Goal: Task Accomplishment & Management: Complete application form

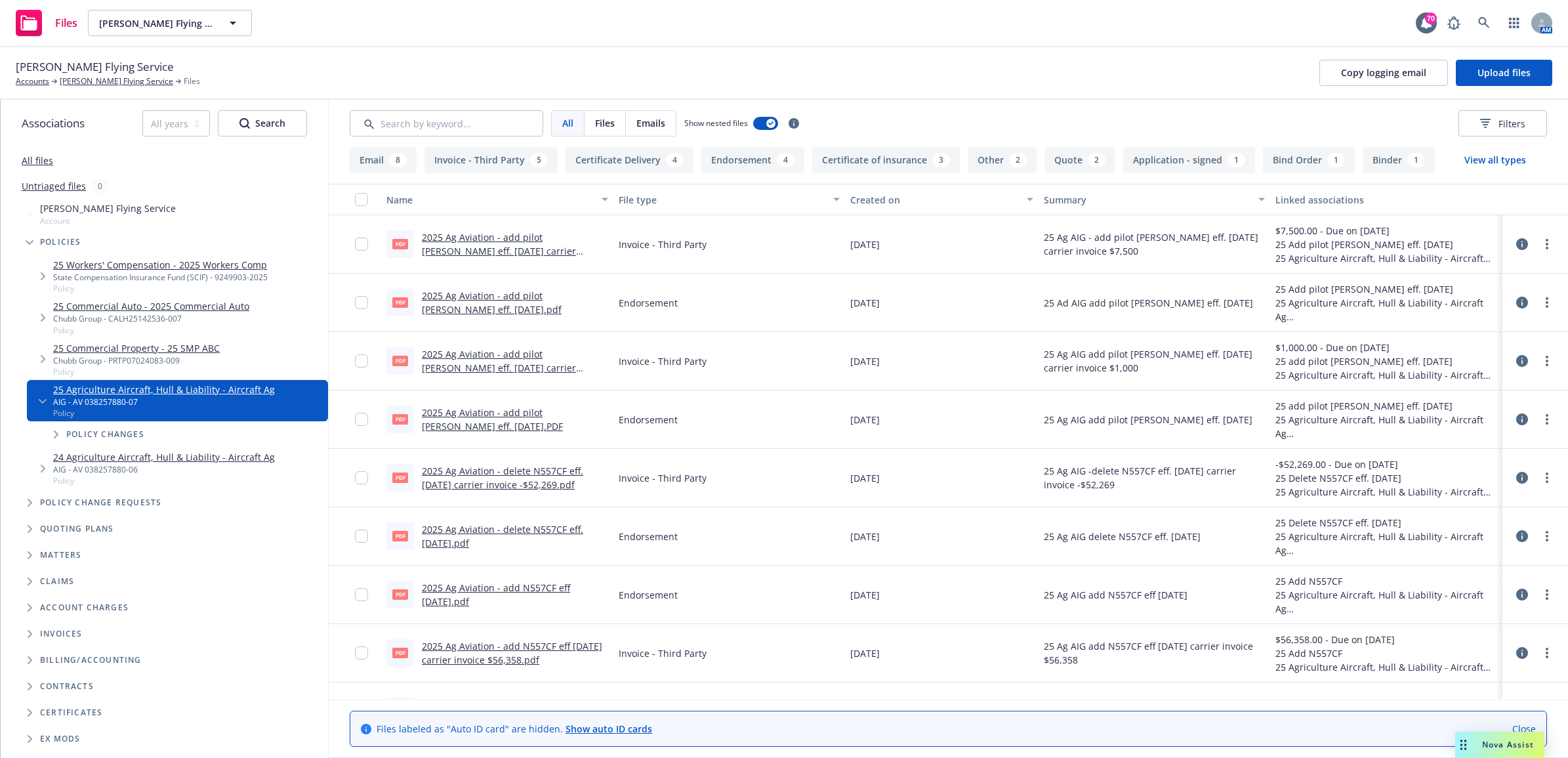
click at [93, 75] on span "[PERSON_NAME] Flying Service" at bounding box center [95, 67] width 158 height 17
click at [96, 90] on div "[PERSON_NAME] Flying Service Accounts [PERSON_NAME] Flying Service Files Copy l…" at bounding box center [784, 74] width 1568 height 53
click at [94, 82] on link "[PERSON_NAME] Flying Service" at bounding box center [116, 81] width 113 height 11
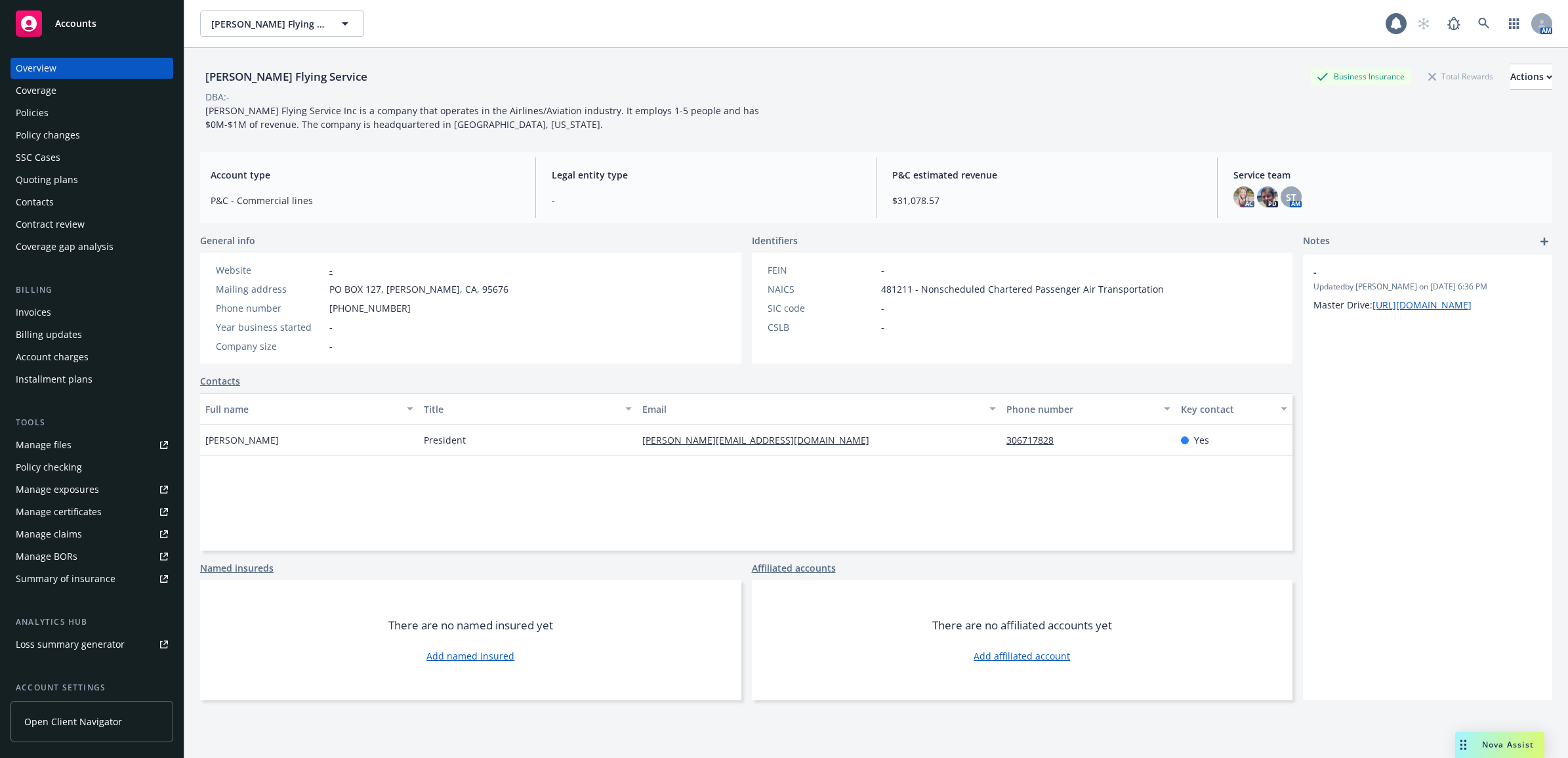
click at [103, 135] on div "Policy changes" at bounding box center [92, 135] width 153 height 21
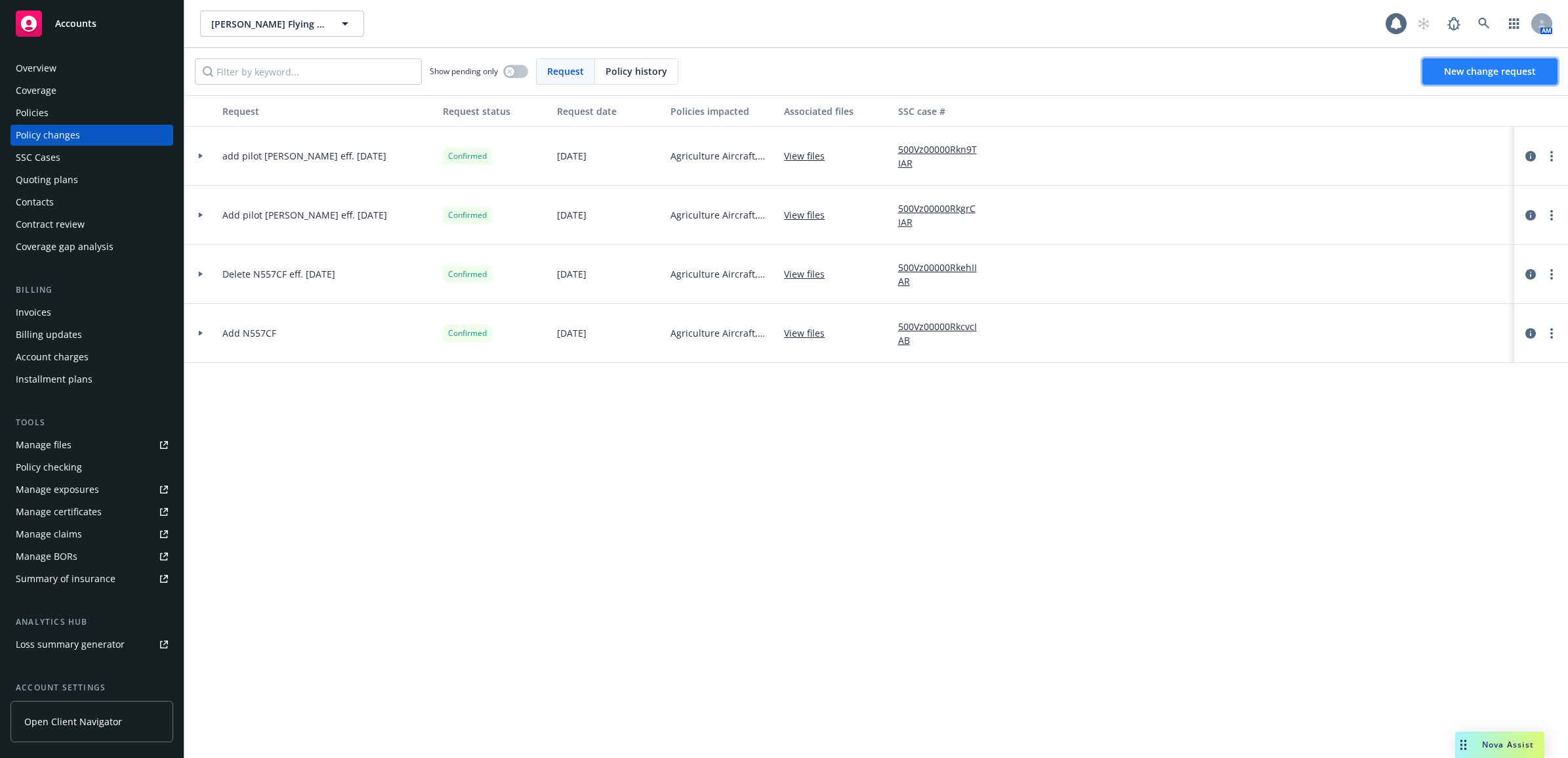
click at [1482, 69] on span "New change request" at bounding box center [1490, 71] width 92 height 12
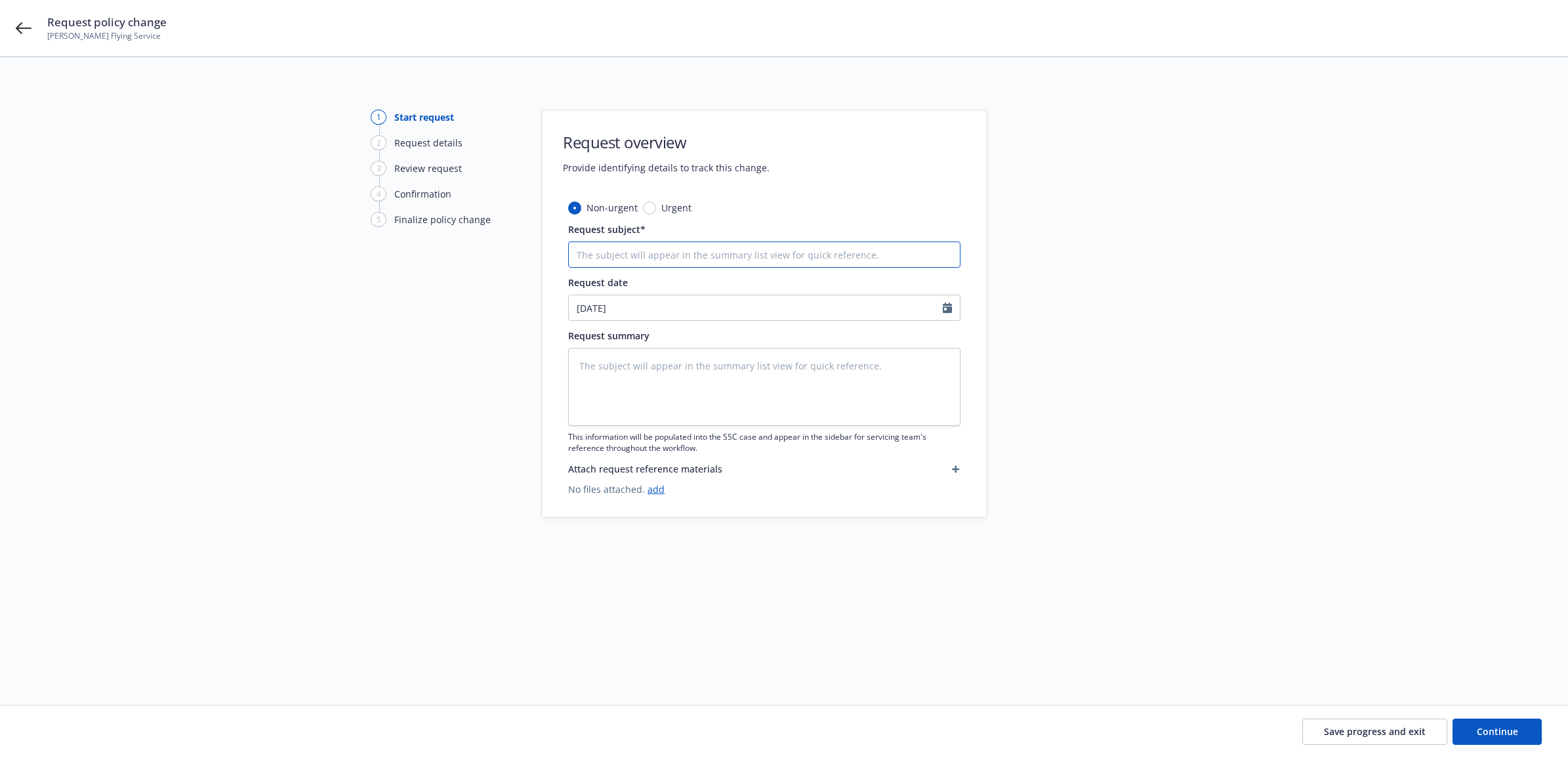
click at [646, 251] on input "Request subject*" at bounding box center [764, 254] width 392 height 26
type textarea "x"
type input "2"
type textarea "x"
type input "25"
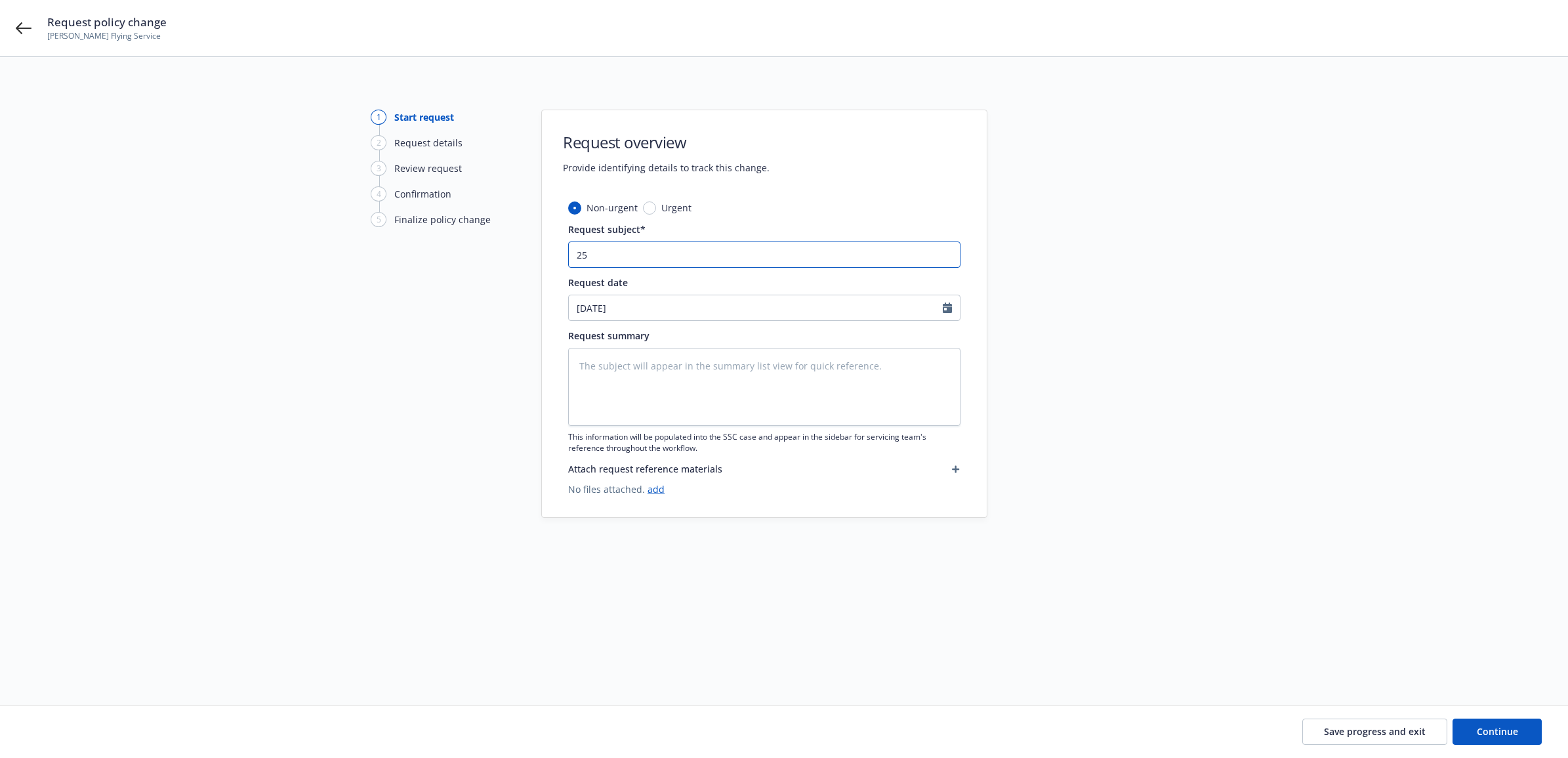
type textarea "x"
type input "25"
type textarea "x"
type input "25 A"
type textarea "x"
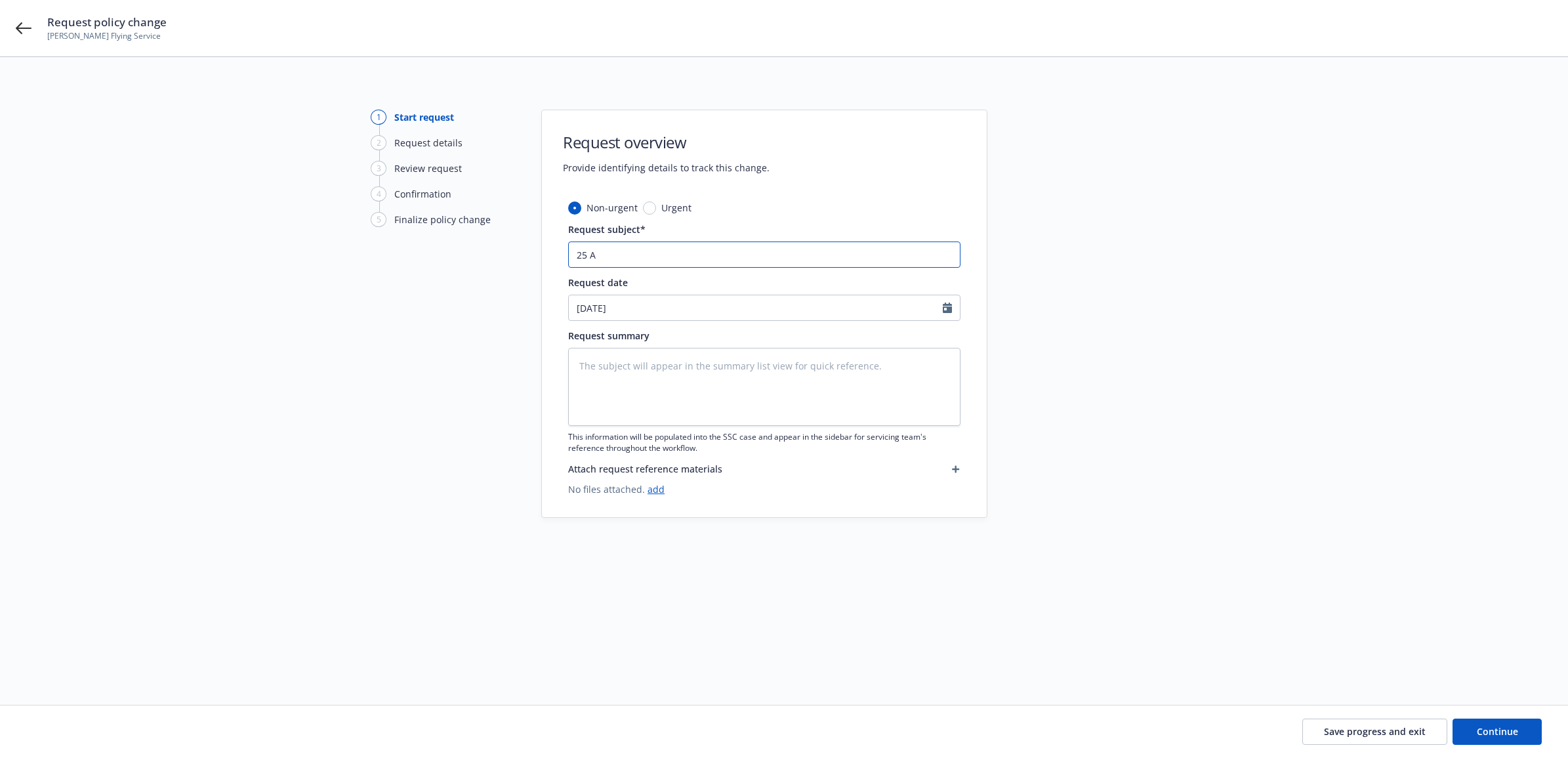
type input "25 Ag"
type textarea "x"
type input "25 Ag"
type textarea "x"
type input "25 Ag A"
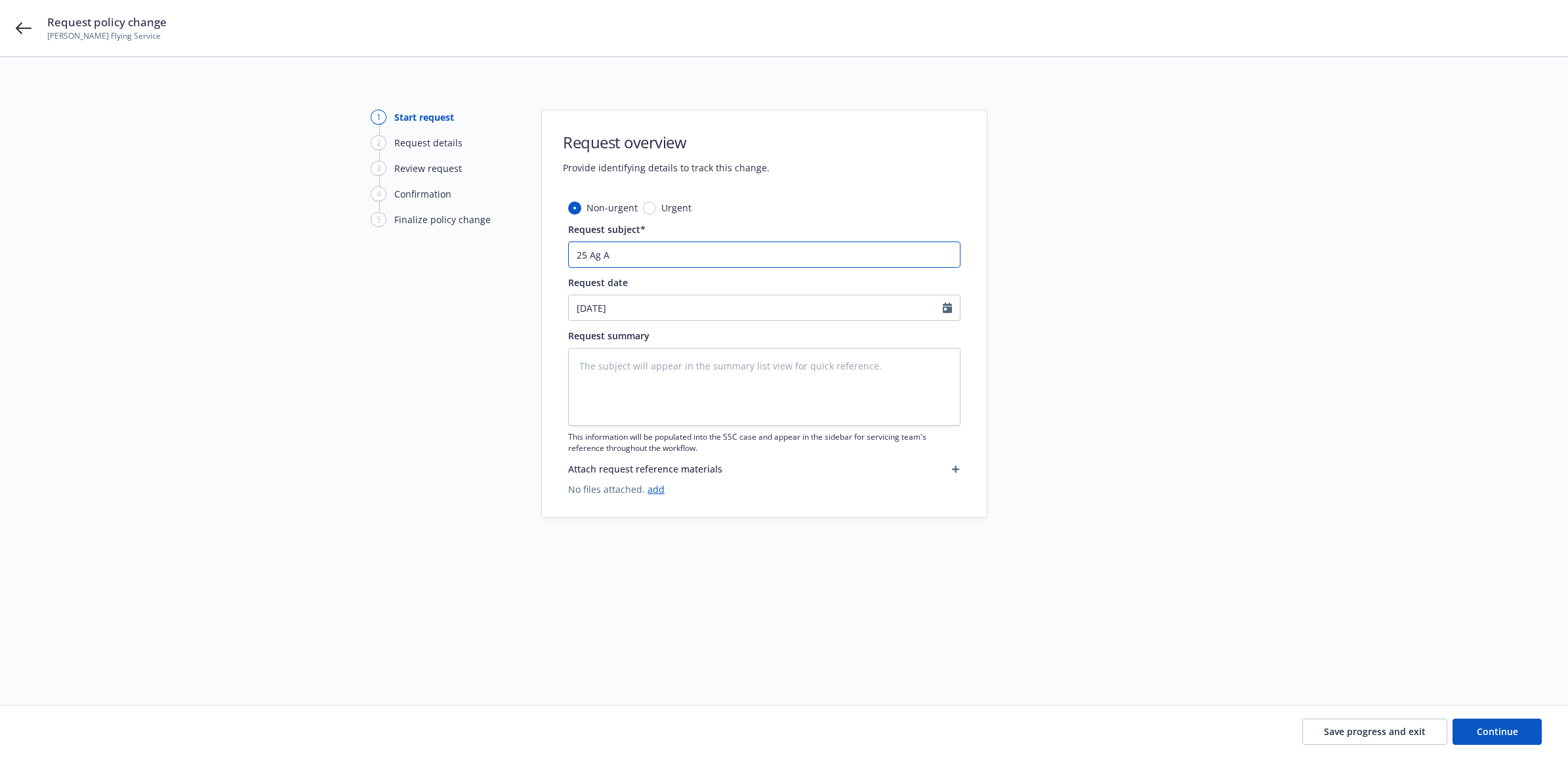
type textarea "x"
type input "25 Ag AI"
type textarea "x"
type input "25 Ag AIG"
type textarea "x"
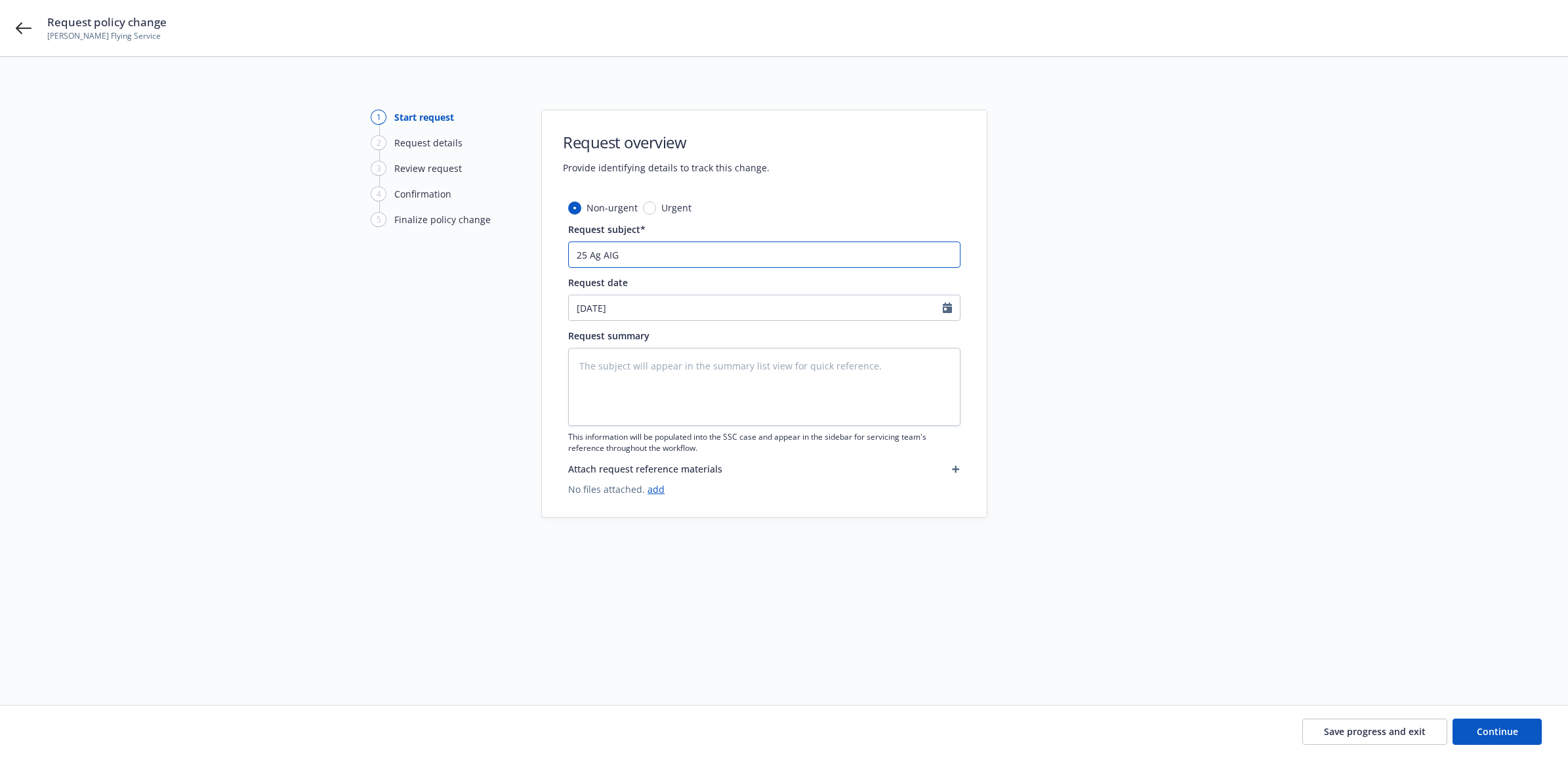
type input "25 Ag AIG"
type textarea "x"
type input "25 Ag AIG -"
type textarea "x"
type input "25 Ag AIG -"
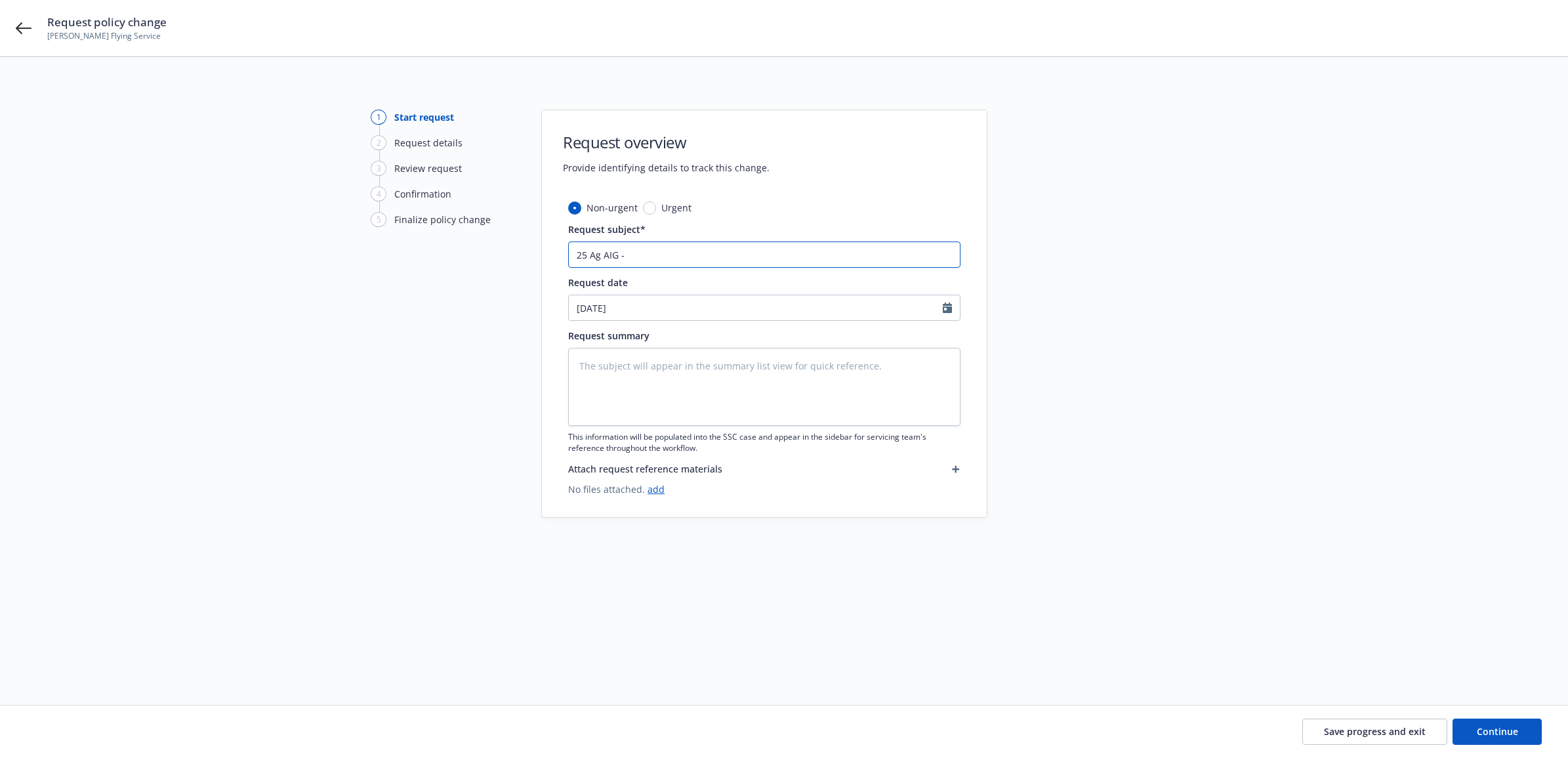
type textarea "x"
type input "25 Ag AIG - R"
type textarea "x"
type input "25 Ag AIG -"
type textarea "x"
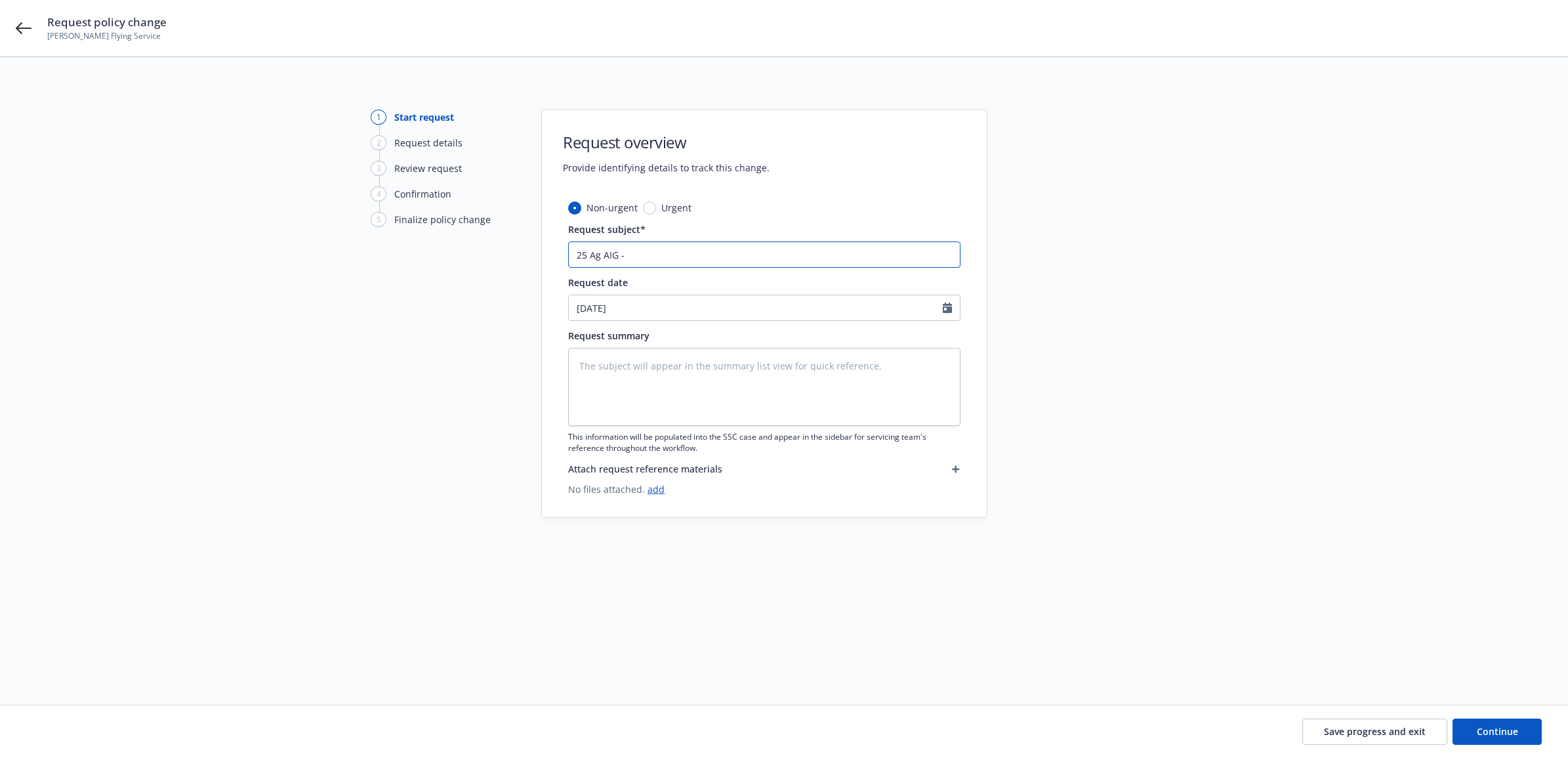
type input "25 Ag AIG - D"
type textarea "x"
type input "25 Ag AIG - De"
type textarea "x"
type input "25 Ag AIG - Del"
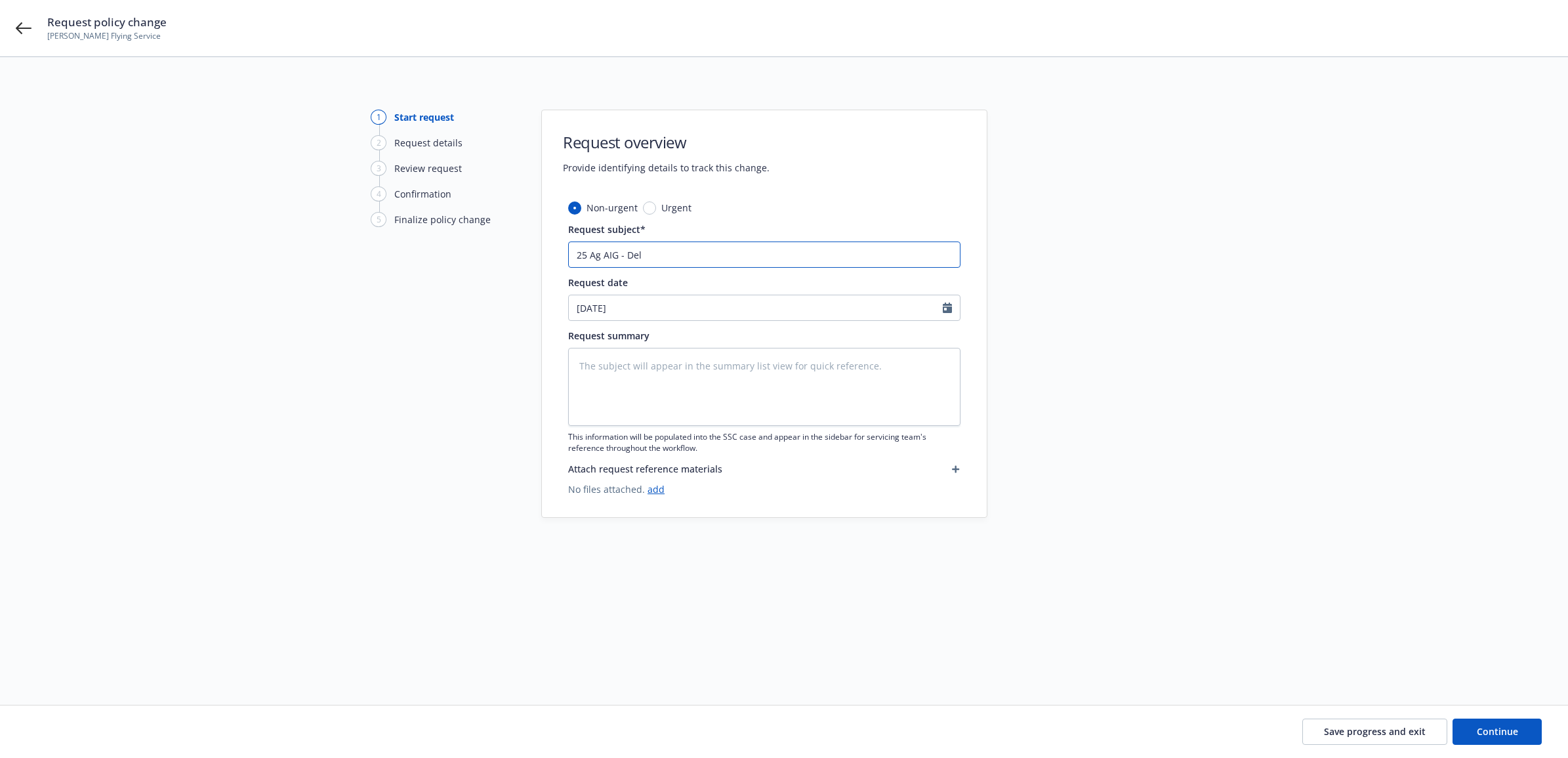
type textarea "x"
type input "25 Ag AIG - Dele"
type textarea "x"
type input "25 Ag AIG - Delet"
type textarea "x"
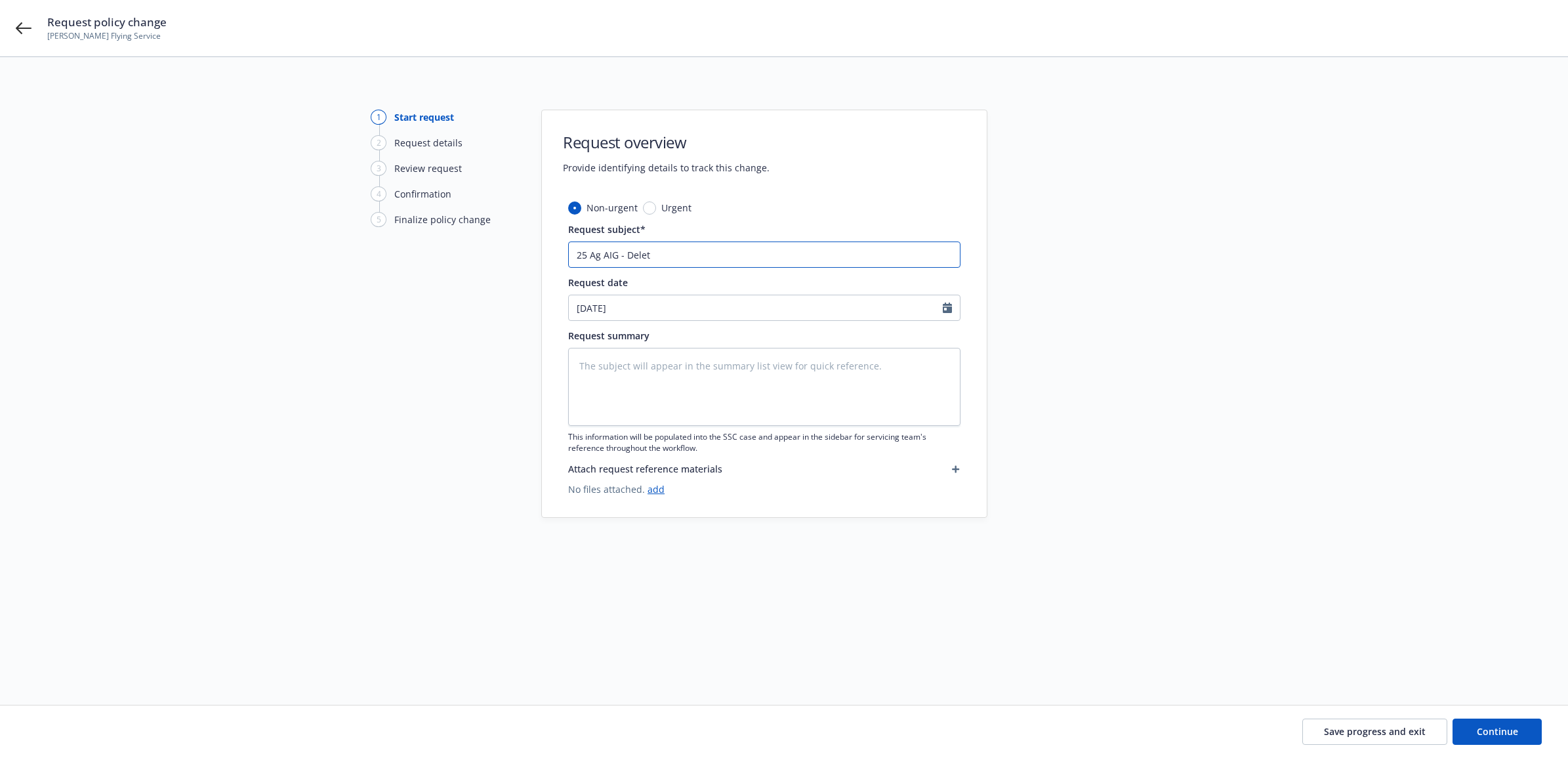
type input "25 Ag AIG - Delete"
type textarea "x"
type input "25 Ag AIG - Delete"
type textarea "x"
type input "25 Ag AIG - Delete E"
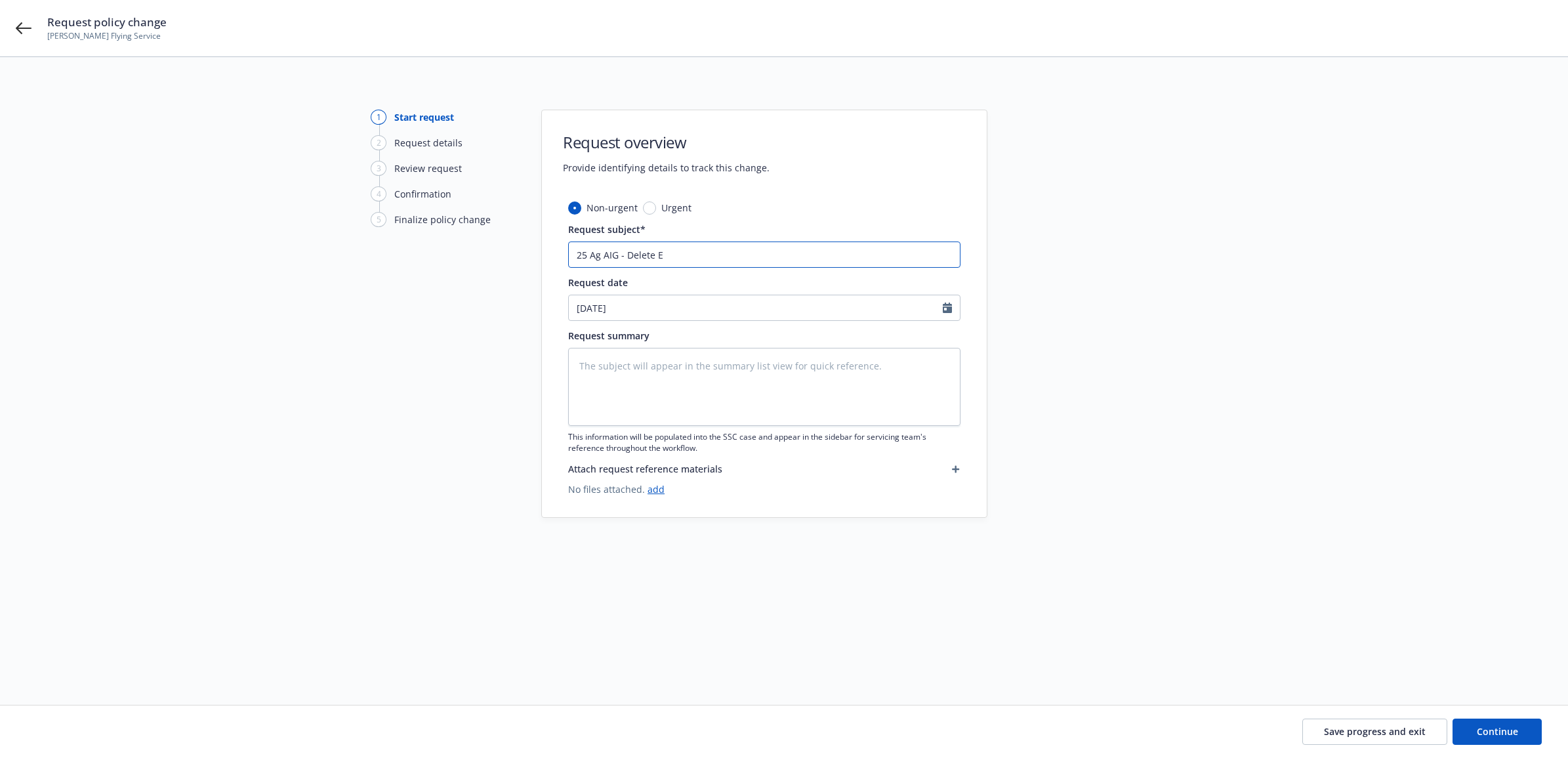
type textarea "x"
type input "25 Ag AIG - Delete En"
type textarea "x"
type input "25 Ag AIG - Delete End"
type textarea "x"
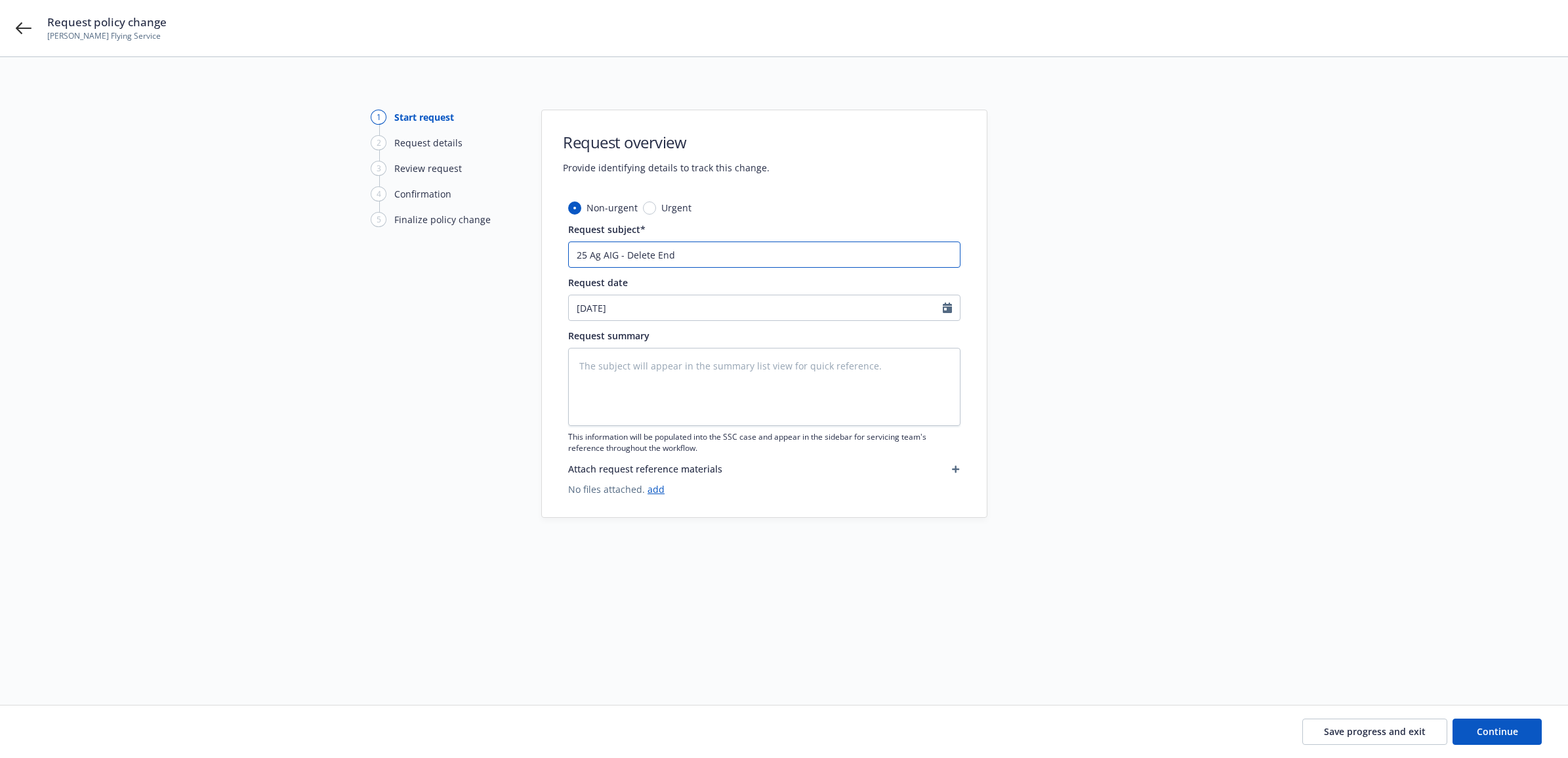
type input "25 Ag AIG - Delete Endt"
type textarea "x"
type input "25 Ag AIG - Delete Endt"
type textarea "x"
type input "25 Ag AIG - Delete Endt 1"
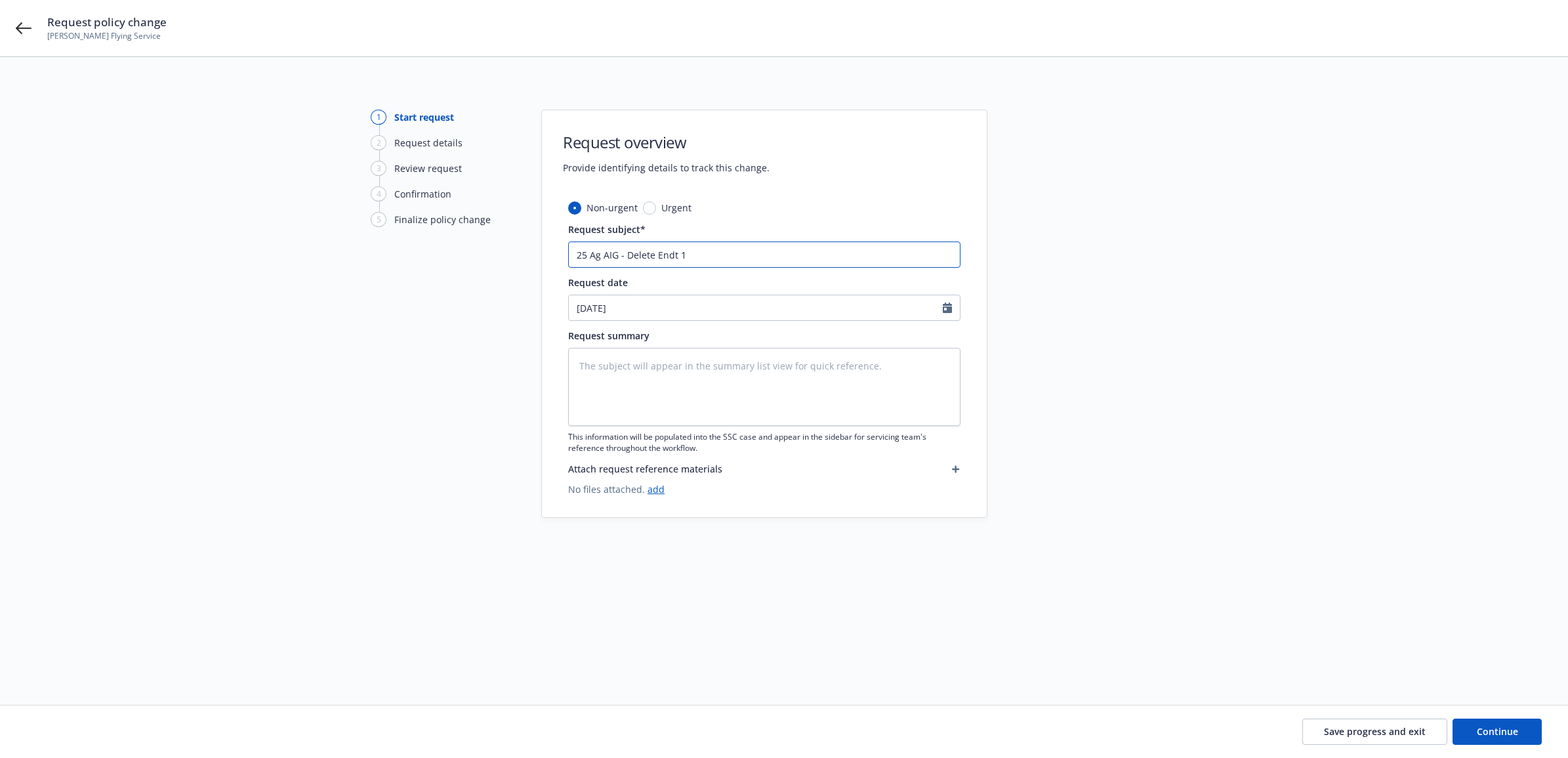
type textarea "x"
drag, startPoint x: 700, startPoint y: 260, endPoint x: 616, endPoint y: 260, distance: 84.0
click at [517, 273] on div "1 Start request 2 Request details 3 Review request 4 Confirmation 5 Finalize po…" at bounding box center [784, 365] width 1536 height 511
type input "25 Ag AIG - Delete Endt 15"
paste textarea "25 Ag AIG - Delete Endt 15"
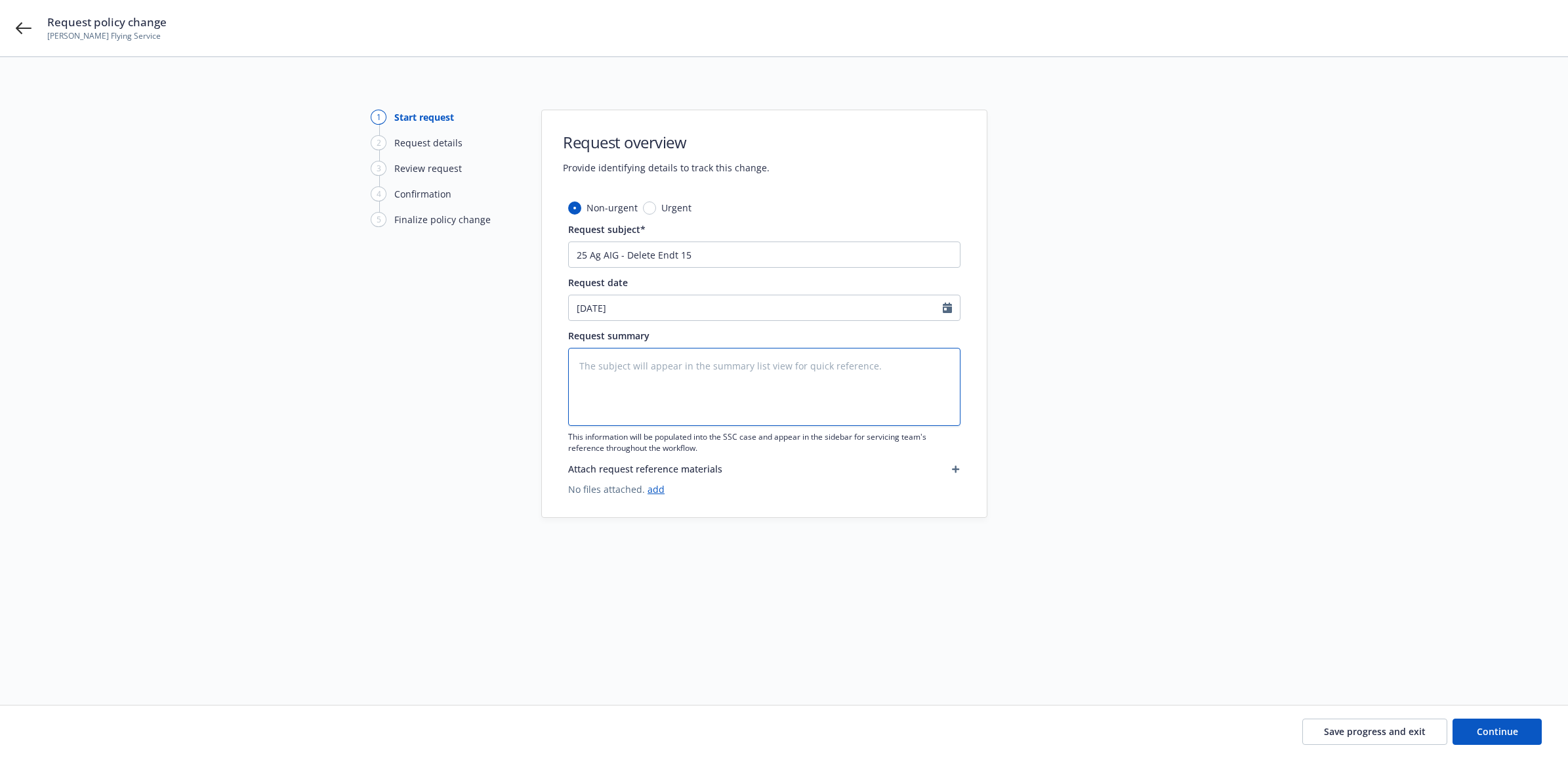
type textarea "x"
type textarea "25 Ag AIG - Delete Endt 15"
click at [1478, 720] on button "Continue" at bounding box center [1498, 732] width 89 height 26
type textarea "x"
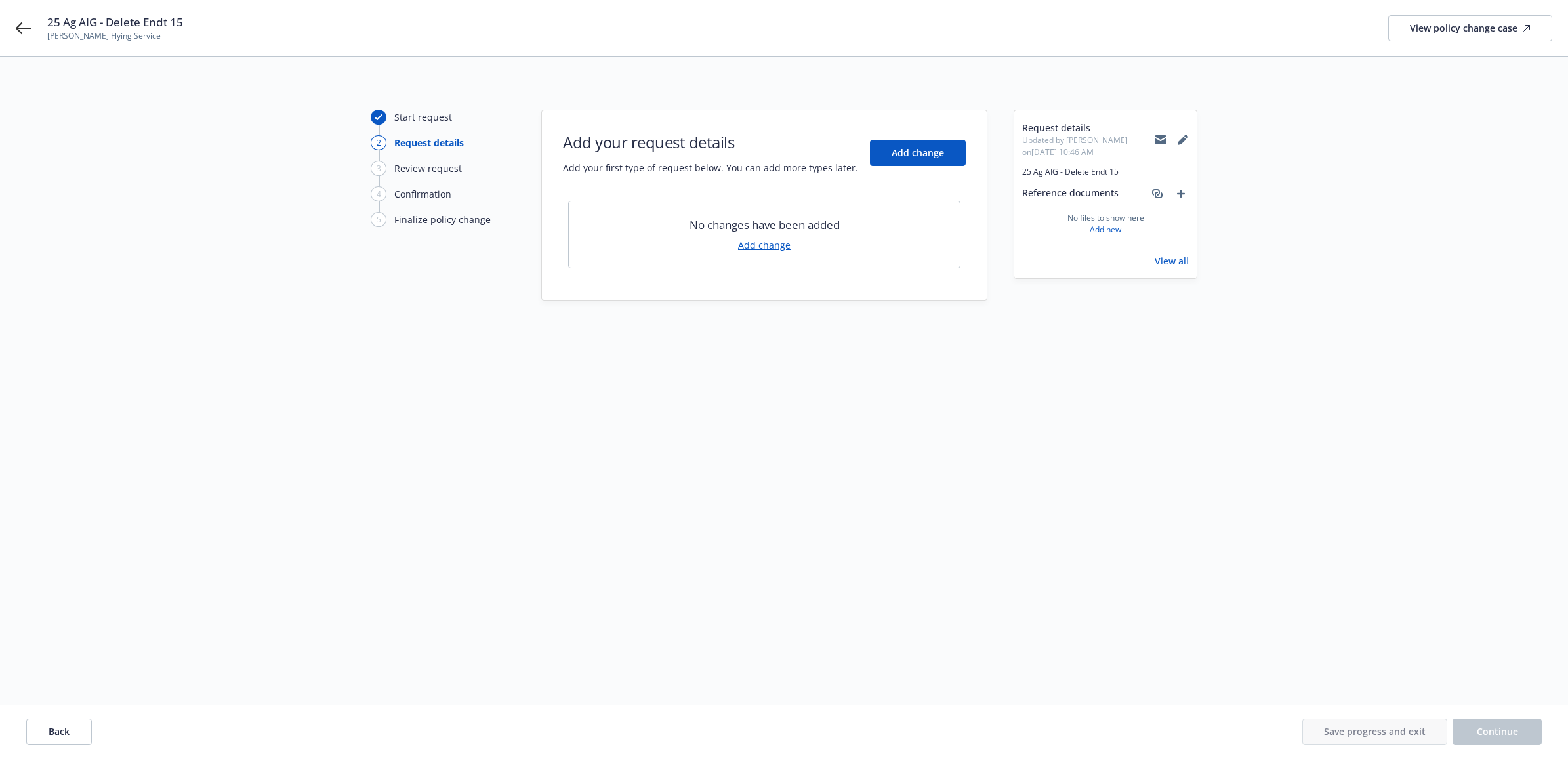
click at [762, 247] on link "Add change" at bounding box center [765, 246] width 53 height 14
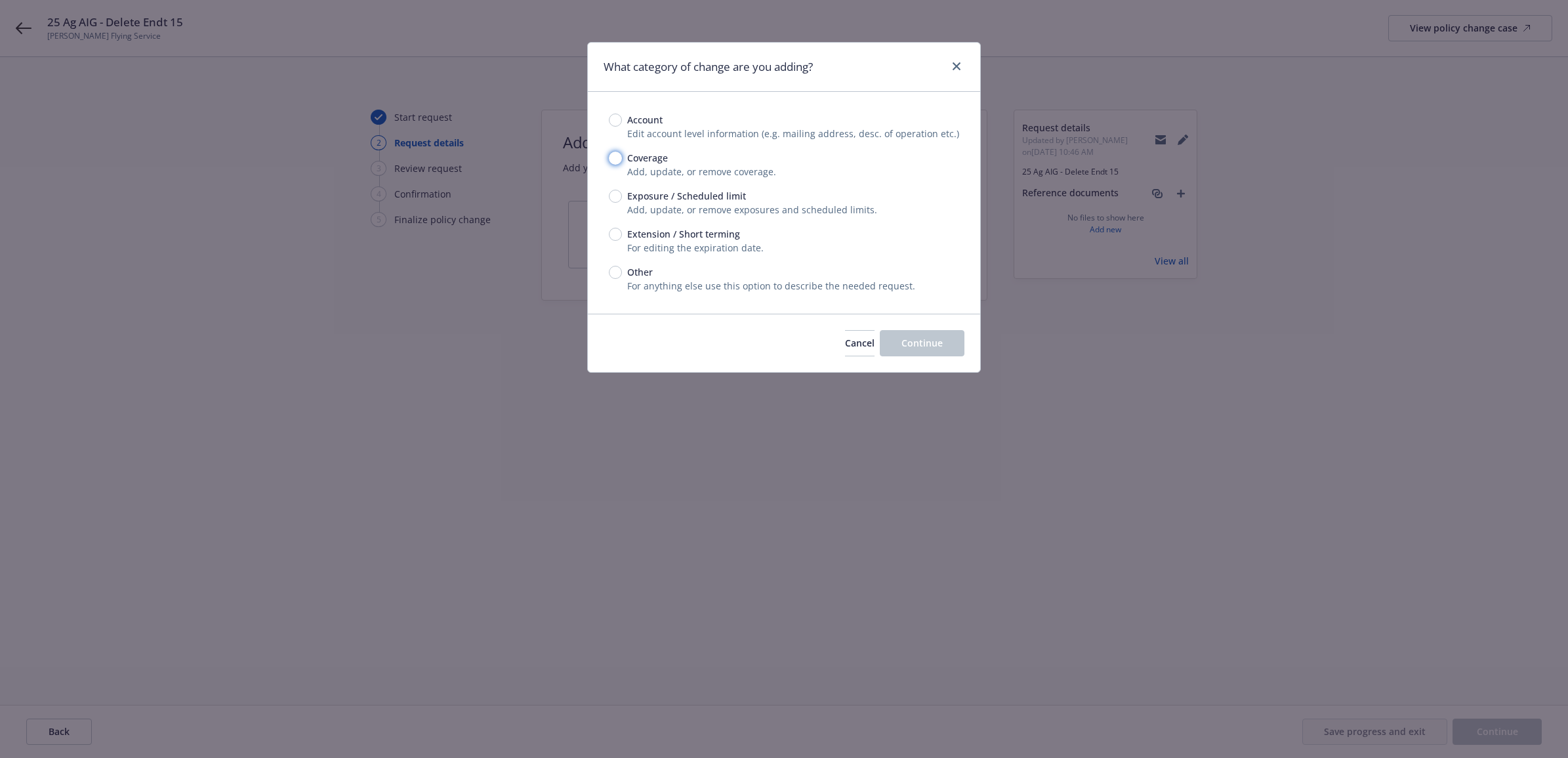
drag, startPoint x: 618, startPoint y: 158, endPoint x: 684, endPoint y: 184, distance: 70.9
click at [618, 158] on input "Coverage" at bounding box center [615, 158] width 13 height 13
radio input "true"
click at [932, 343] on span "Continue" at bounding box center [922, 343] width 41 height 12
type textarea "x"
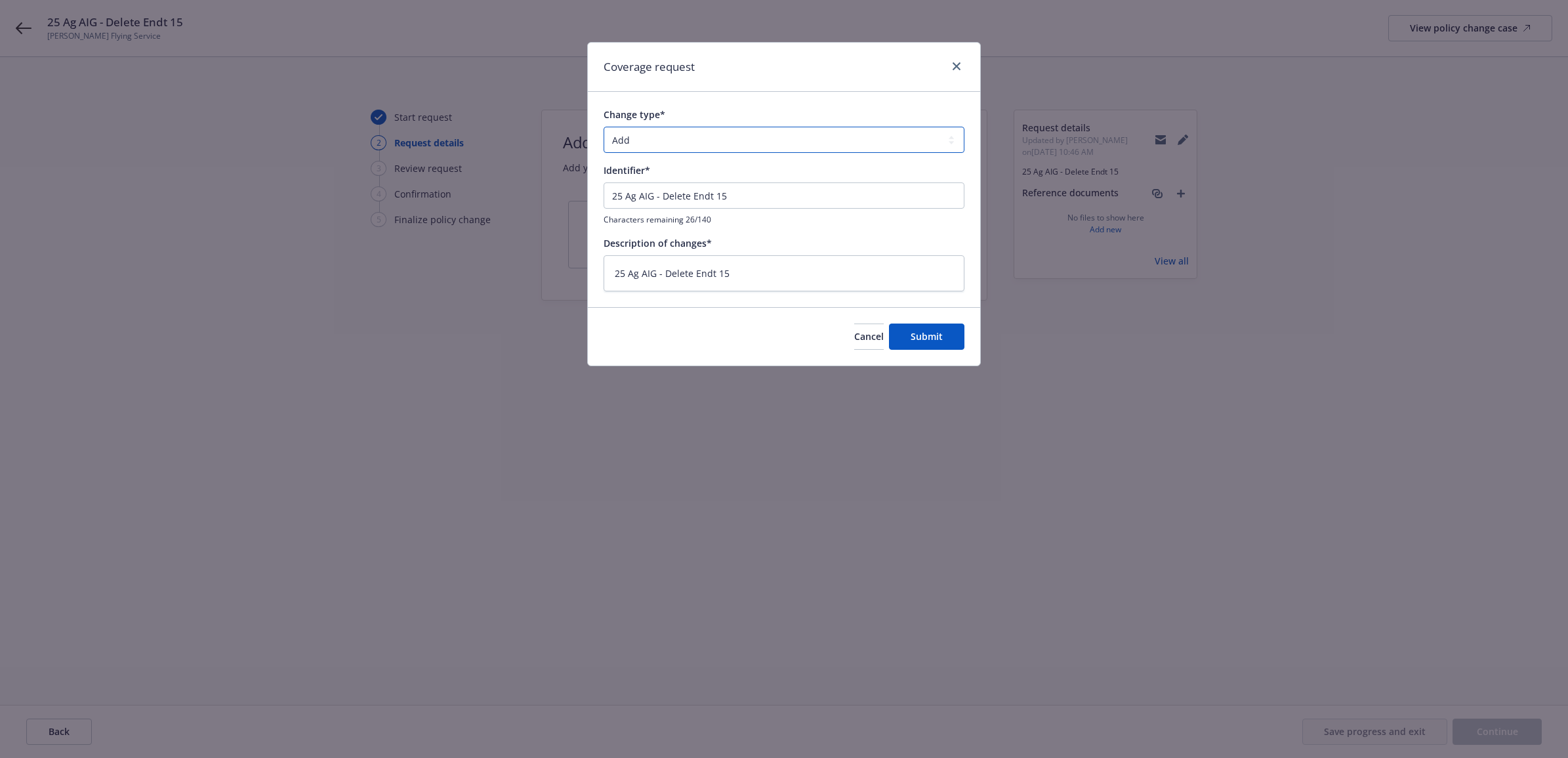
drag, startPoint x: 718, startPoint y: 141, endPoint x: 719, endPoint y: 147, distance: 6.1
click at [718, 141] on select "Add Audit Change Remove" at bounding box center [784, 139] width 361 height 26
select select "REMOVE"
click at [603, 126] on select "Add Audit Change Remove" at bounding box center [784, 139] width 361 height 26
click at [914, 336] on span "Submit" at bounding box center [927, 336] width 32 height 12
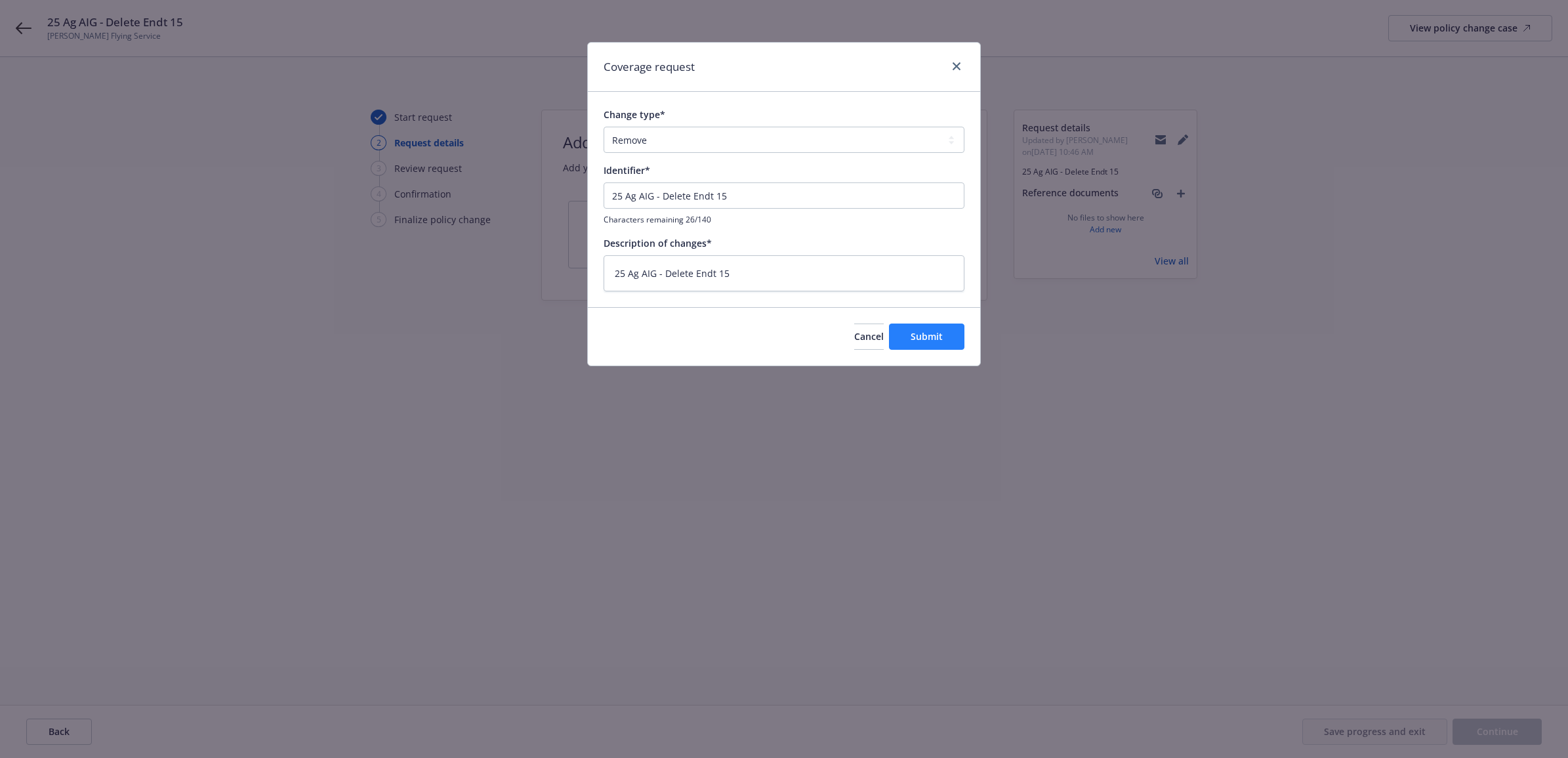
type textarea "x"
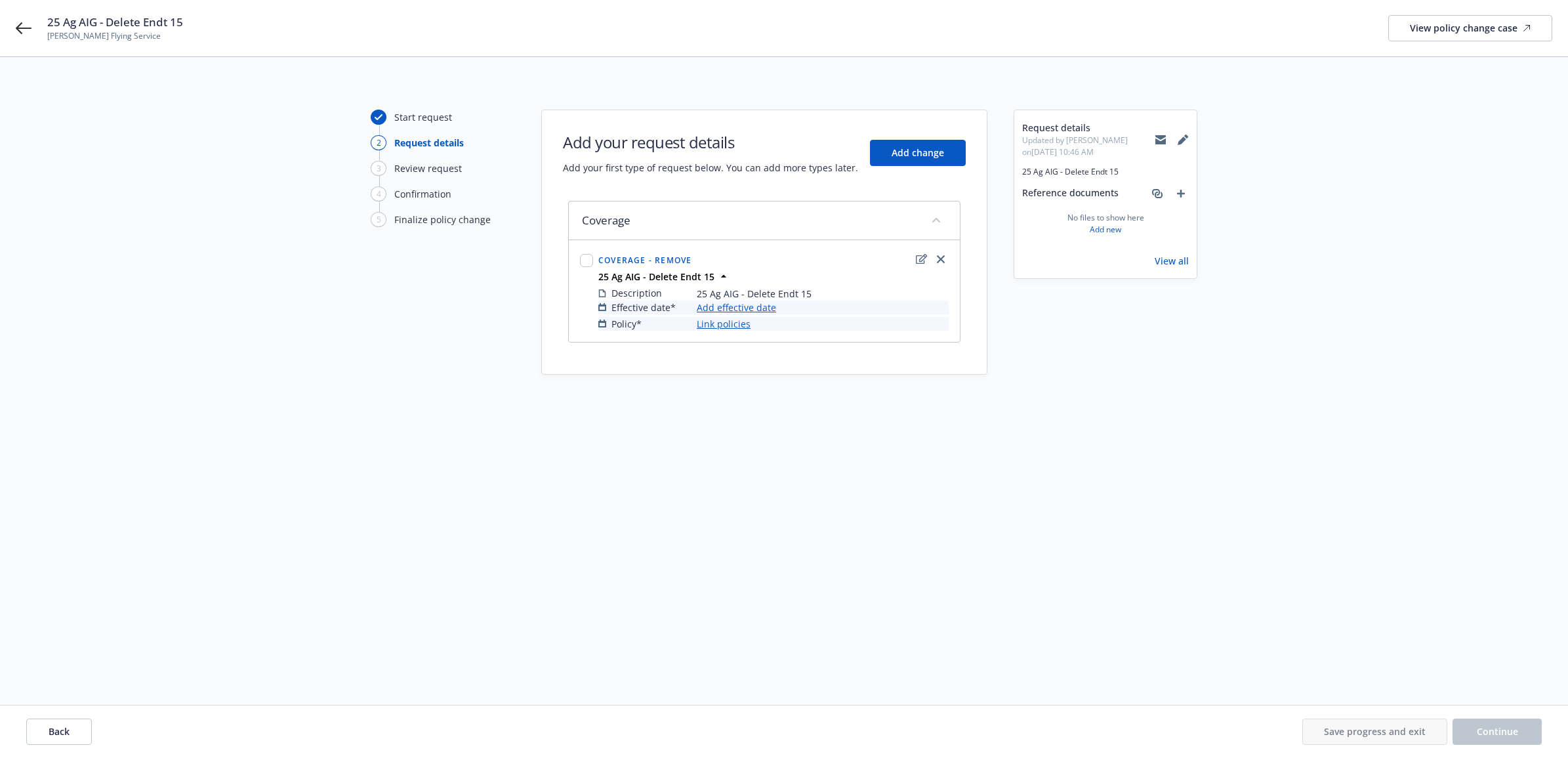
click at [737, 306] on link "Add effective date" at bounding box center [737, 308] width 80 height 14
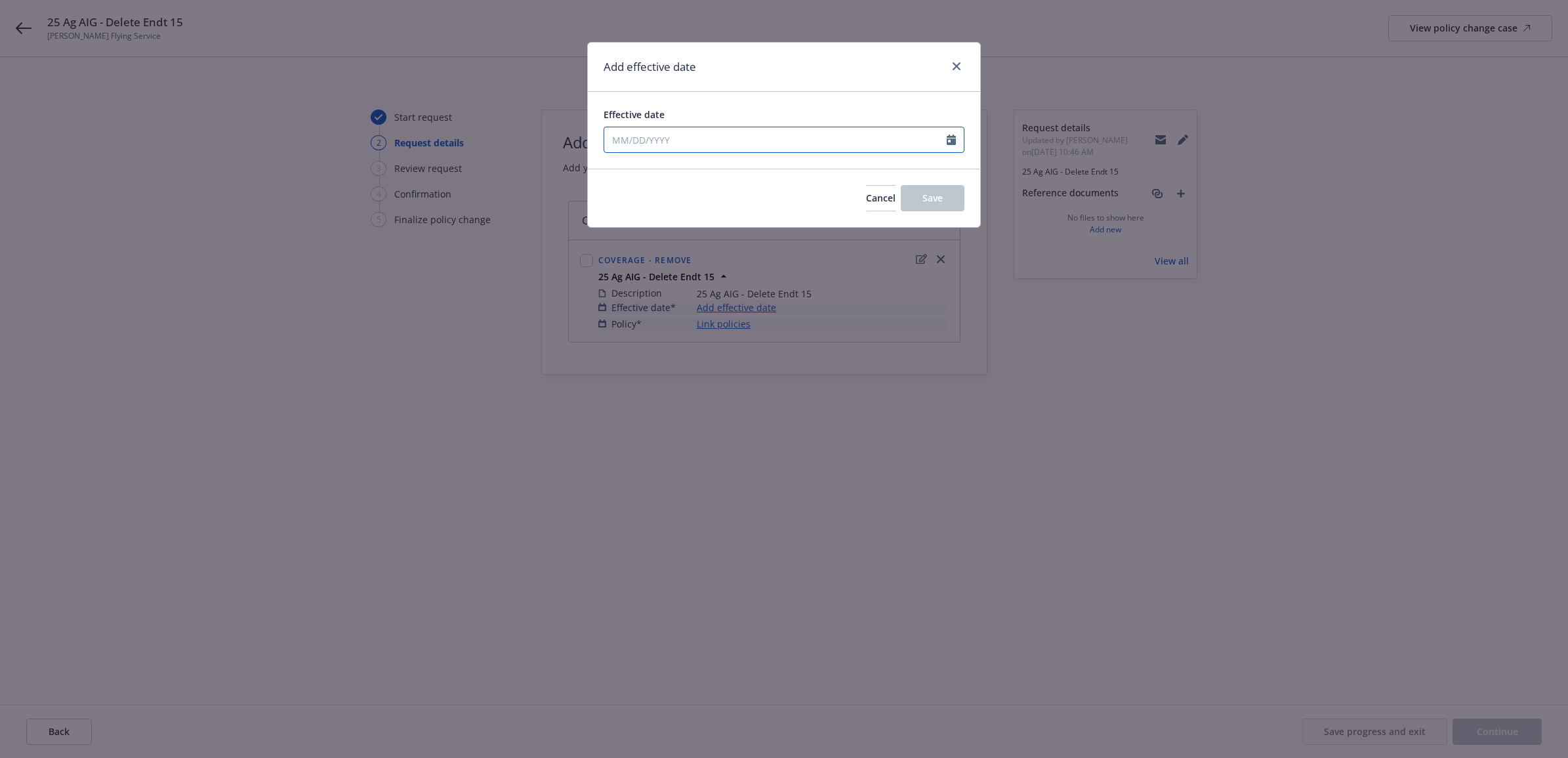
select select "9"
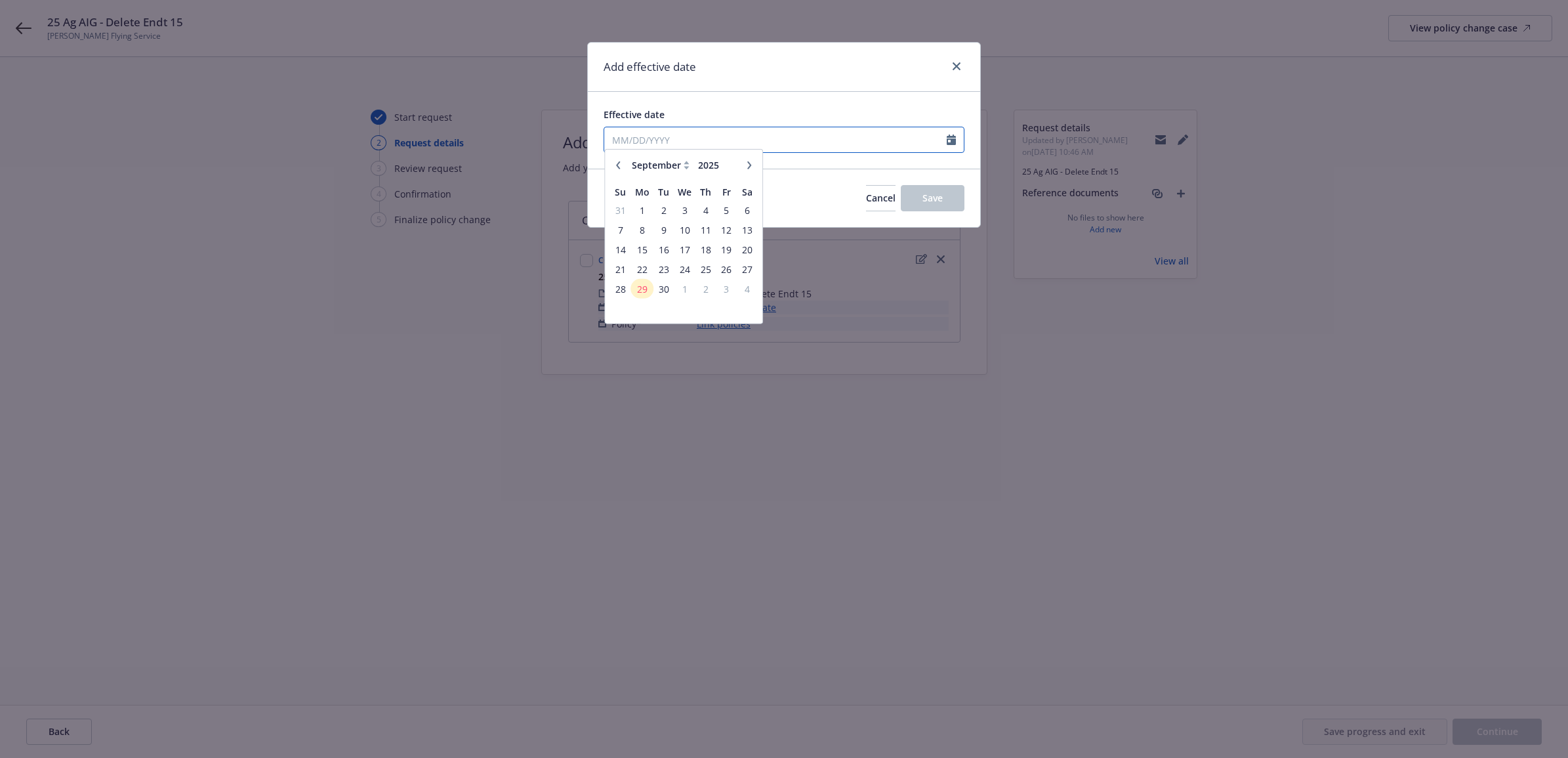
click at [697, 141] on input "Effective date" at bounding box center [775, 139] width 343 height 25
click at [707, 211] on span "4" at bounding box center [706, 216] width 18 height 17
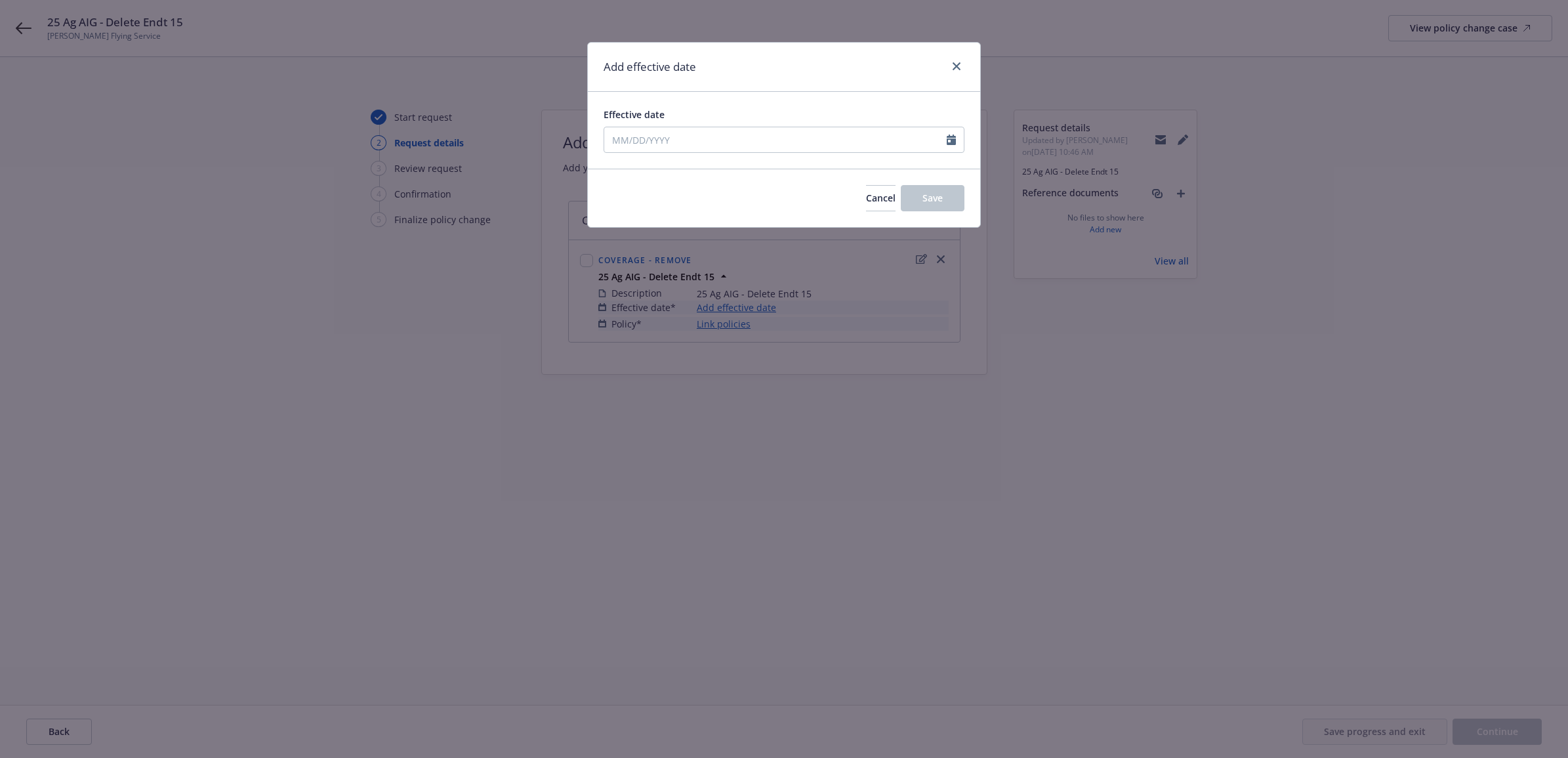
type input "[DATE]"
click at [924, 204] on span "Save" at bounding box center [932, 197] width 20 height 12
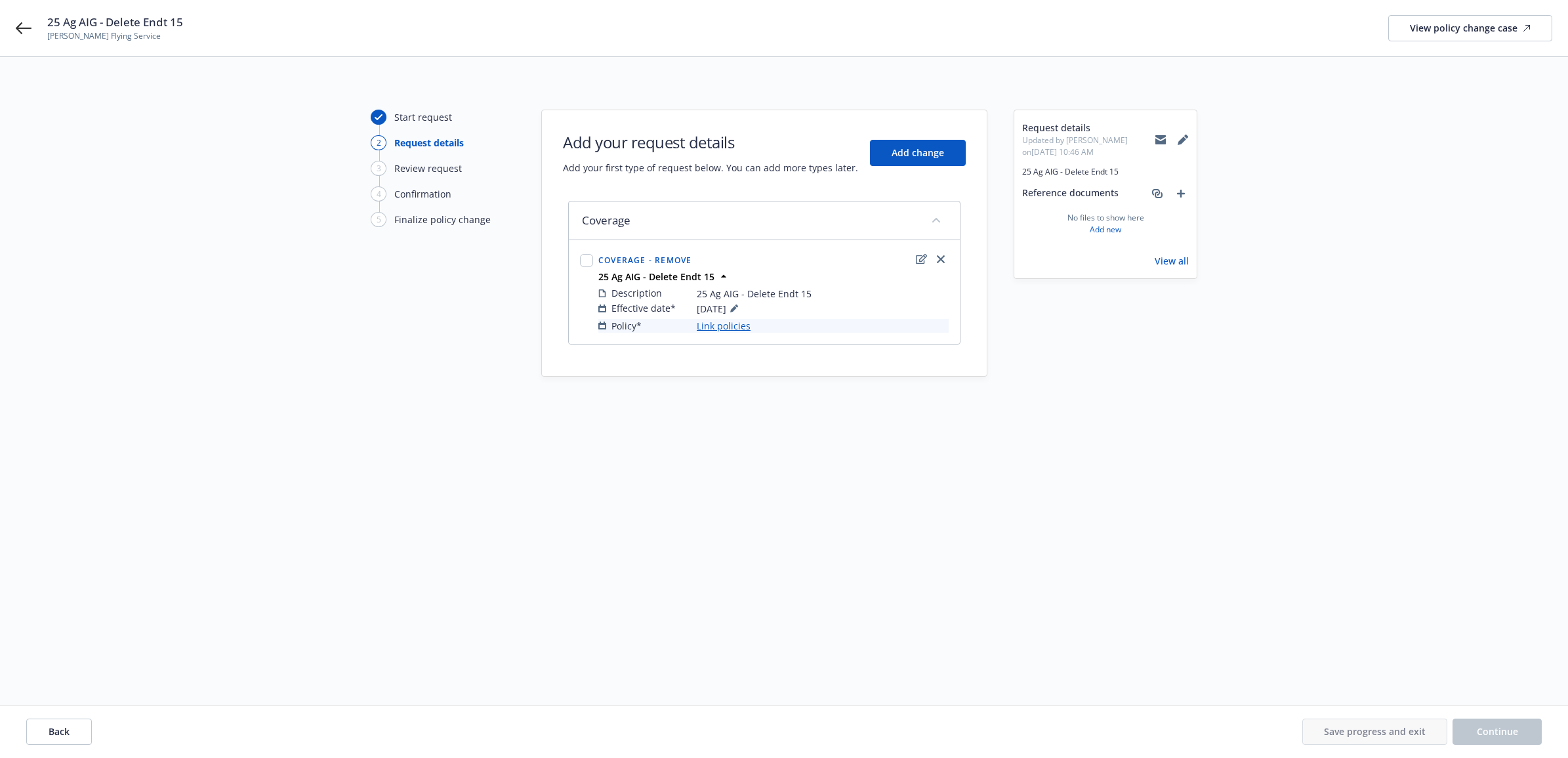
click at [729, 329] on link "Link policies" at bounding box center [723, 326] width 53 height 14
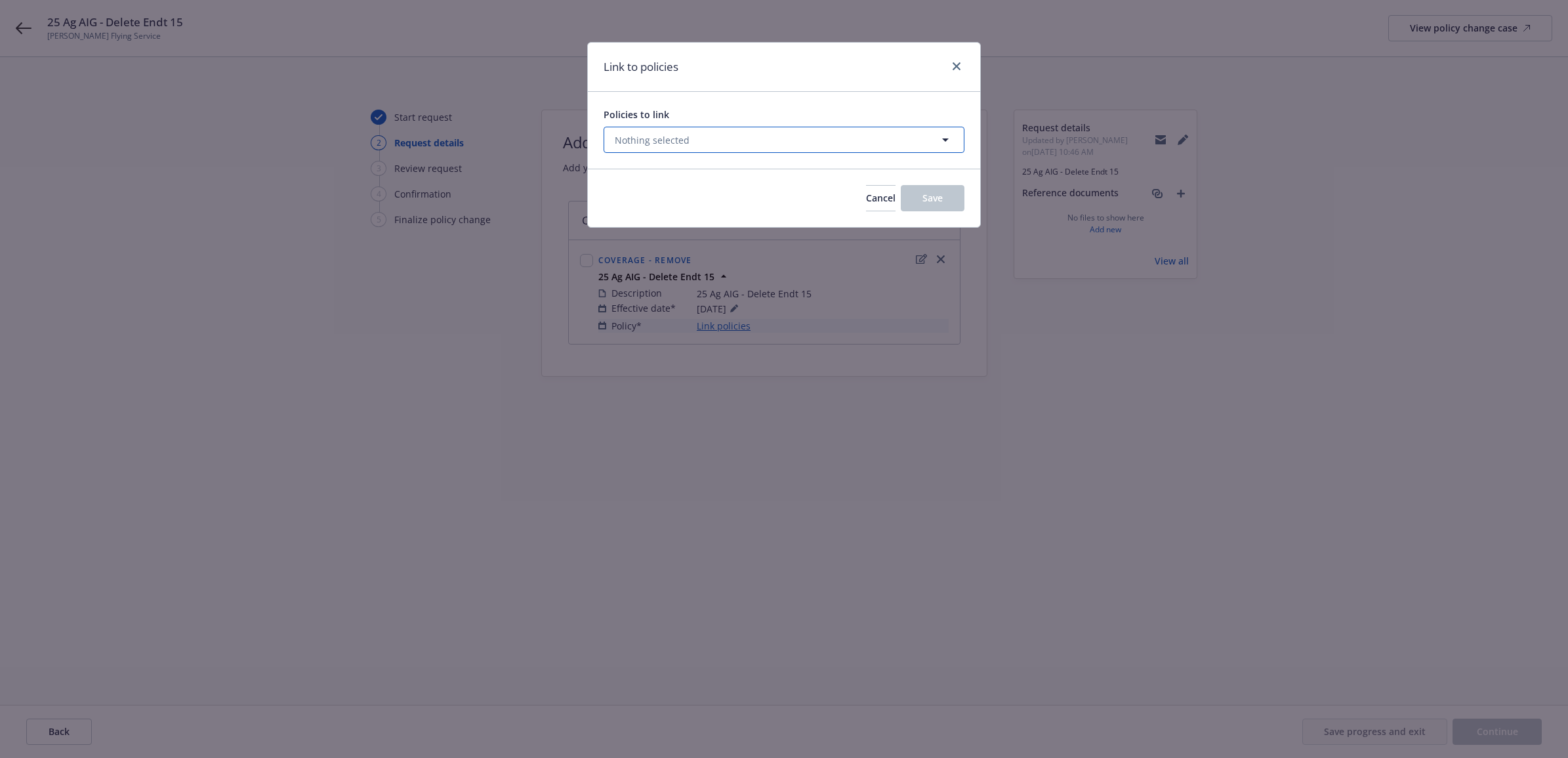
drag, startPoint x: 681, startPoint y: 134, endPoint x: 688, endPoint y: 145, distance: 13.0
click at [681, 134] on span "Nothing selected" at bounding box center [652, 140] width 75 height 14
select select "ACTIVE"
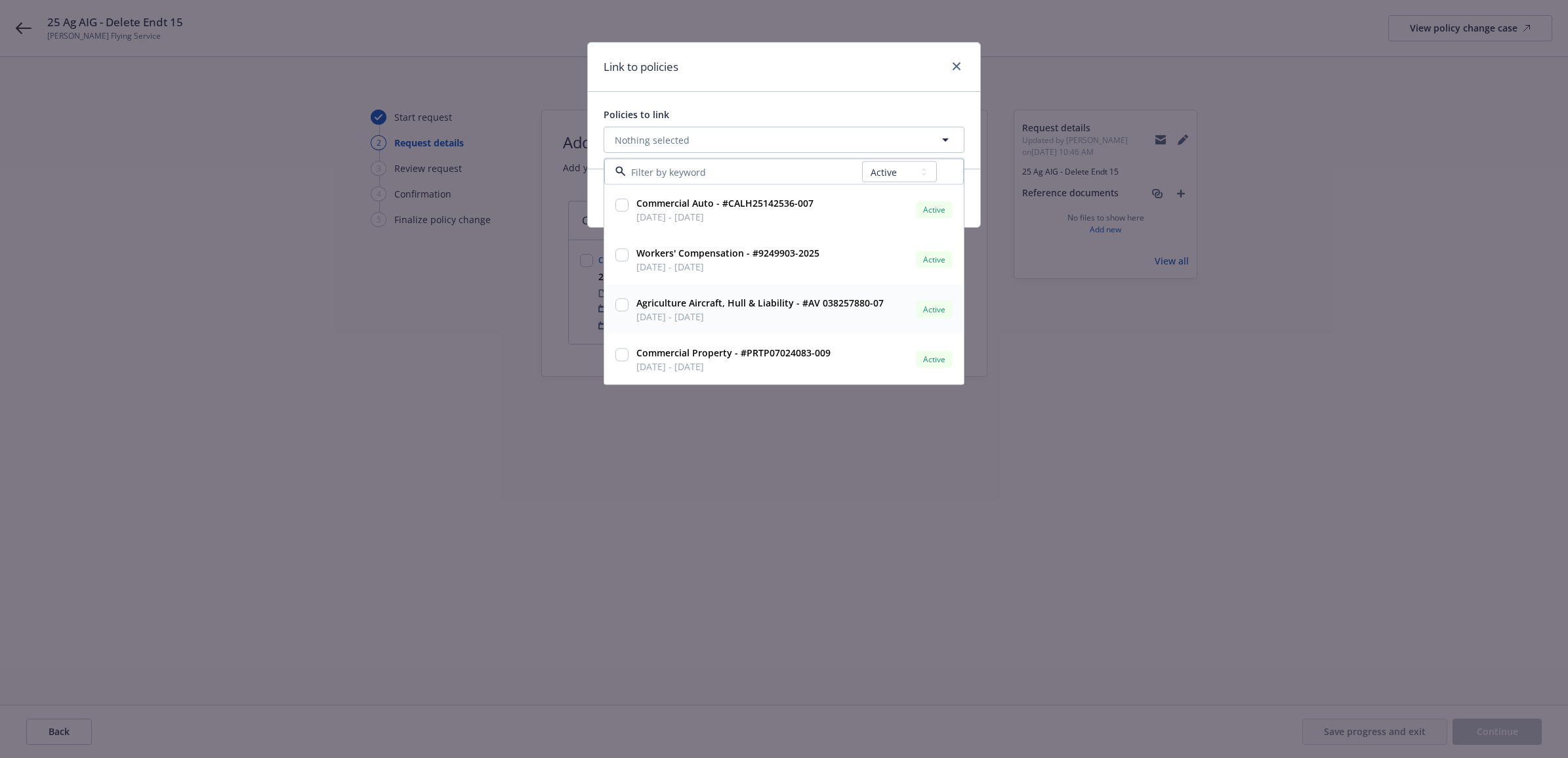
click at [710, 309] on strong "Agriculture Aircraft, Hull & Liability - #AV 038257880-07" at bounding box center [760, 303] width 247 height 12
checkbox input "true"
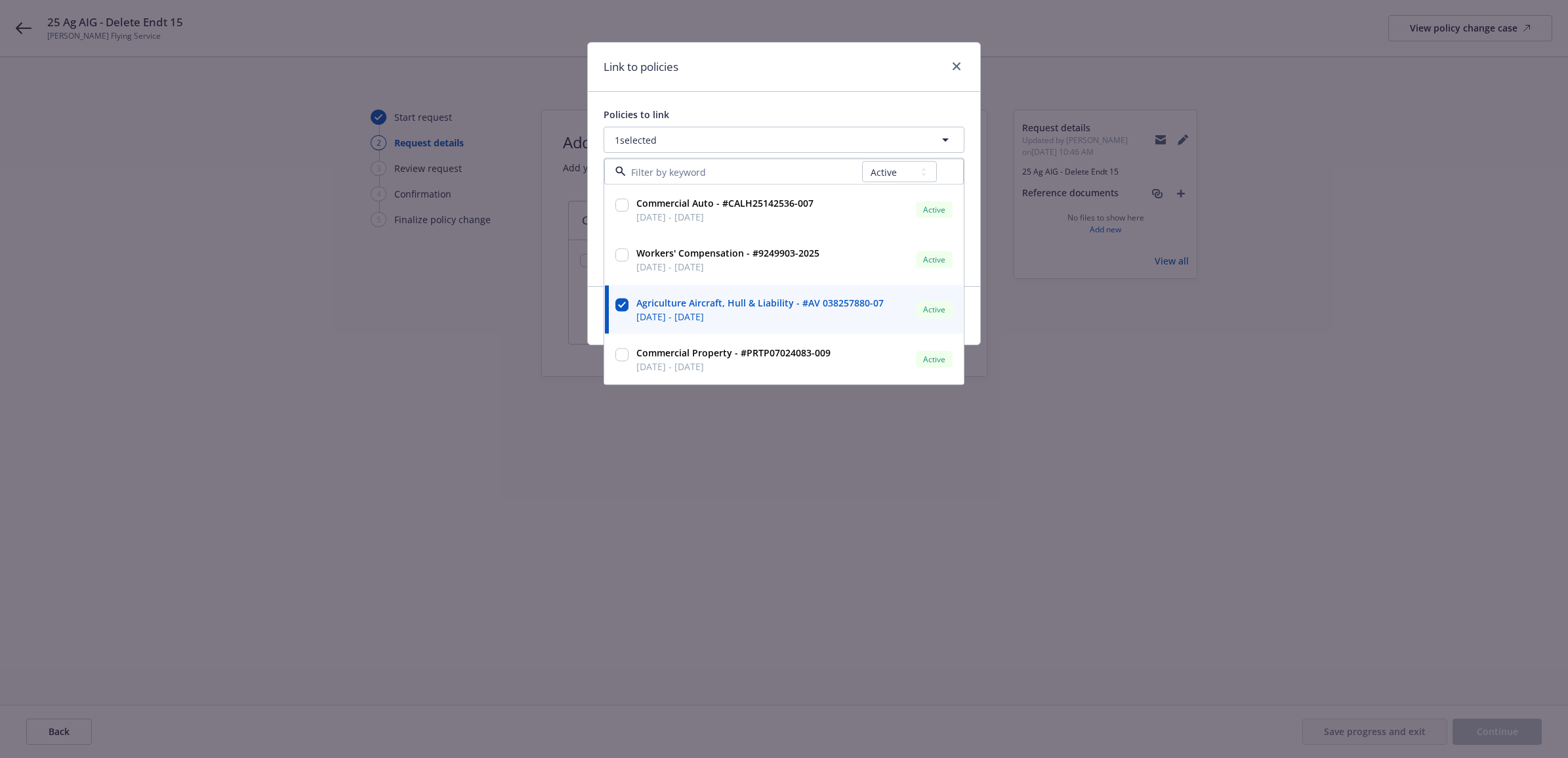
click at [853, 106] on div "Policies to link 1 selected All Active Upcoming Expired Cancelled Commercial Au…" at bounding box center [783, 189] width 392 height 194
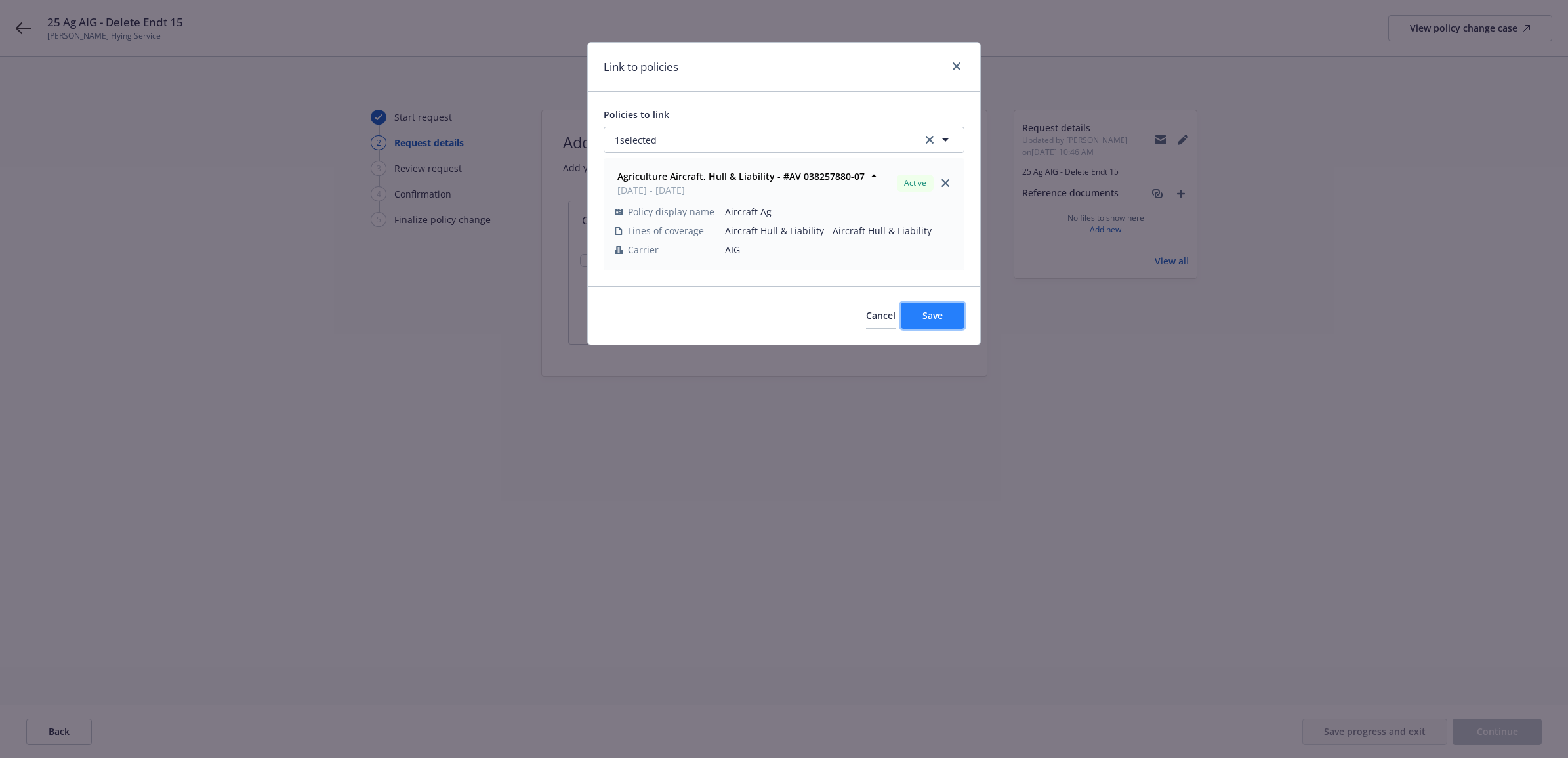
click at [948, 319] on button "Save" at bounding box center [932, 316] width 64 height 26
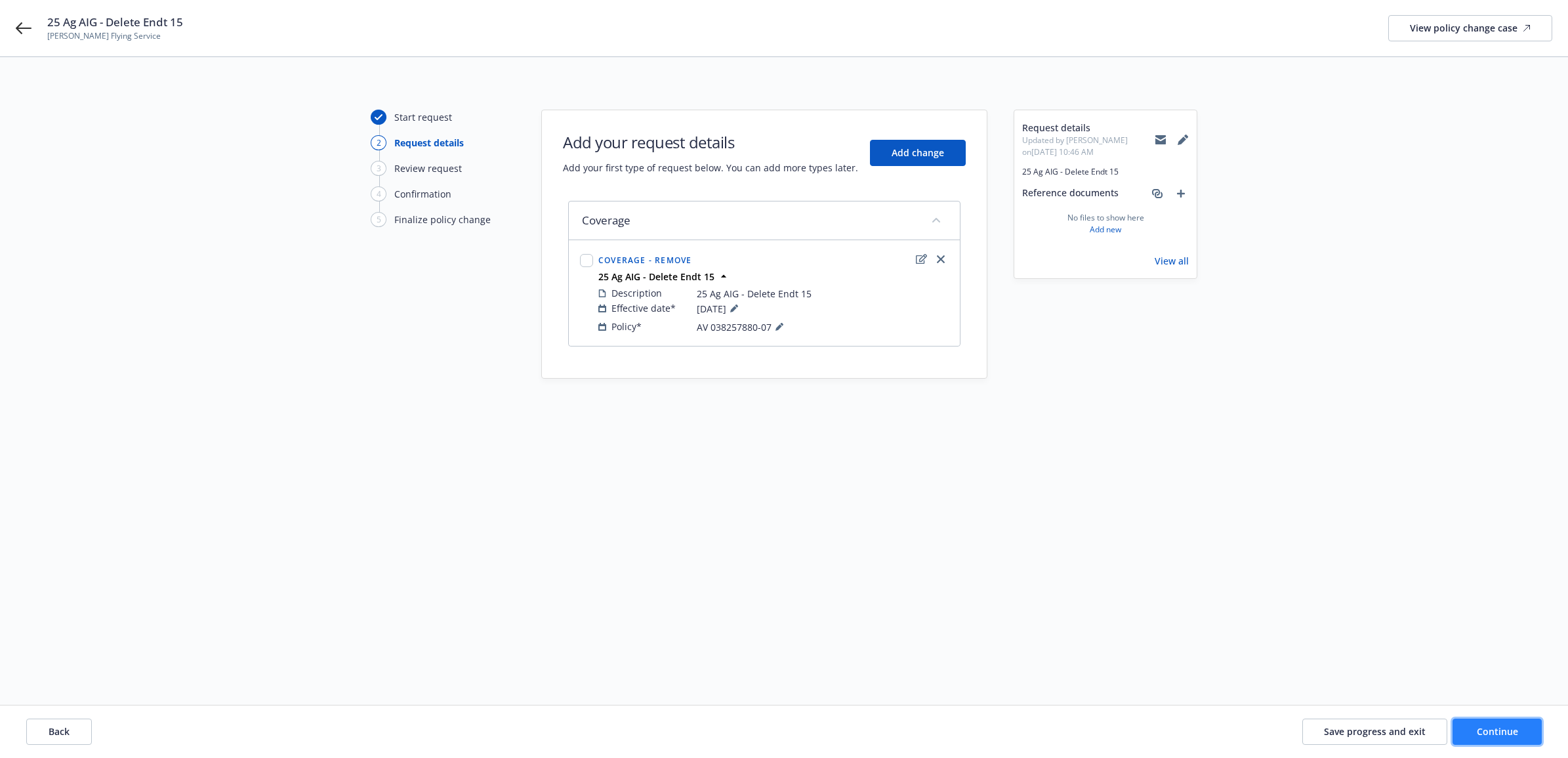
click at [1514, 736] on span "Continue" at bounding box center [1497, 732] width 41 height 12
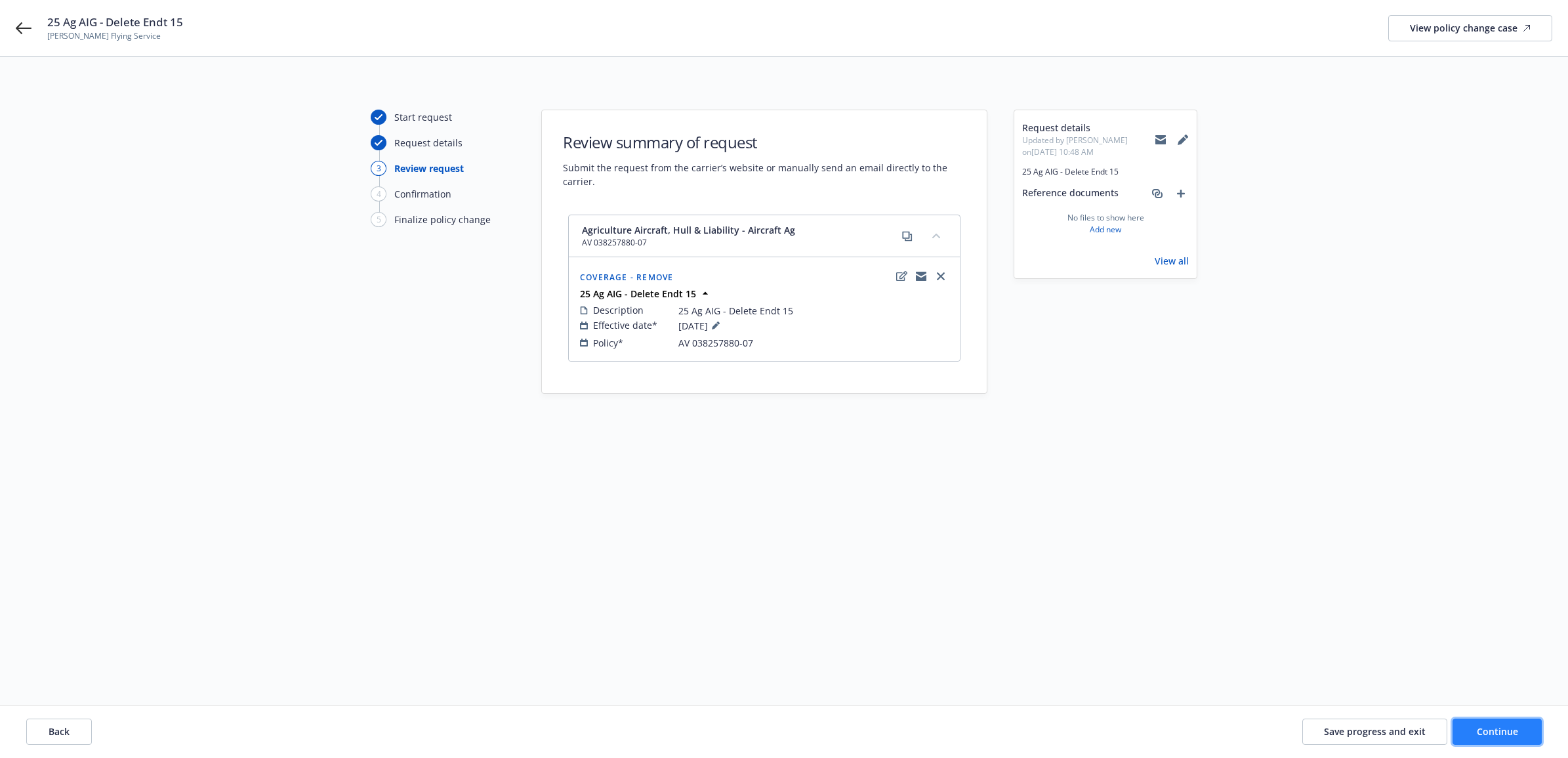
click at [1493, 720] on button "Continue" at bounding box center [1498, 732] width 89 height 26
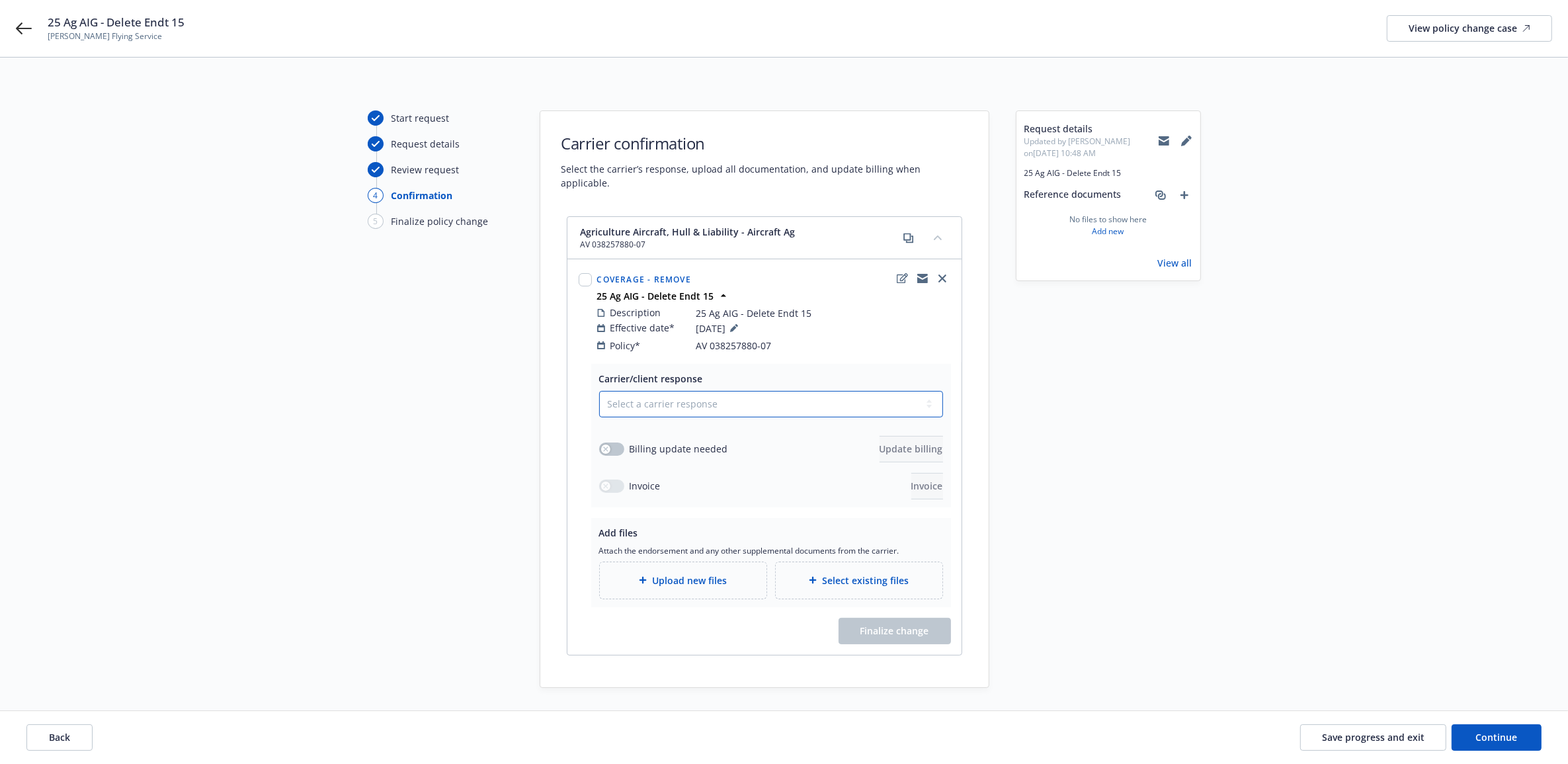
drag, startPoint x: 756, startPoint y: 397, endPoint x: 749, endPoint y: 404, distance: 9.9
click at [756, 397] on select "Select a carrier response Accepted Accepted with revision No endorsement needed…" at bounding box center [771, 404] width 344 height 27
select select "ACCEPTED"
click at [599, 391] on select "Select a carrier response Accepted Accepted with revision No endorsement needed…" at bounding box center [771, 404] width 344 height 27
click at [687, 574] on span "Upload new files" at bounding box center [689, 581] width 75 height 14
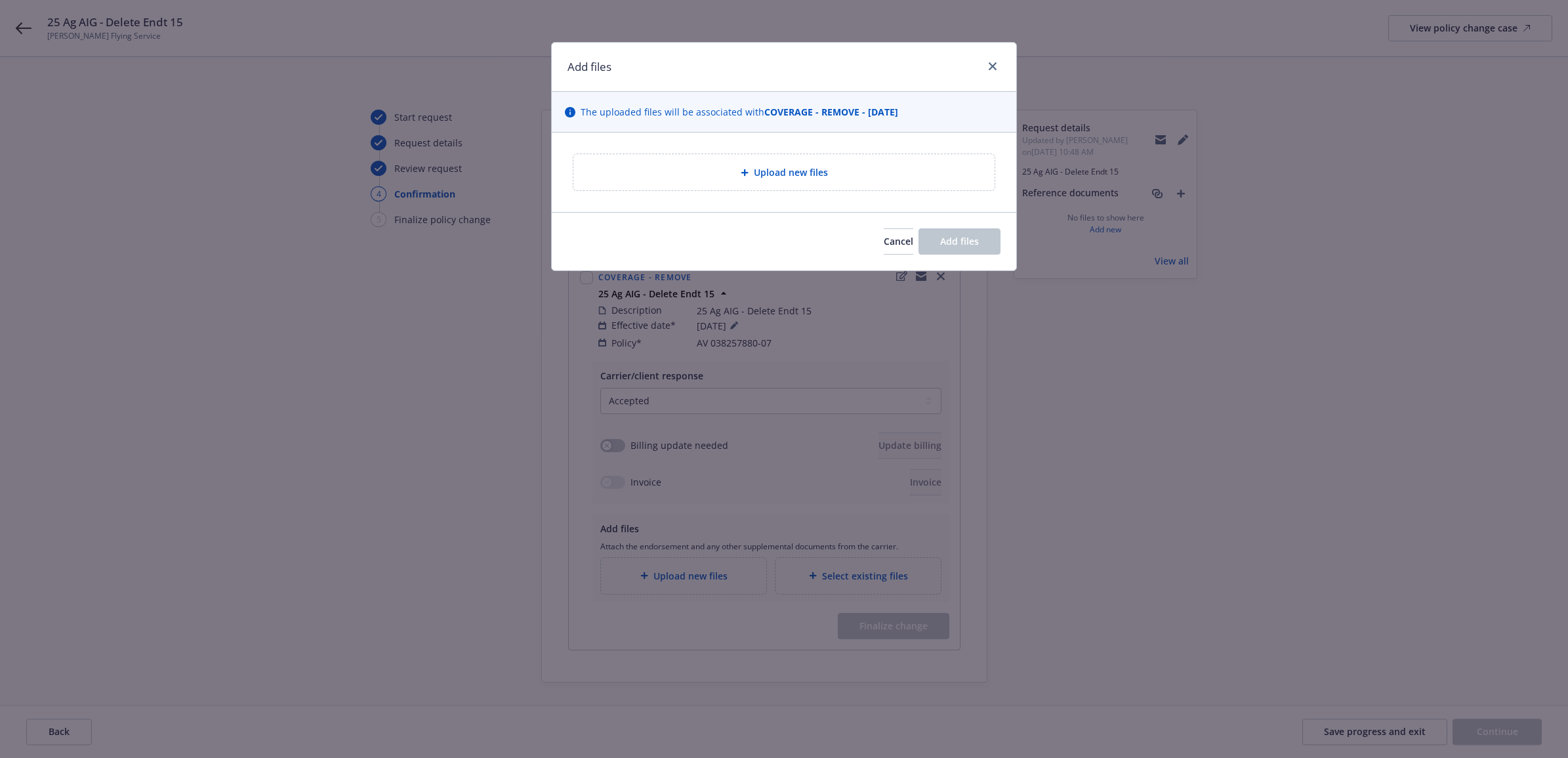
click at [733, 160] on div "Upload new files" at bounding box center [784, 172] width 421 height 36
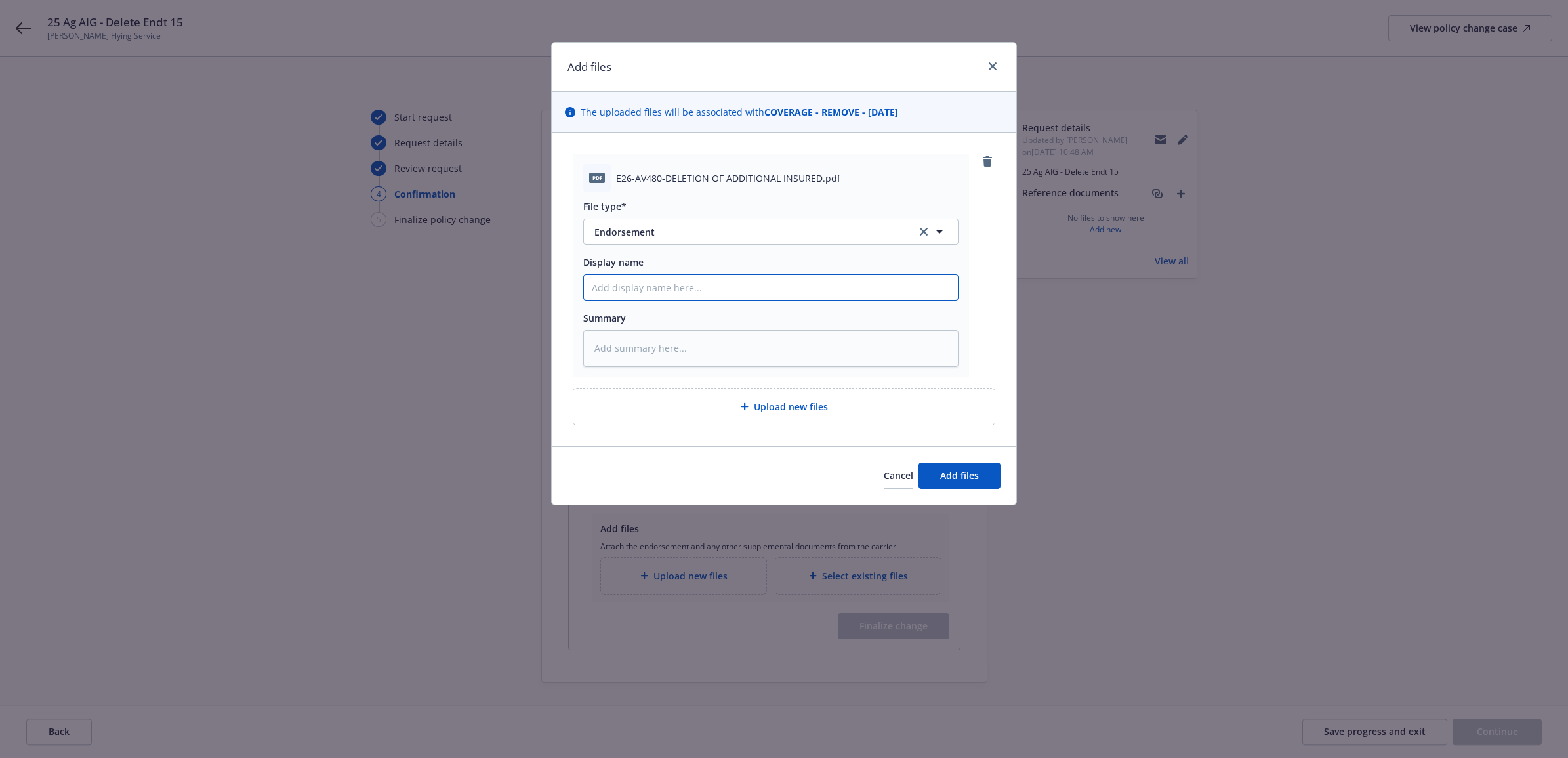
click at [683, 285] on input "Display name" at bounding box center [771, 288] width 374 height 25
type textarea "x"
type input "2"
type textarea "x"
type input "25"
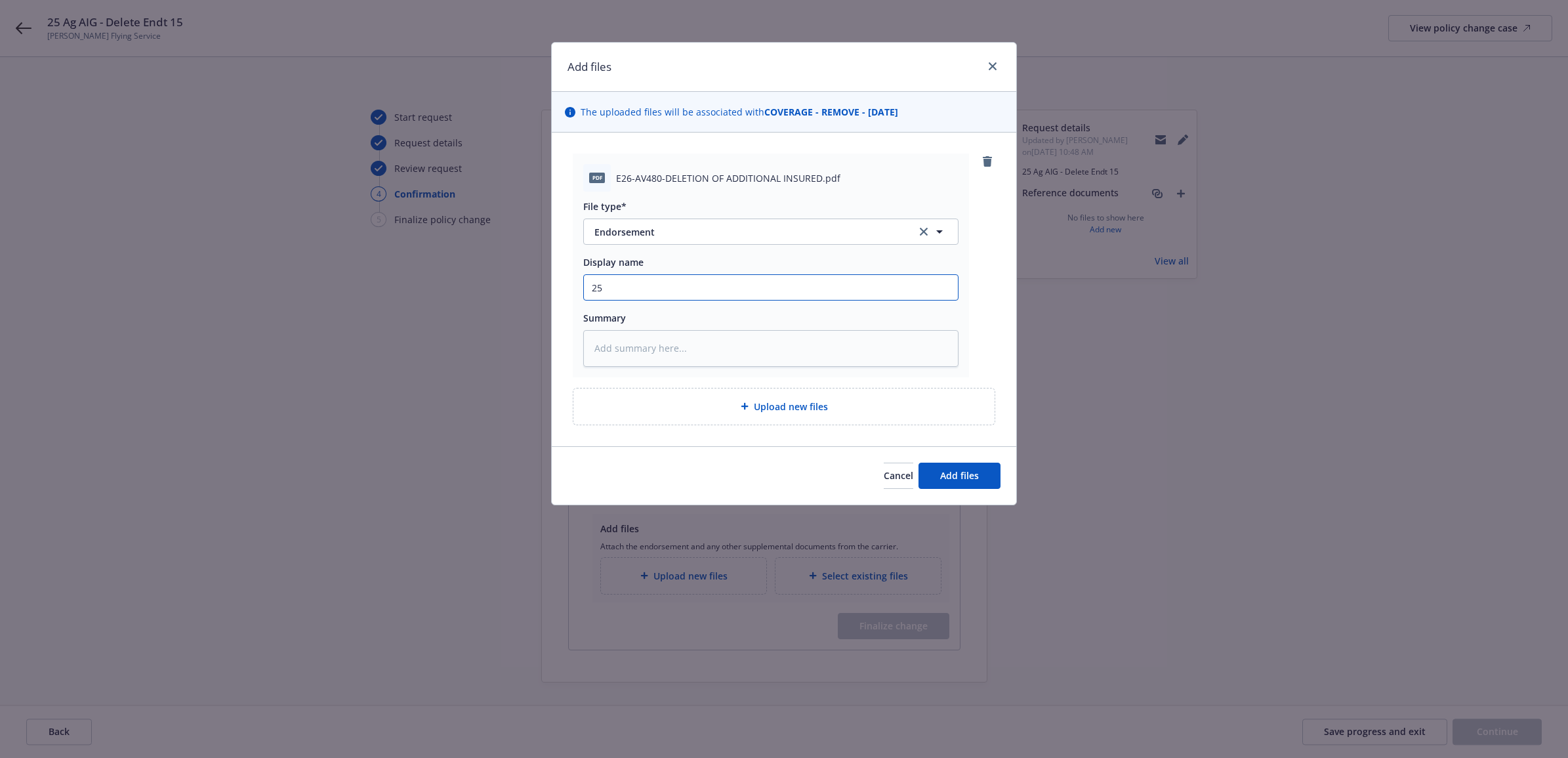
type textarea "x"
type input "25"
type textarea "x"
type input "25 A"
type textarea "x"
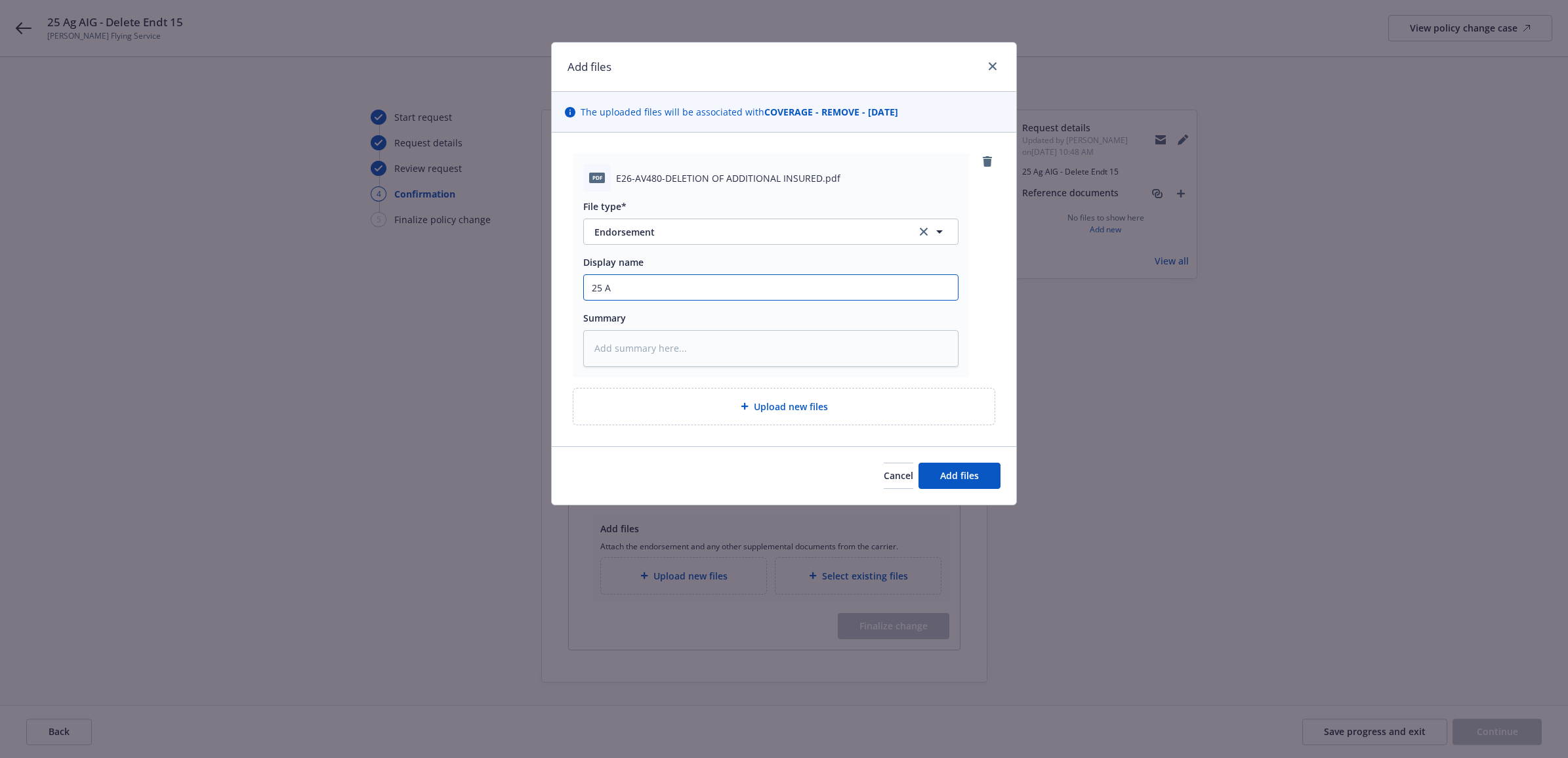
type input "25 AG"
type textarea "x"
type input "25 A"
type textarea "x"
type input "25 Ag"
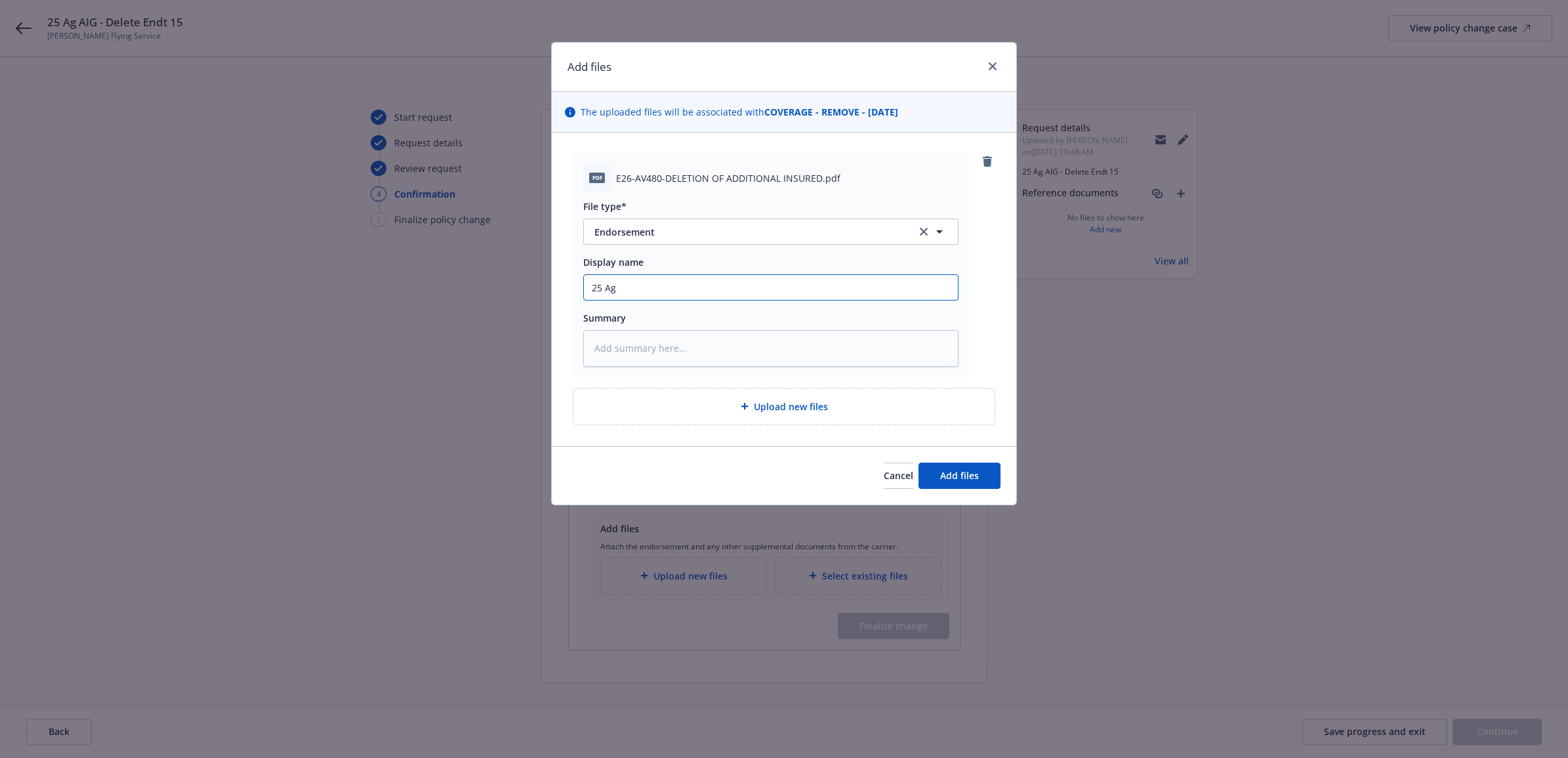
type textarea "x"
type input "25 Ag"
type textarea "x"
type input "25 Ag A"
type textarea "x"
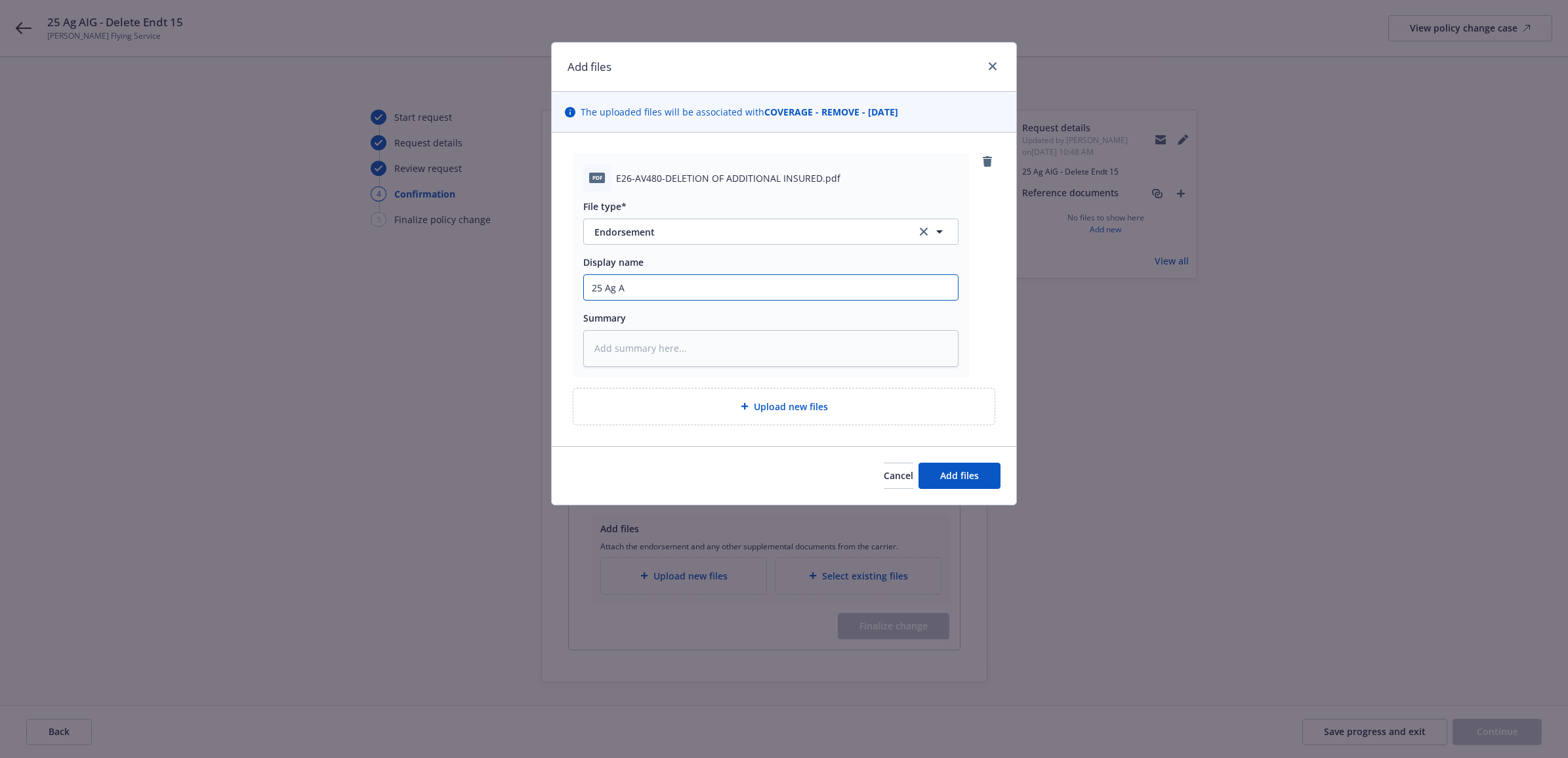
type input "25 Ag AI"
type textarea "x"
type input "25 Ag AIG"
type textarea "x"
type input "25 Ag AIG"
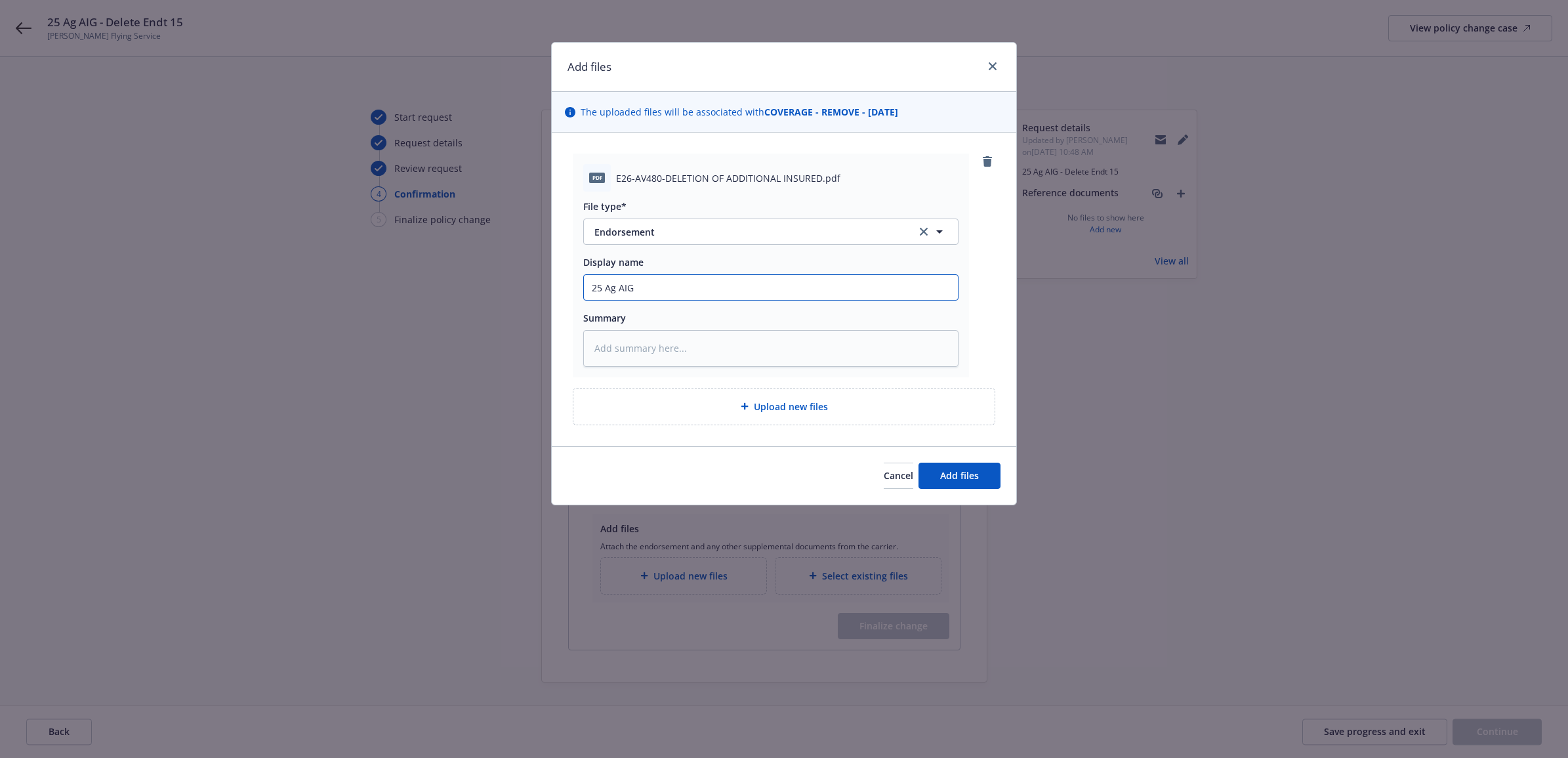
type textarea "x"
type input "25 Ag AIG -"
type textarea "x"
type input "25 Ag AIG -"
type textarea "x"
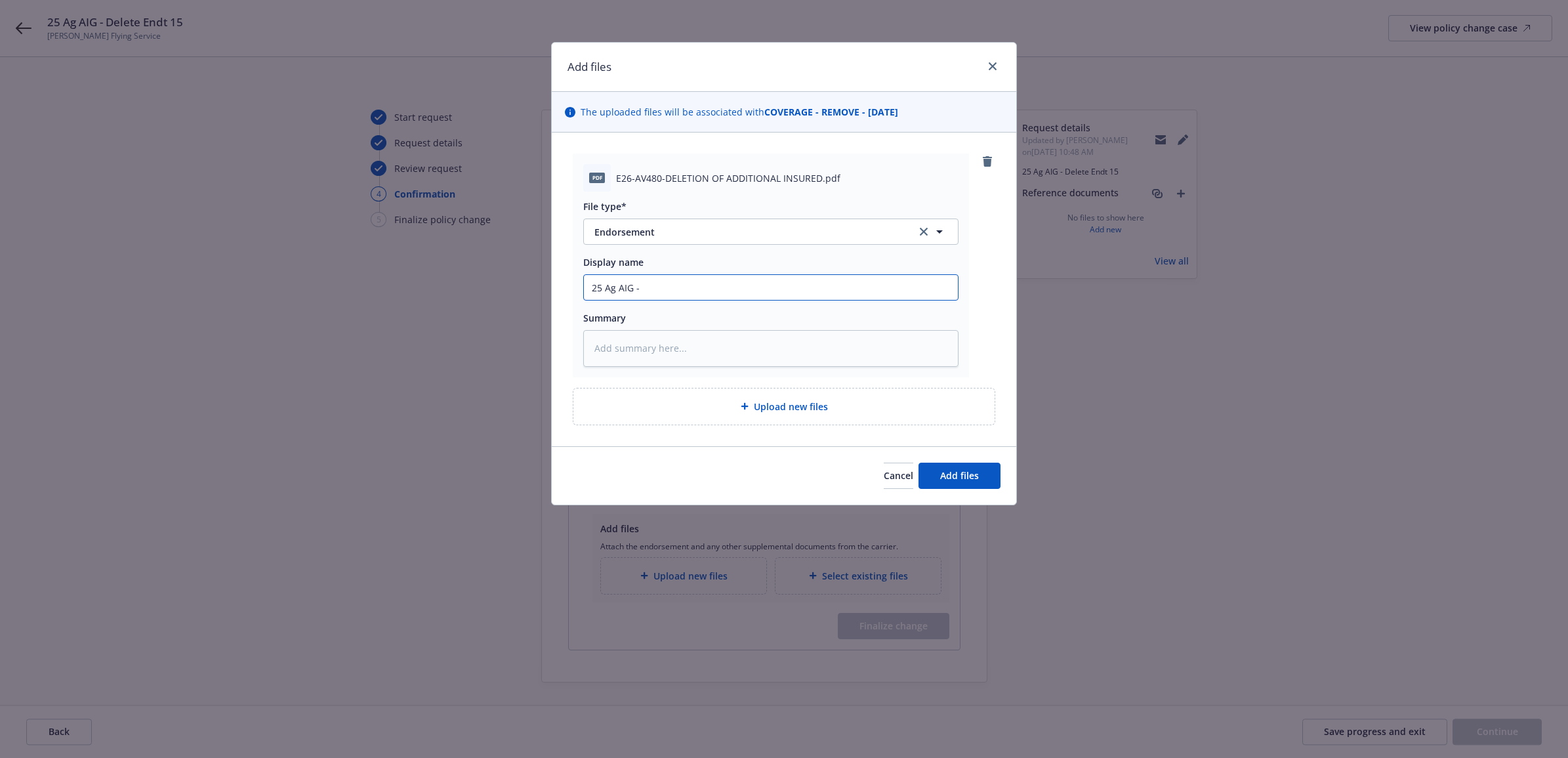
type input "25 Ag AIG - D"
type textarea "x"
type input "25 Ag AIG - De"
type textarea "x"
type input "25 Ag AIG - Del"
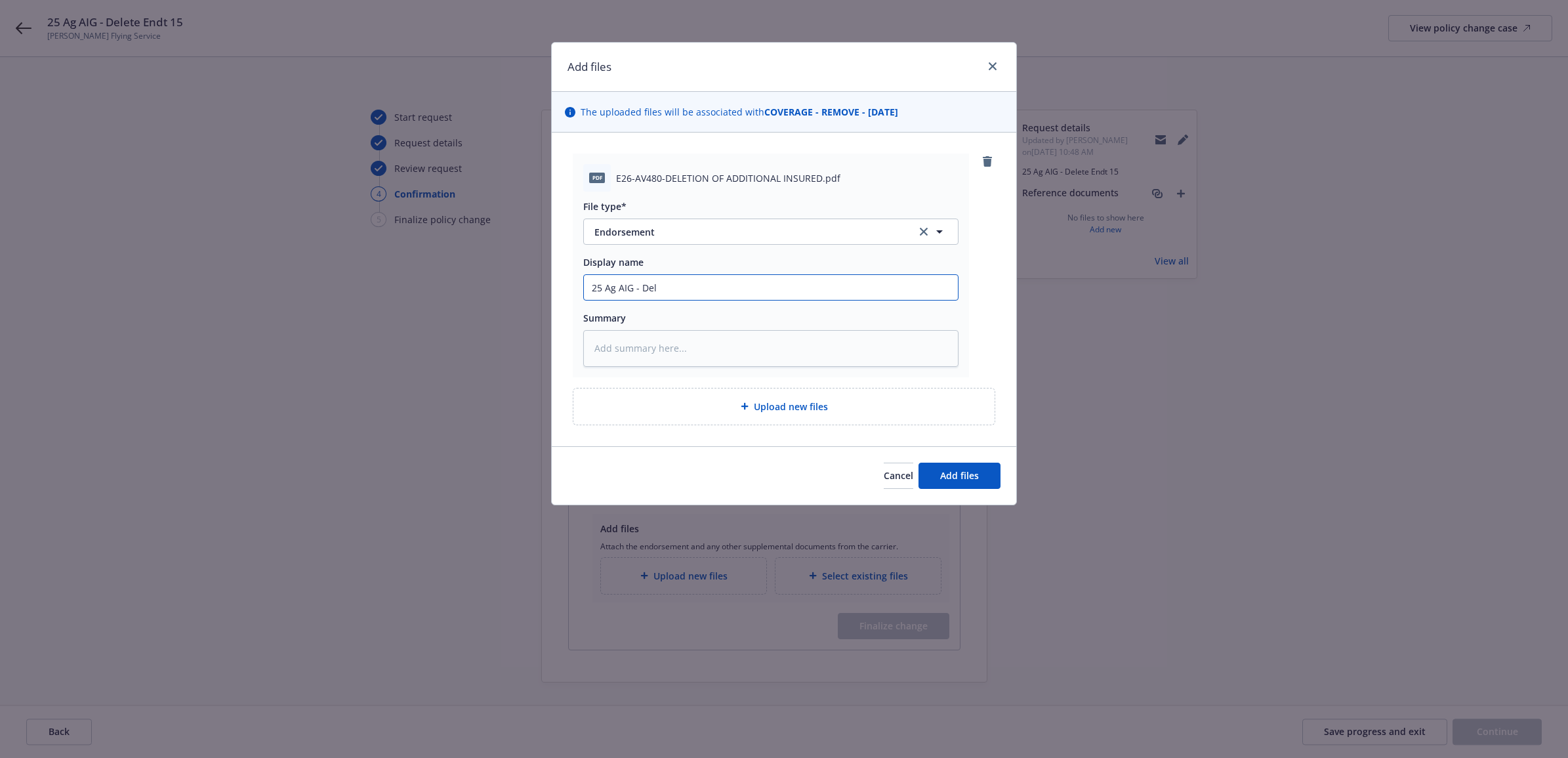
type textarea "x"
type input "25 Ag AIG - Dele"
type textarea "x"
type input "25 Ag AIG - Delet"
type textarea "x"
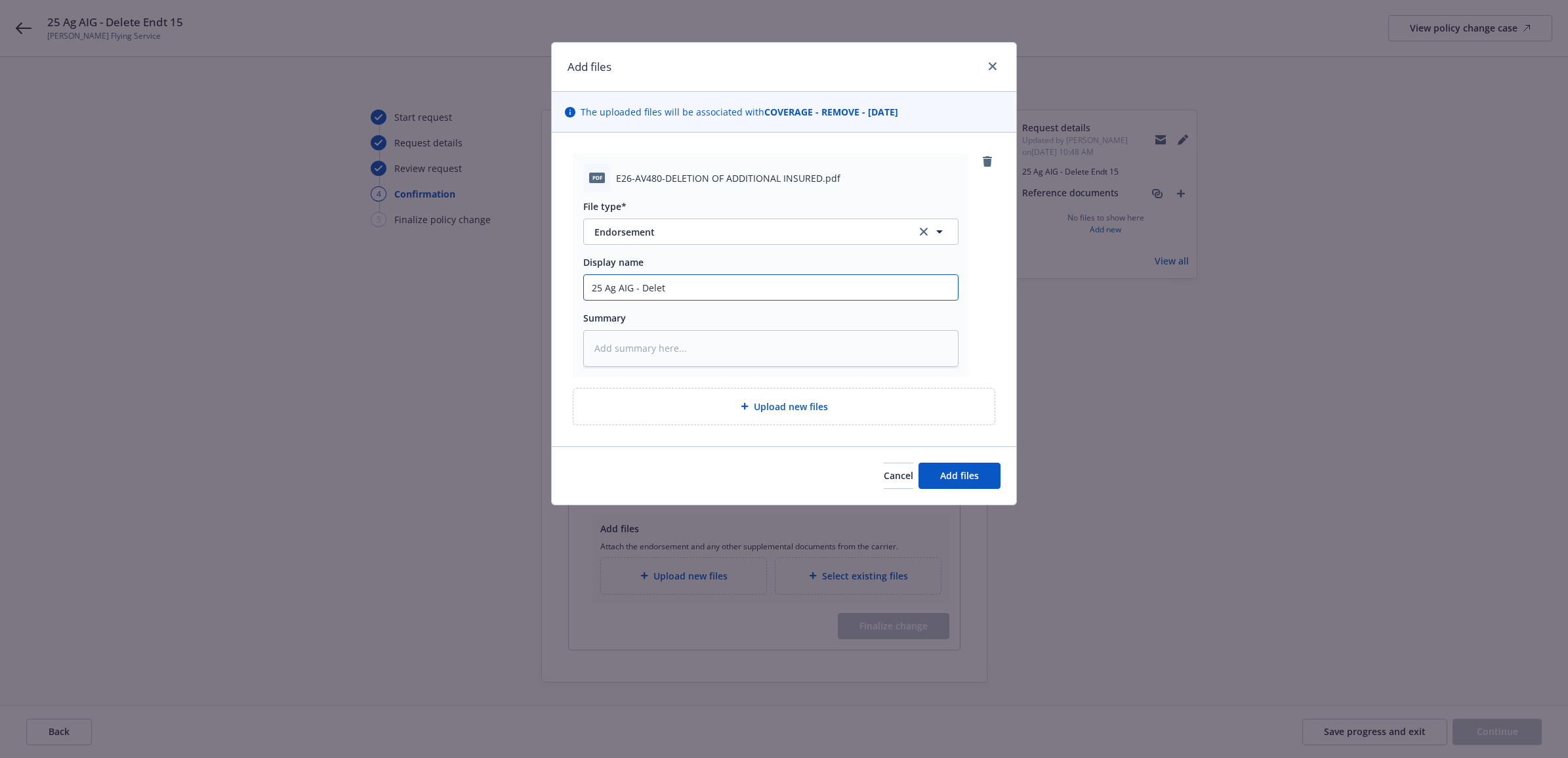
type input "25 Ag AIG - Deleti"
type textarea "x"
type input "25 Ag AIG - Deletio"
type textarea "x"
type input "25 Ag AIG - Deletion"
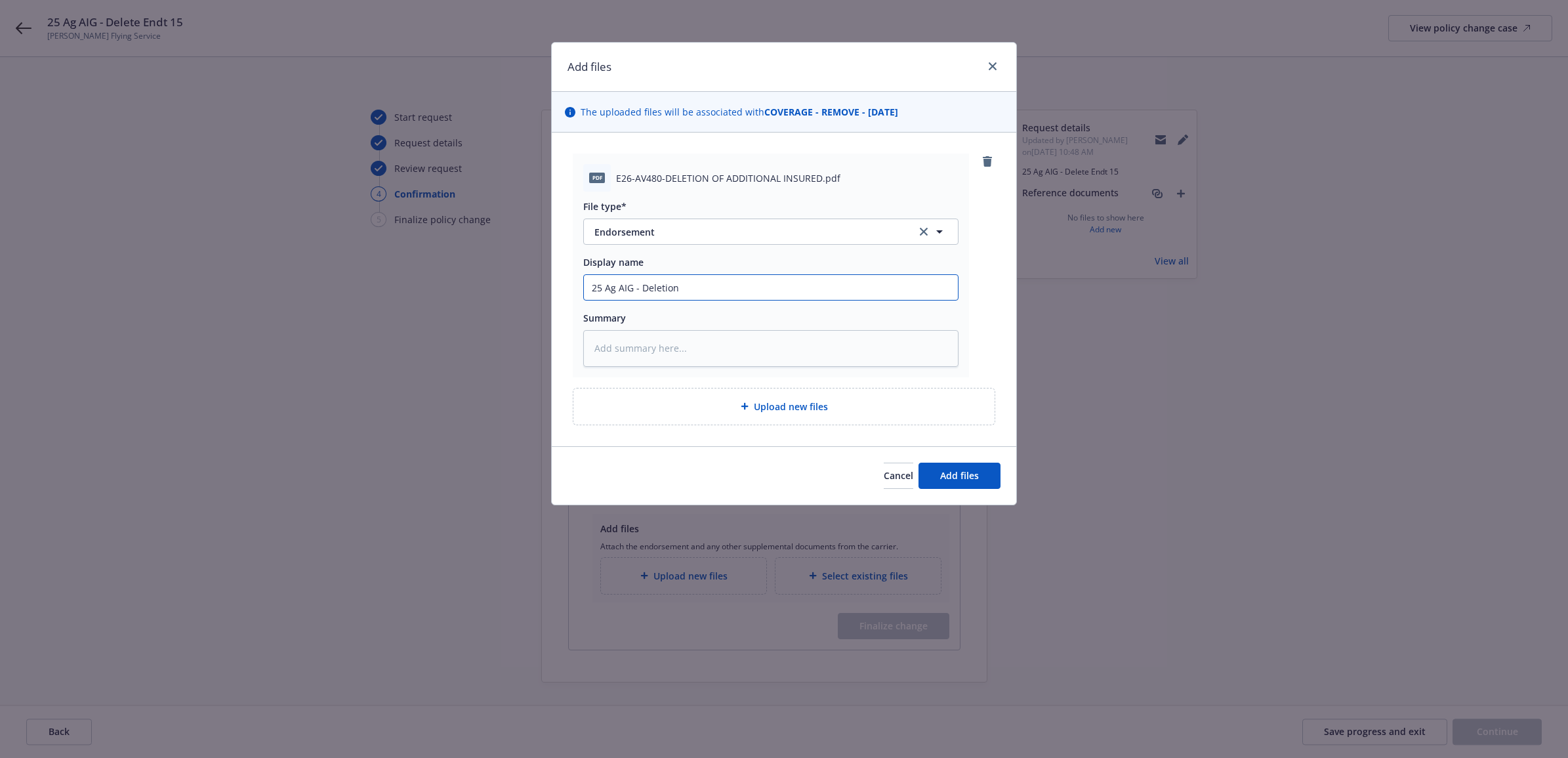
type textarea "x"
type input "25 Ag AIG - Deletion"
type textarea "x"
type input "25 Ag AIG - Deletion o"
type textarea "x"
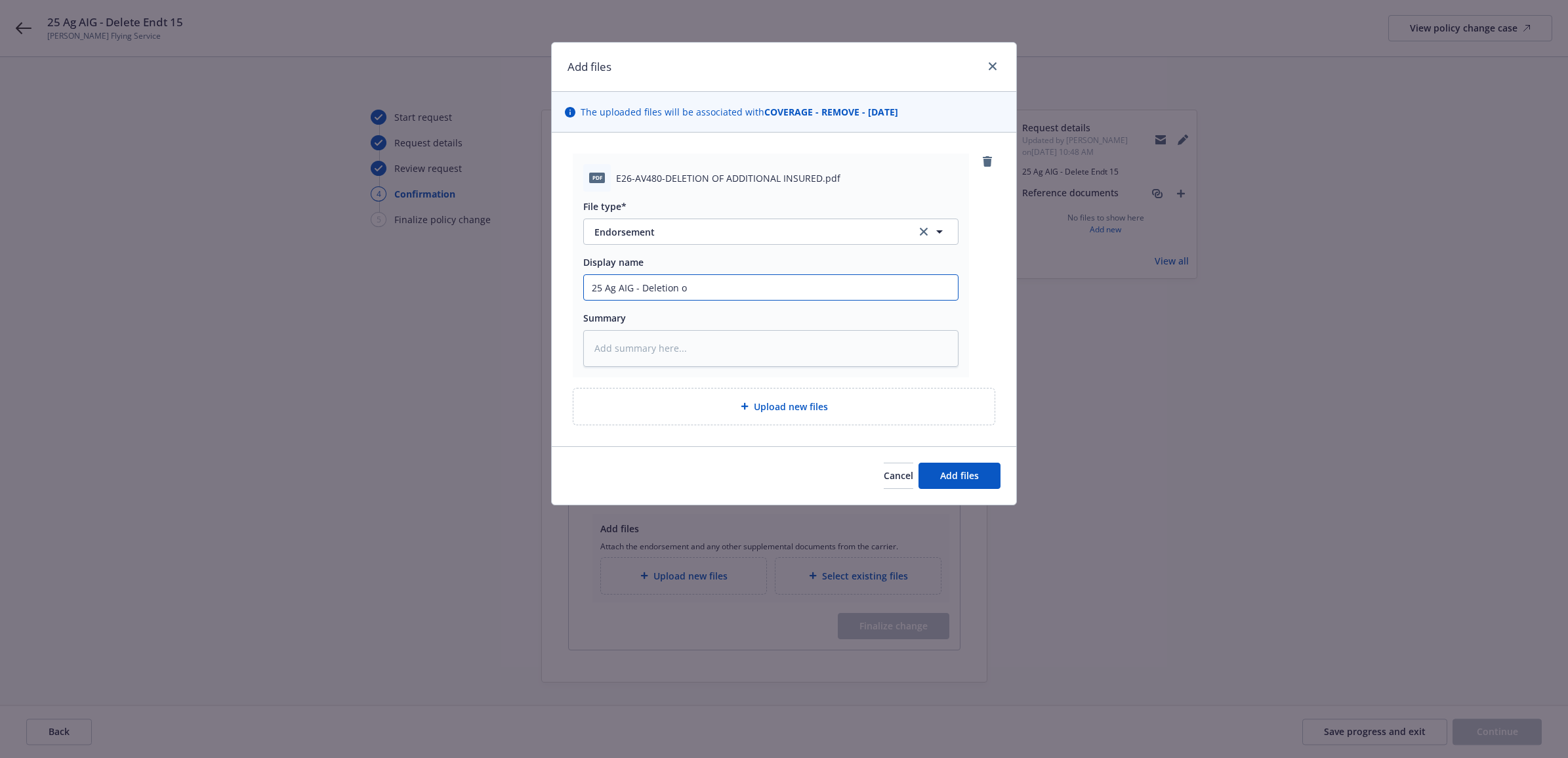
type input "25 Ag AIG - Deletion of"
type textarea "x"
type input "25 Ag AIG - Deletion of"
type textarea "x"
type input "25 Ag AIG - Deletion of A"
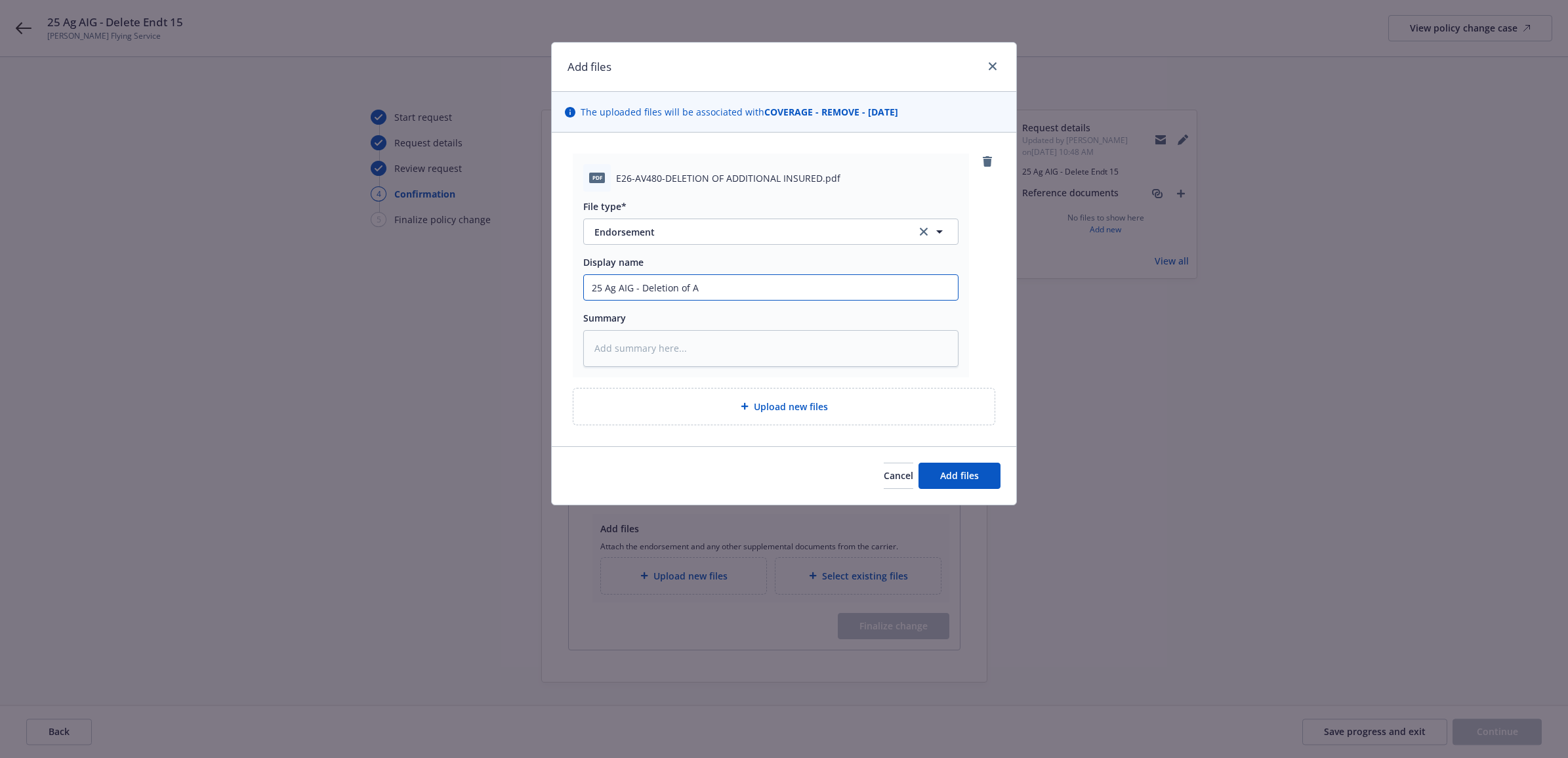
type textarea "x"
type input "25 Ag AIG - Deletion of AI"
type textarea "x"
type input "25 Ag AIG - Deletion of AI"
type textarea "x"
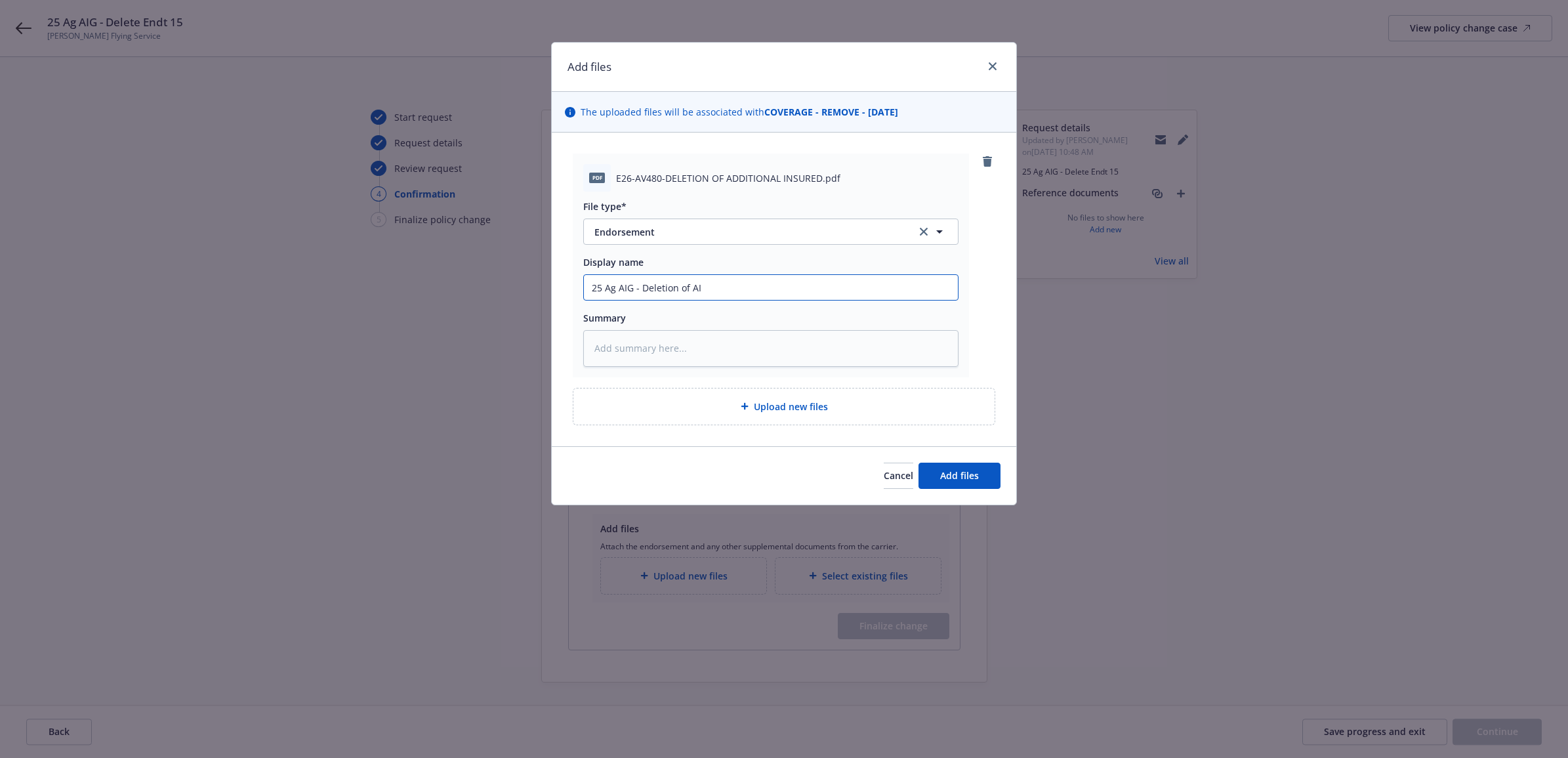
type input "25 Ag AIG - Deletion of AI E"
type textarea "x"
type input "25 Ag AIG - Deletion of AI En"
type textarea "x"
type input "25 Ag AIG - Deletion of AI End"
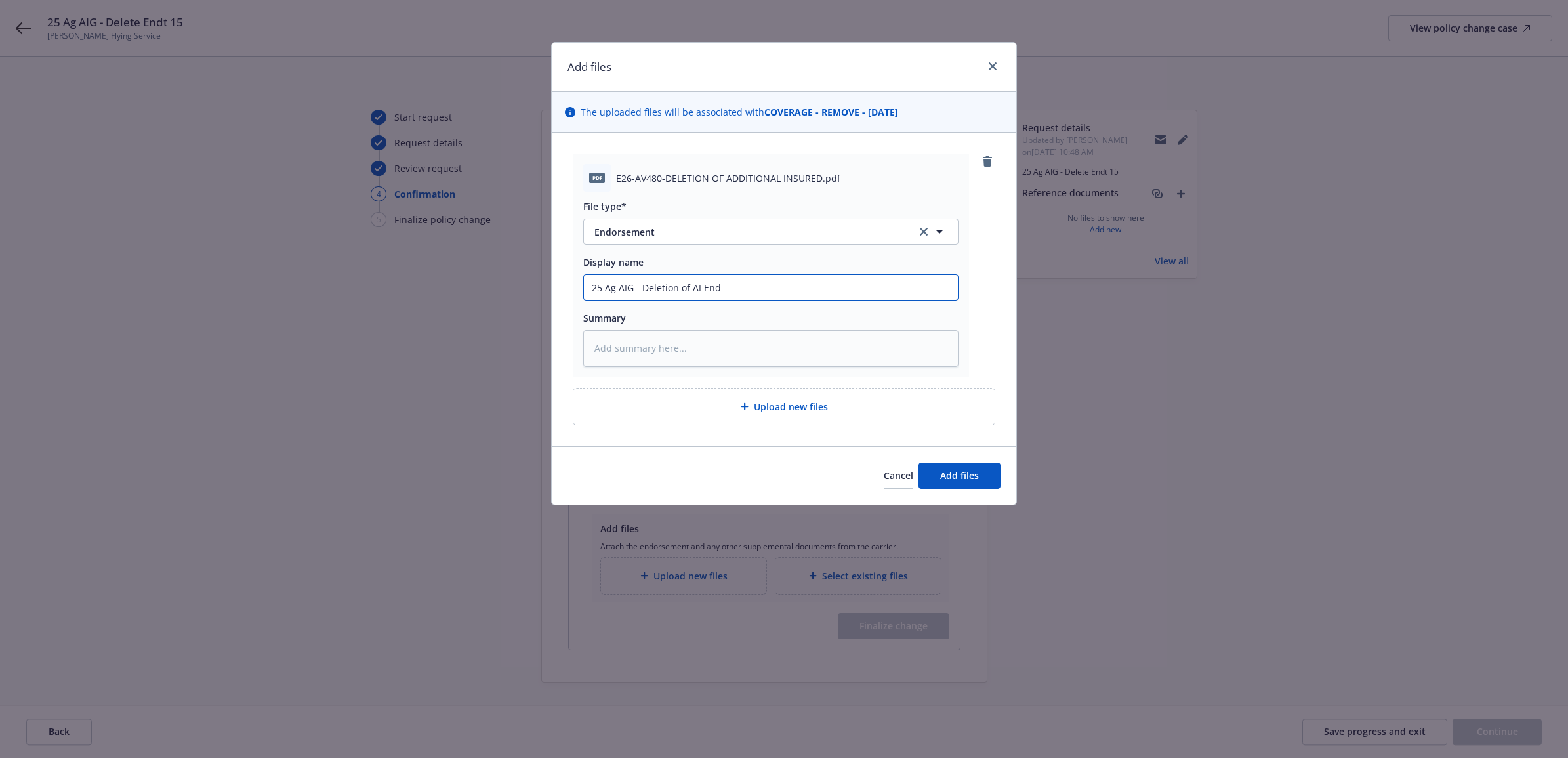
type textarea "x"
drag, startPoint x: 666, startPoint y: 288, endPoint x: 488, endPoint y: 280, distance: 178.2
click at [488, 280] on div "Add files The uploaded files will be associated with COVERAGE - REMOVE - 09/04/…" at bounding box center [784, 379] width 1568 height 758
type input "25 Ag AIG - Deletion of AI Endt"
paste textarea "25 Ag AIG - Deletion of AI Endt"
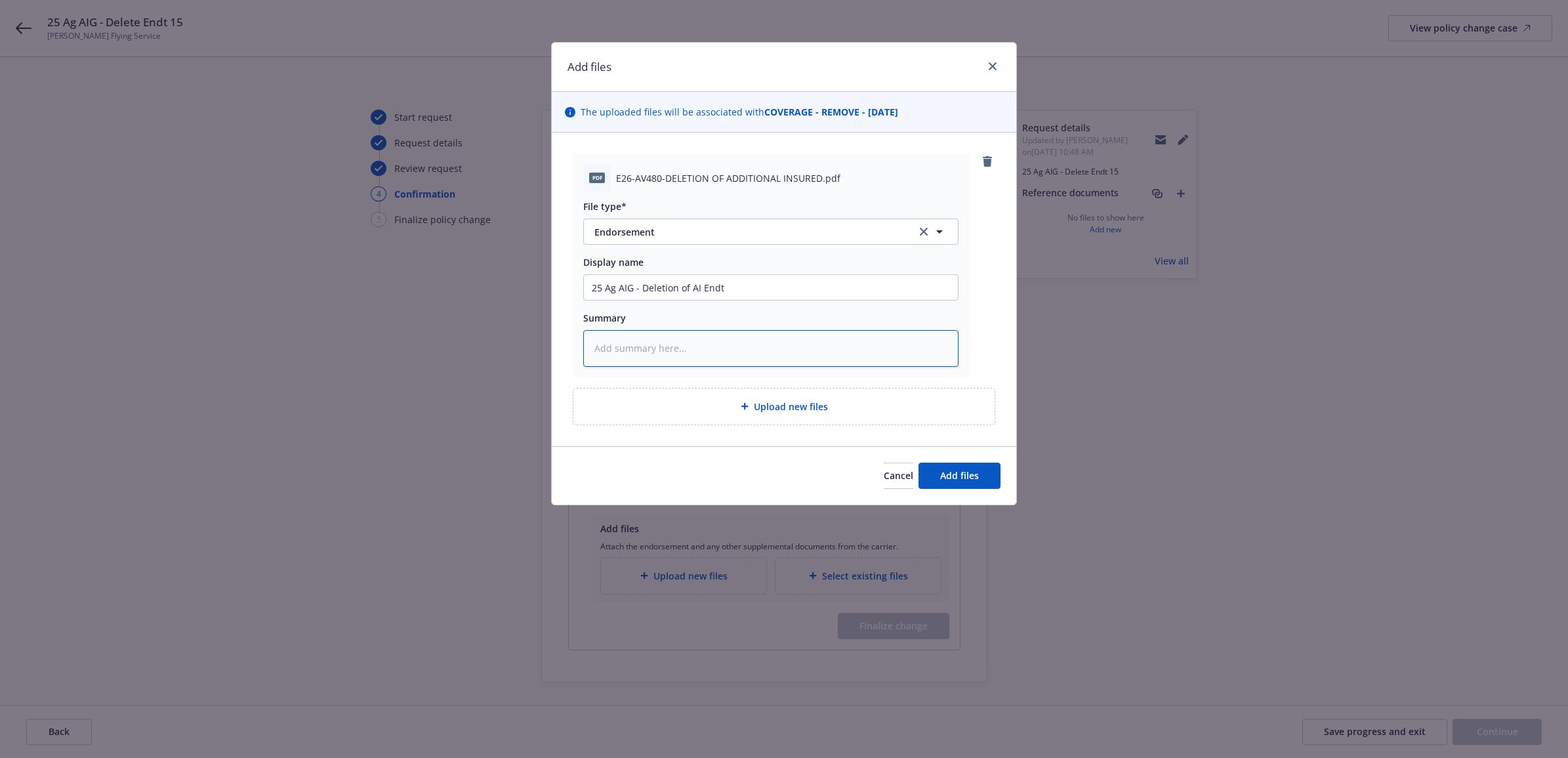
type textarea "x"
type textarea "25 Ag AIG - Deletion of AI Endt"
click at [966, 481] on span "Add files" at bounding box center [959, 476] width 39 height 12
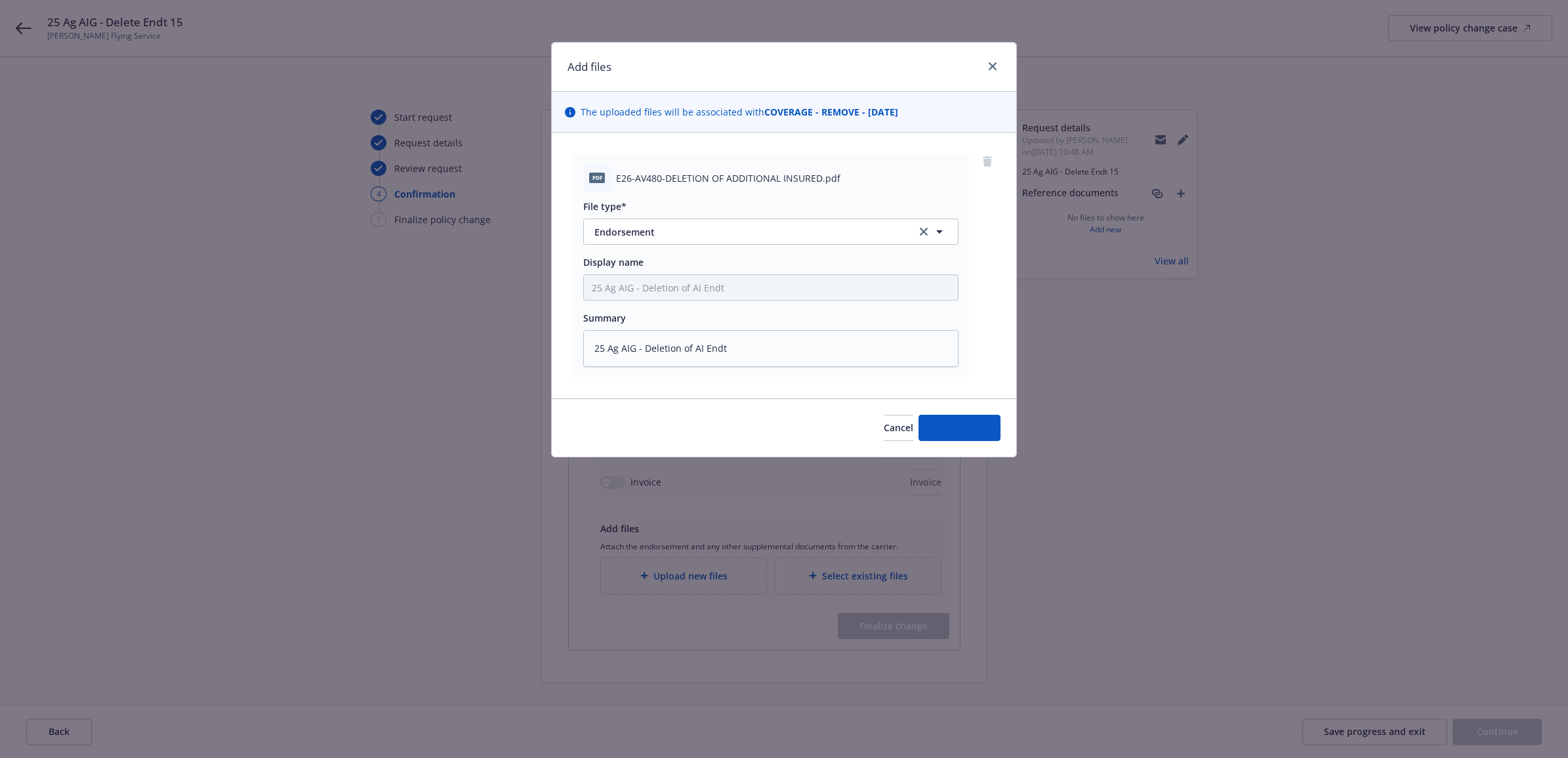
type textarea "x"
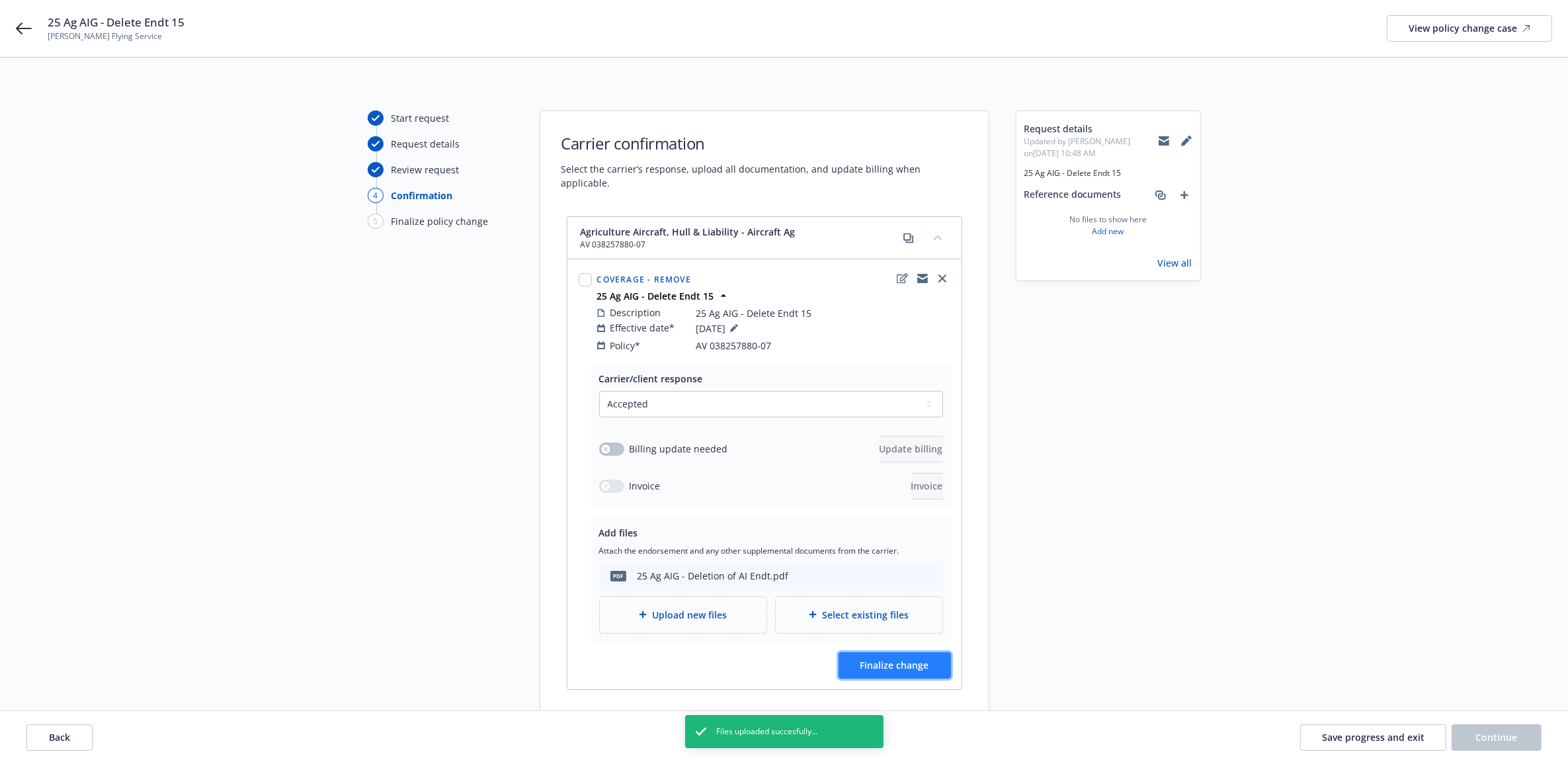
click at [894, 659] on span "Finalize change" at bounding box center [894, 665] width 69 height 12
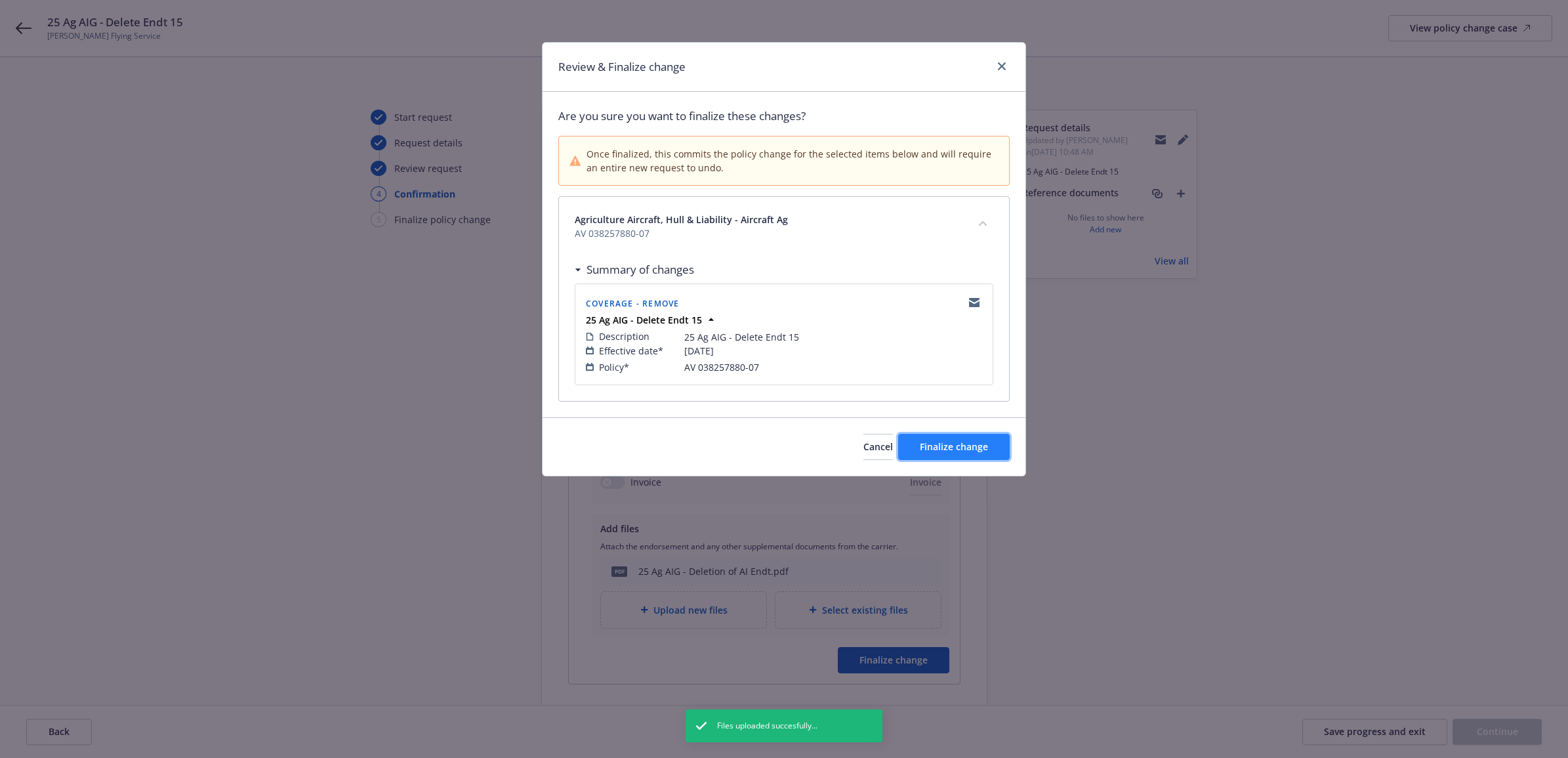
click at [949, 447] on span "Finalize change" at bounding box center [954, 447] width 68 height 12
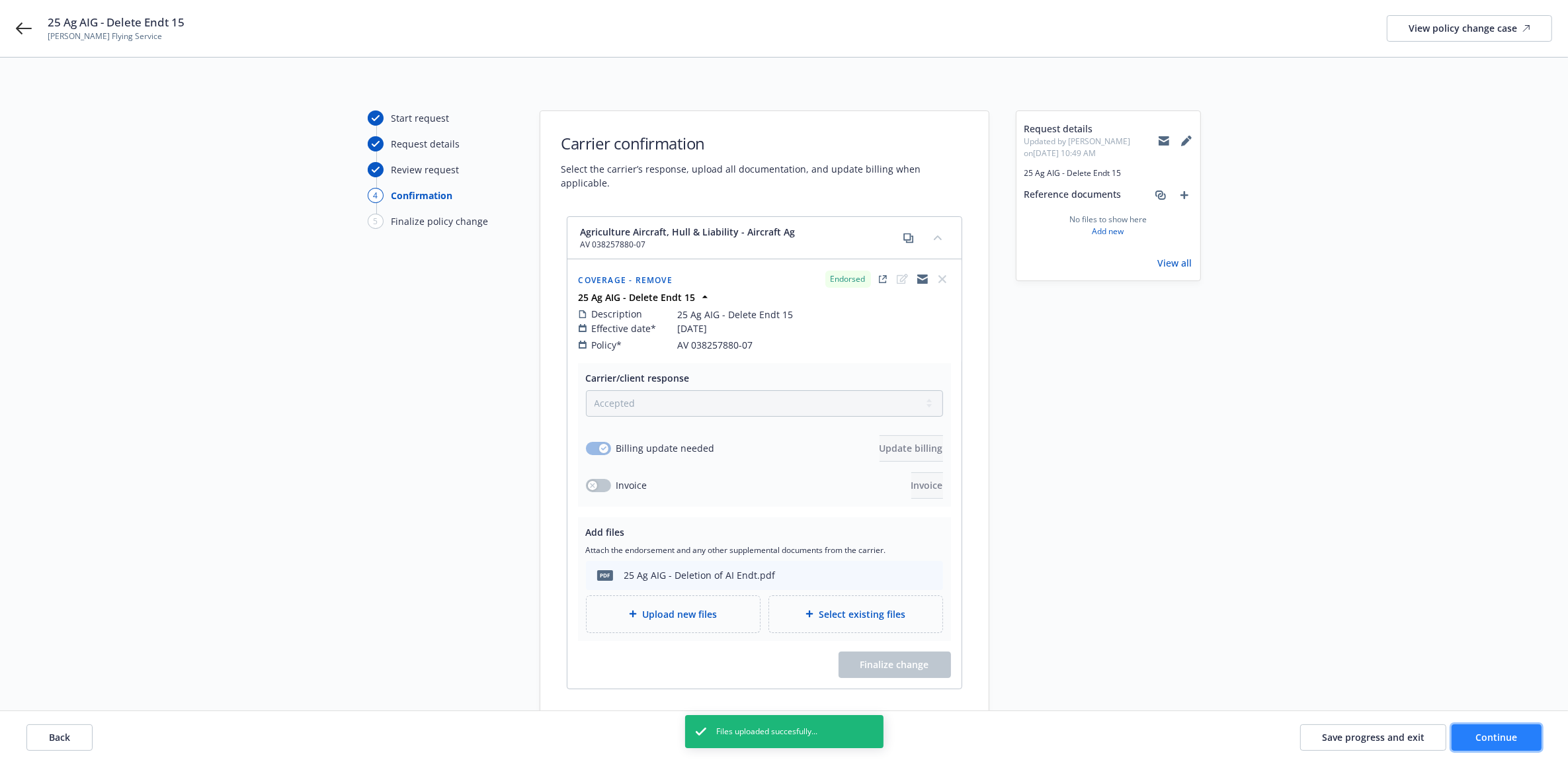
click at [1477, 743] on button "Continue" at bounding box center [1496, 737] width 90 height 27
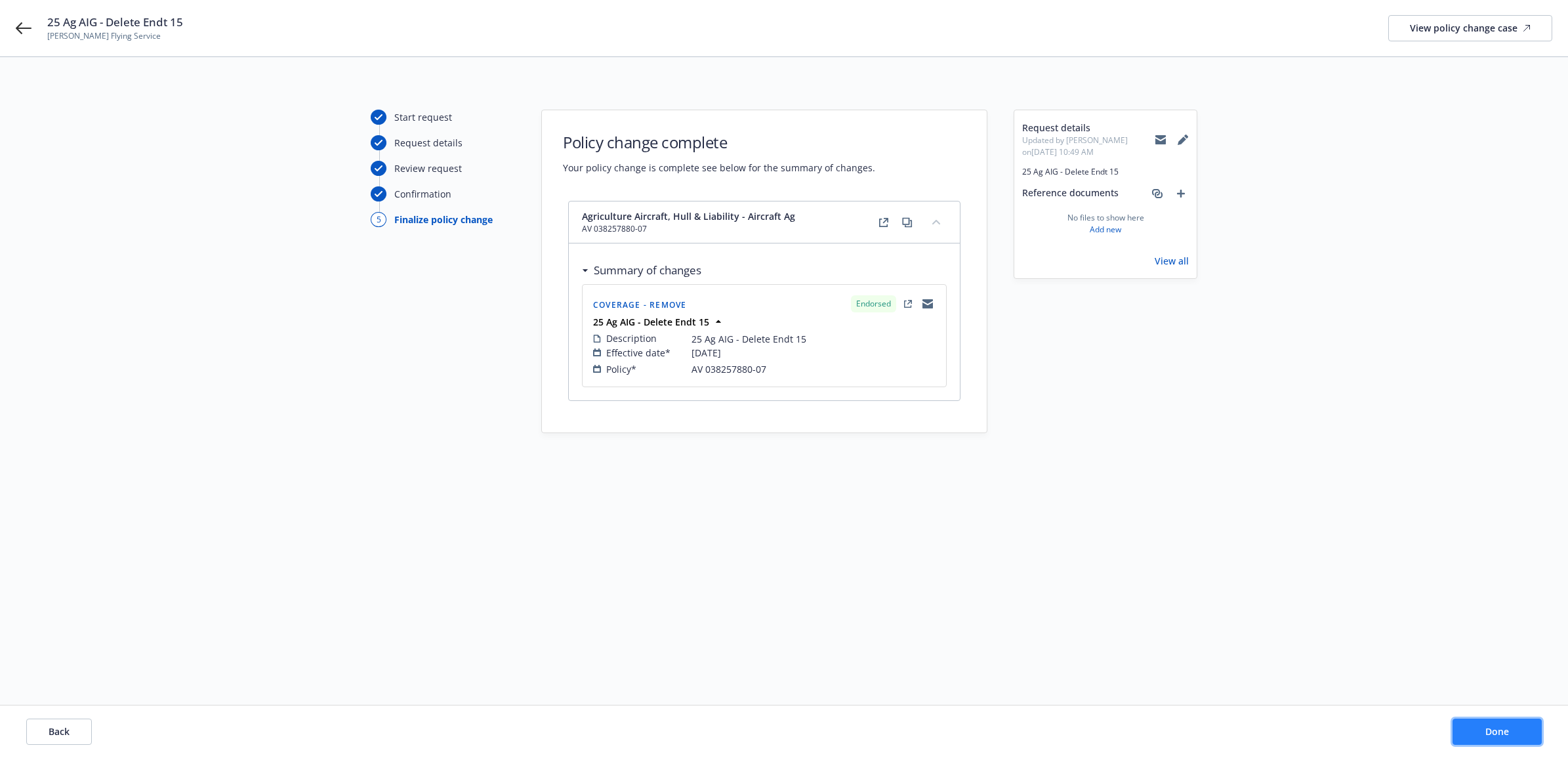
click at [1536, 740] on button "Done" at bounding box center [1498, 732] width 89 height 26
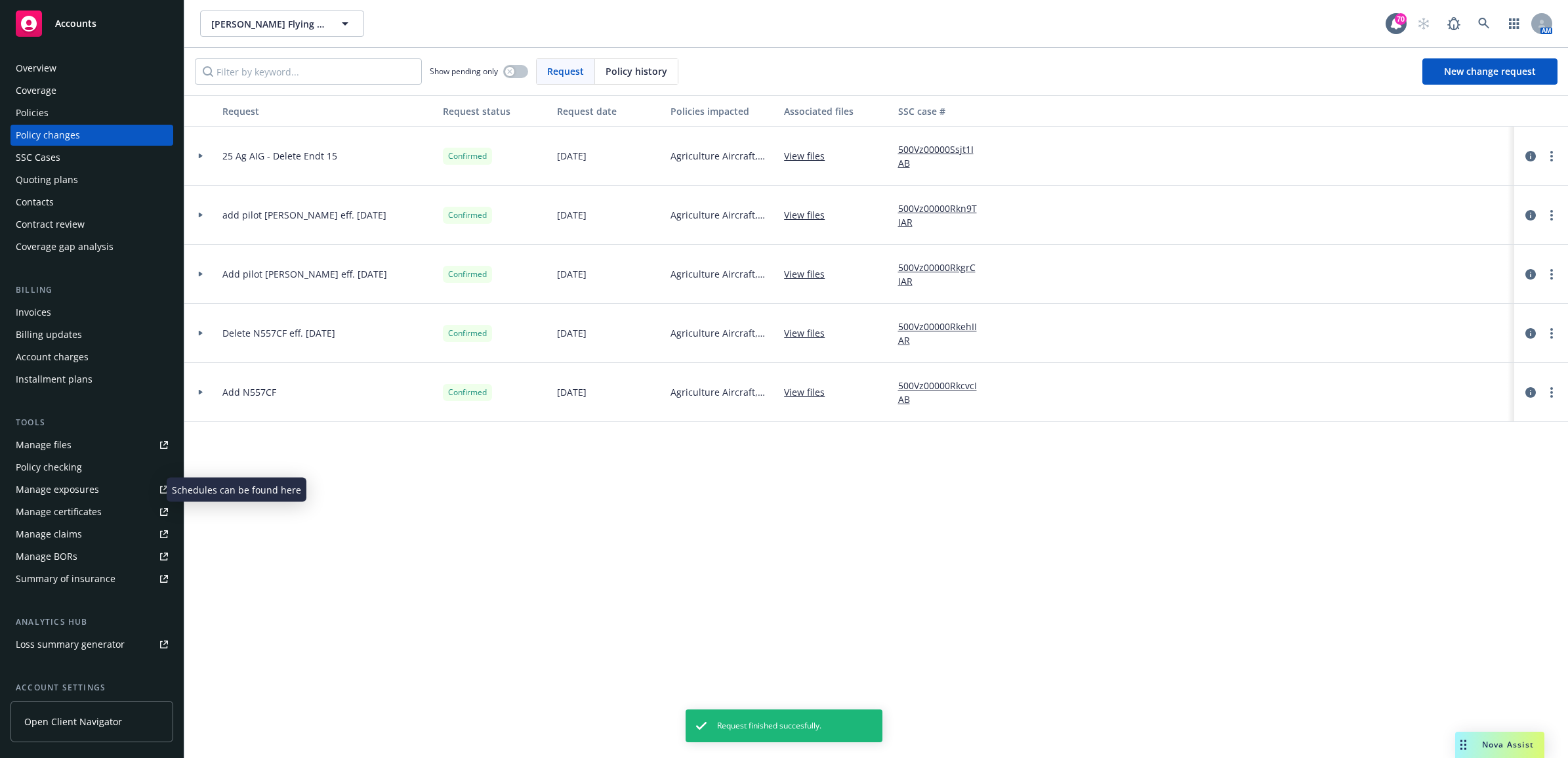
click at [79, 486] on div "Manage exposures" at bounding box center [57, 490] width 83 height 21
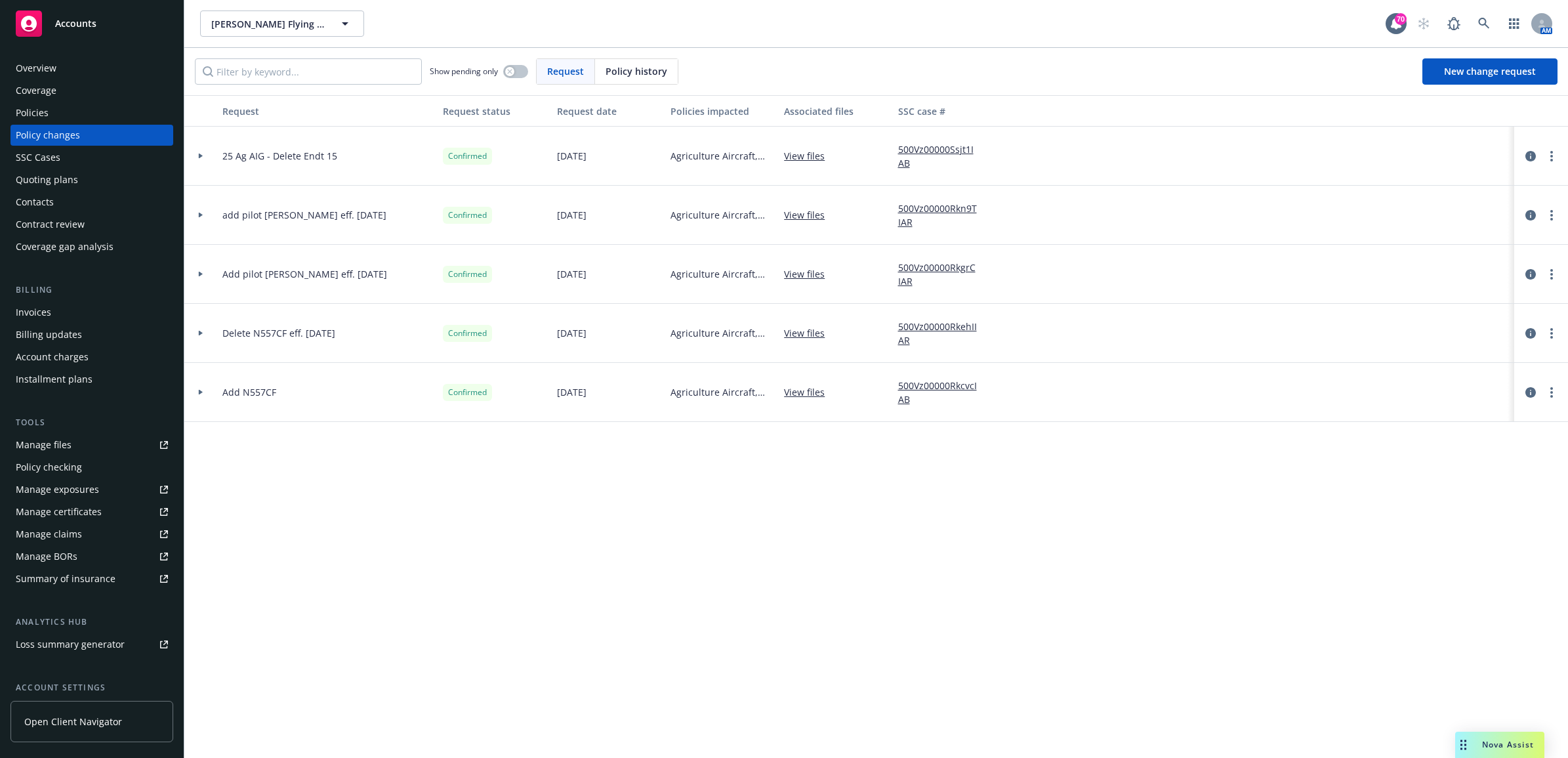
click at [43, 106] on div "Policies" at bounding box center [32, 113] width 32 height 21
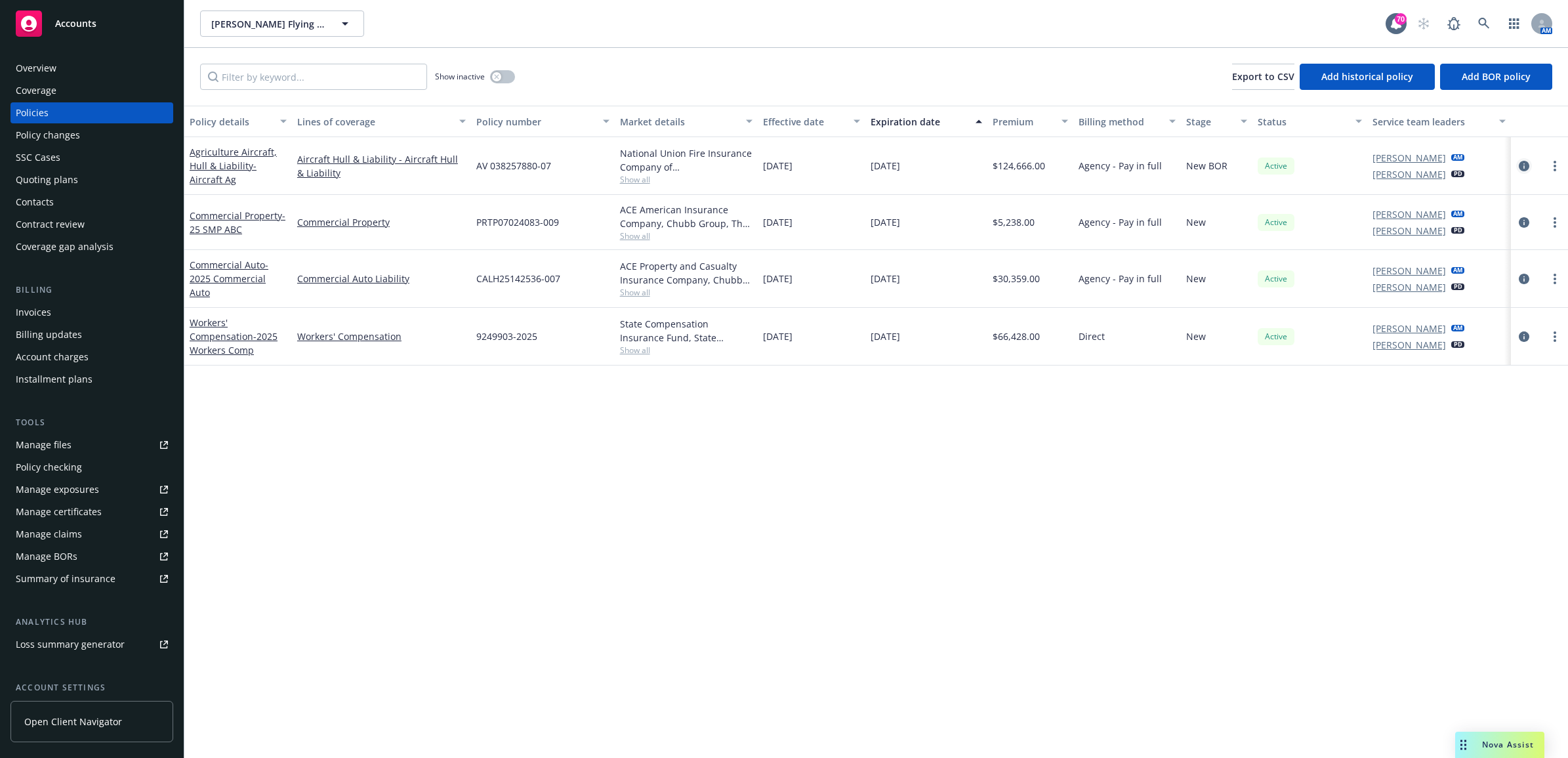
click at [1524, 161] on icon "circleInformation" at bounding box center [1524, 166] width 11 height 11
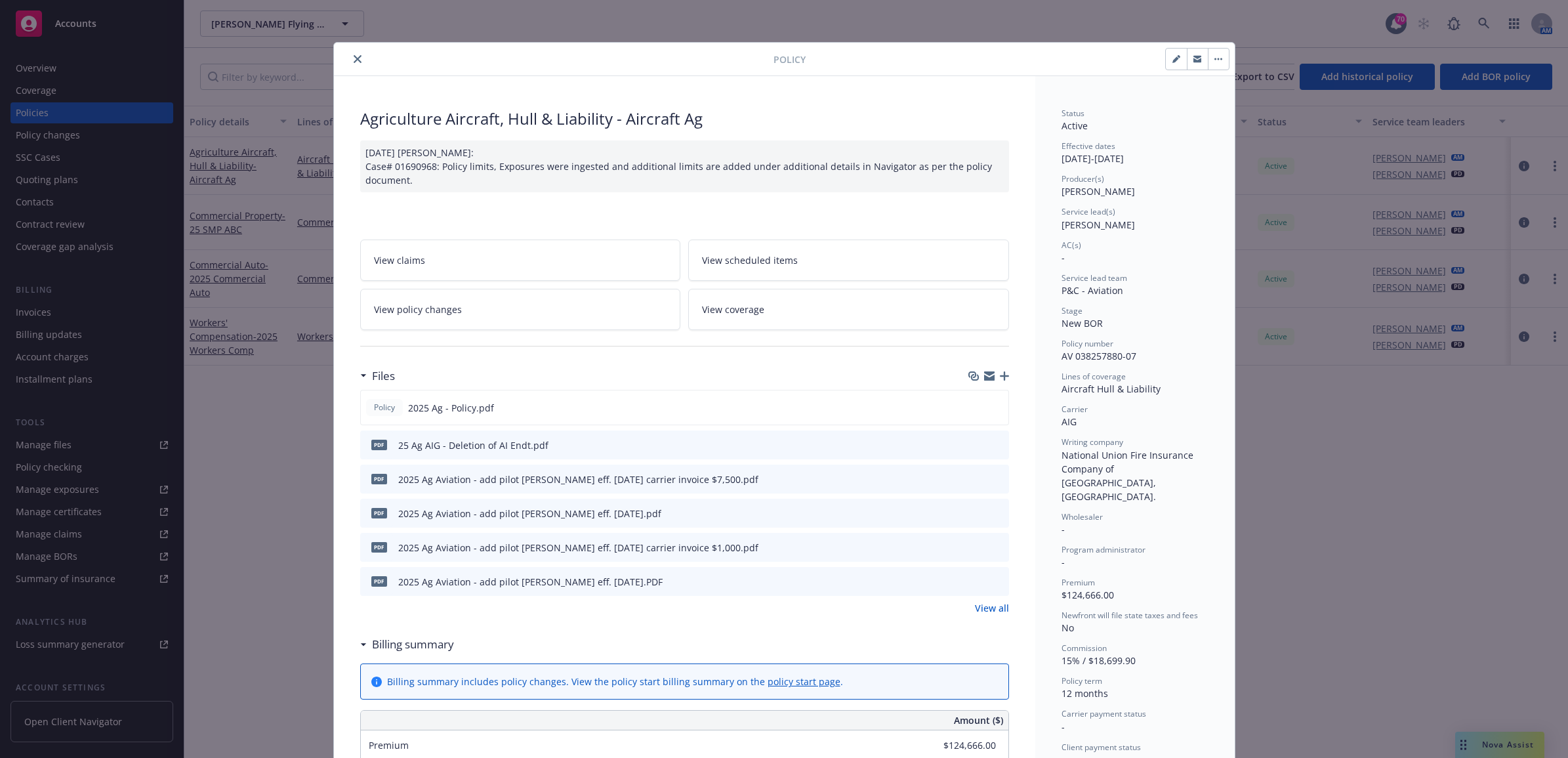
scroll to position [39, 0]
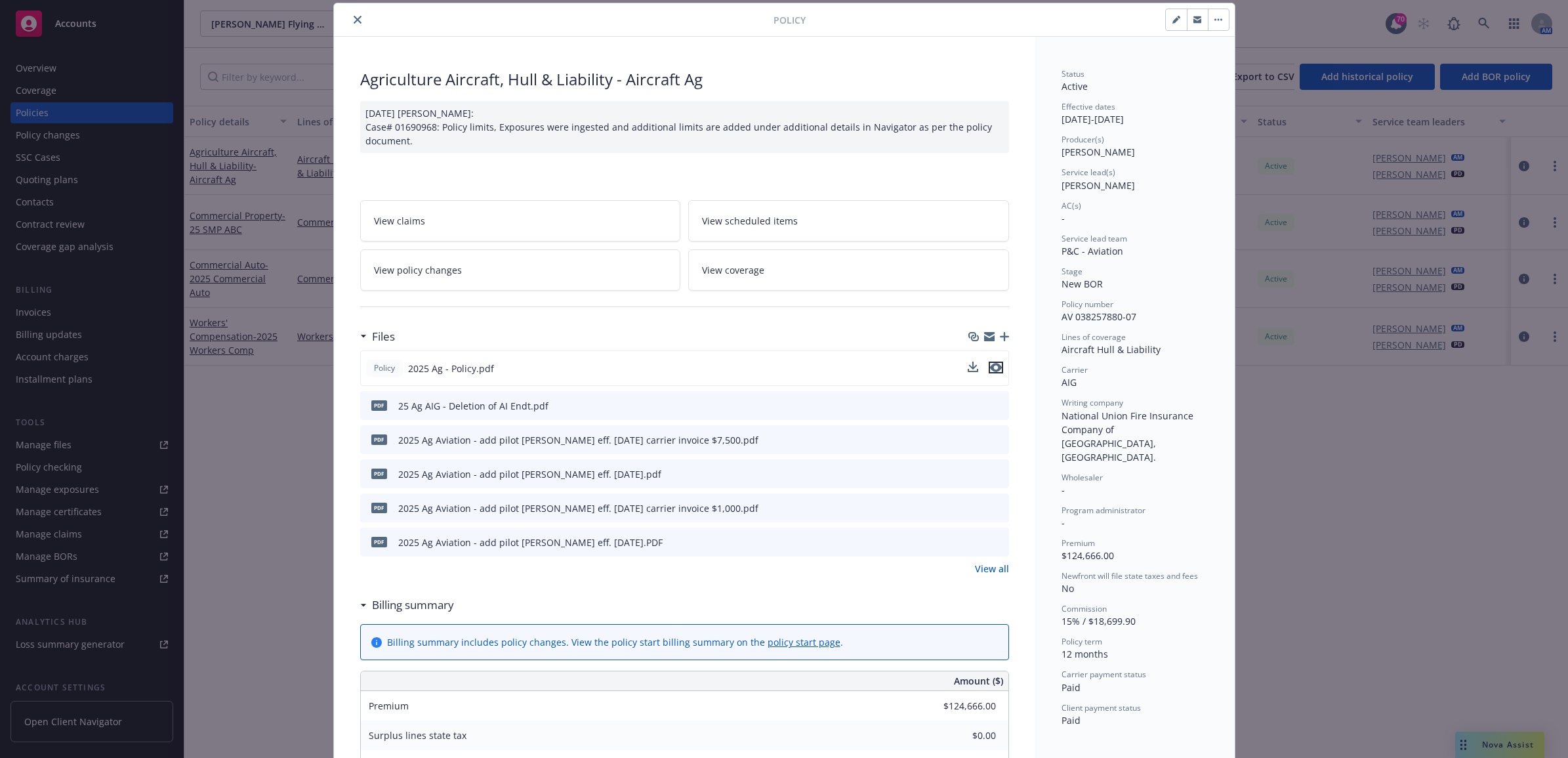
click at [994, 369] on icon "preview file" at bounding box center [995, 368] width 11 height 9
click at [348, 11] on div at bounding box center [556, 19] width 434 height 16
click at [353, 17] on icon "close" at bounding box center [357, 19] width 8 height 8
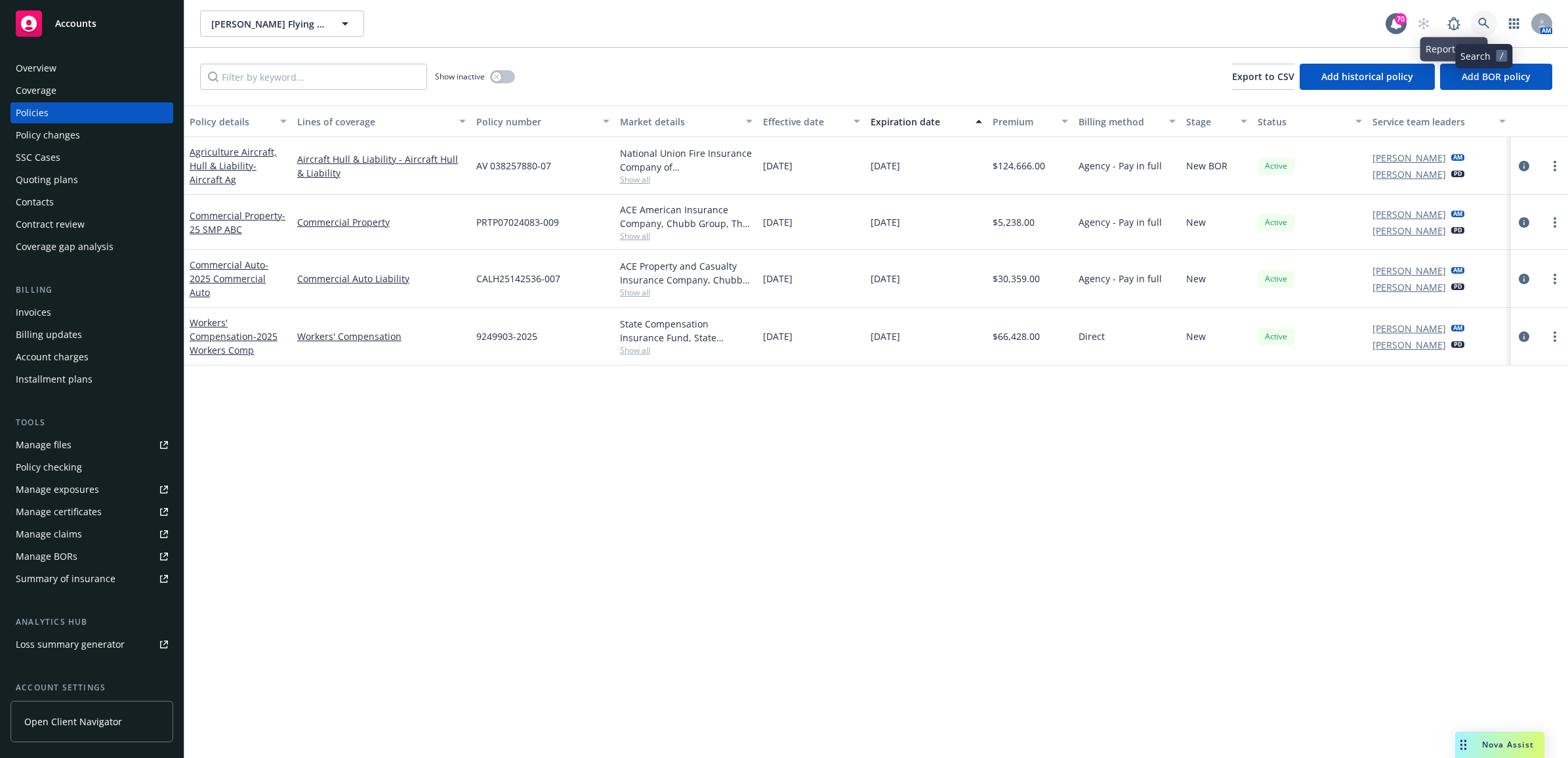
click at [1479, 17] on link at bounding box center [1485, 24] width 26 height 26
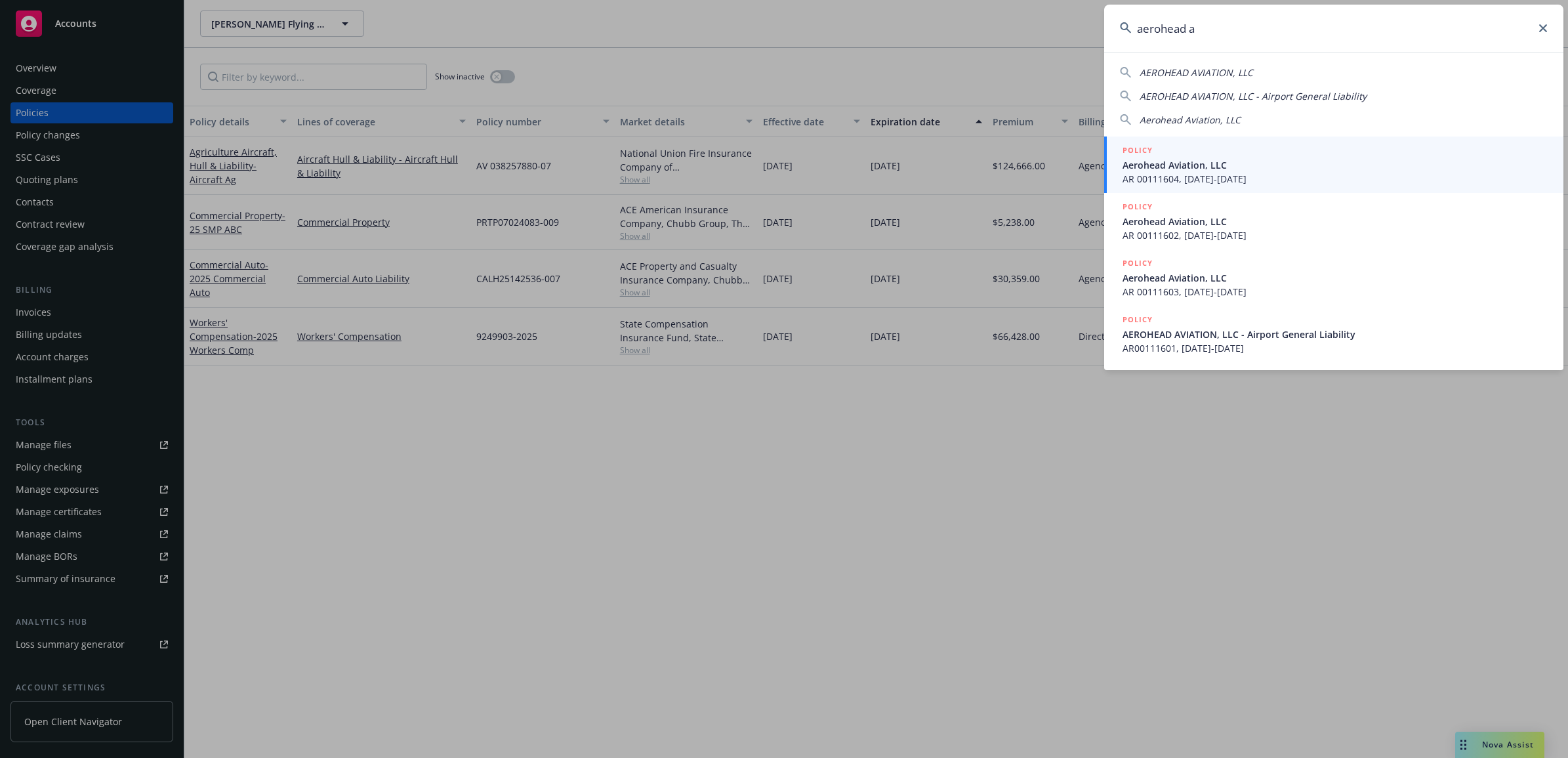
type input "aerohead a"
click at [1190, 161] on span "Aerohead Aviation, LLC" at bounding box center [1335, 165] width 425 height 14
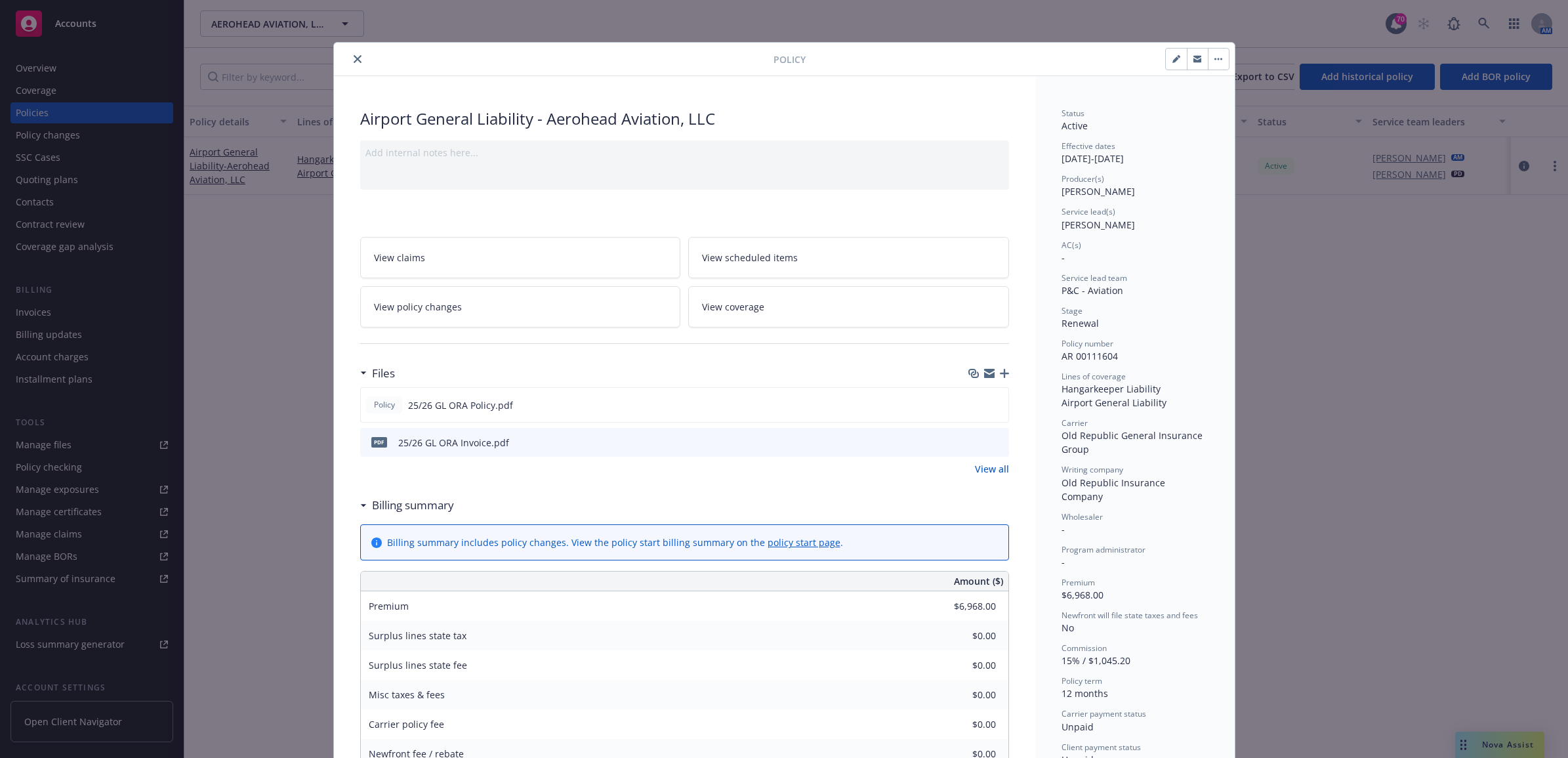
click at [353, 57] on icon "close" at bounding box center [357, 59] width 8 height 8
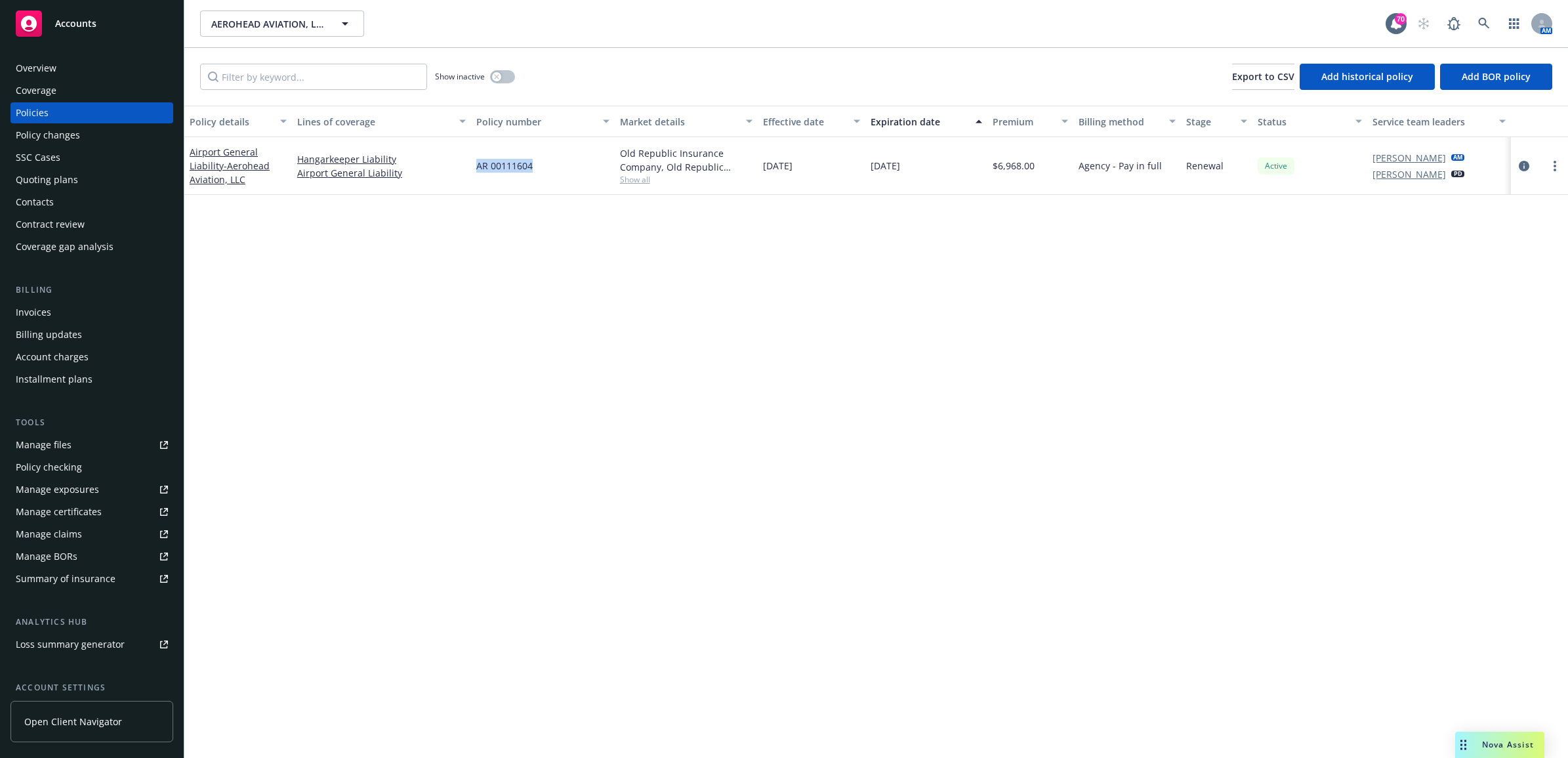
drag, startPoint x: 543, startPoint y: 168, endPoint x: 470, endPoint y: 171, distance: 73.1
click at [470, 171] on div "Airport General Liability - Aerohead Aviation, LLC Hangarkeeper Liability Airpo…" at bounding box center [876, 166] width 1384 height 58
drag, startPoint x: 470, startPoint y: 171, endPoint x: 489, endPoint y: 163, distance: 20.6
copy div "AR 00111604"
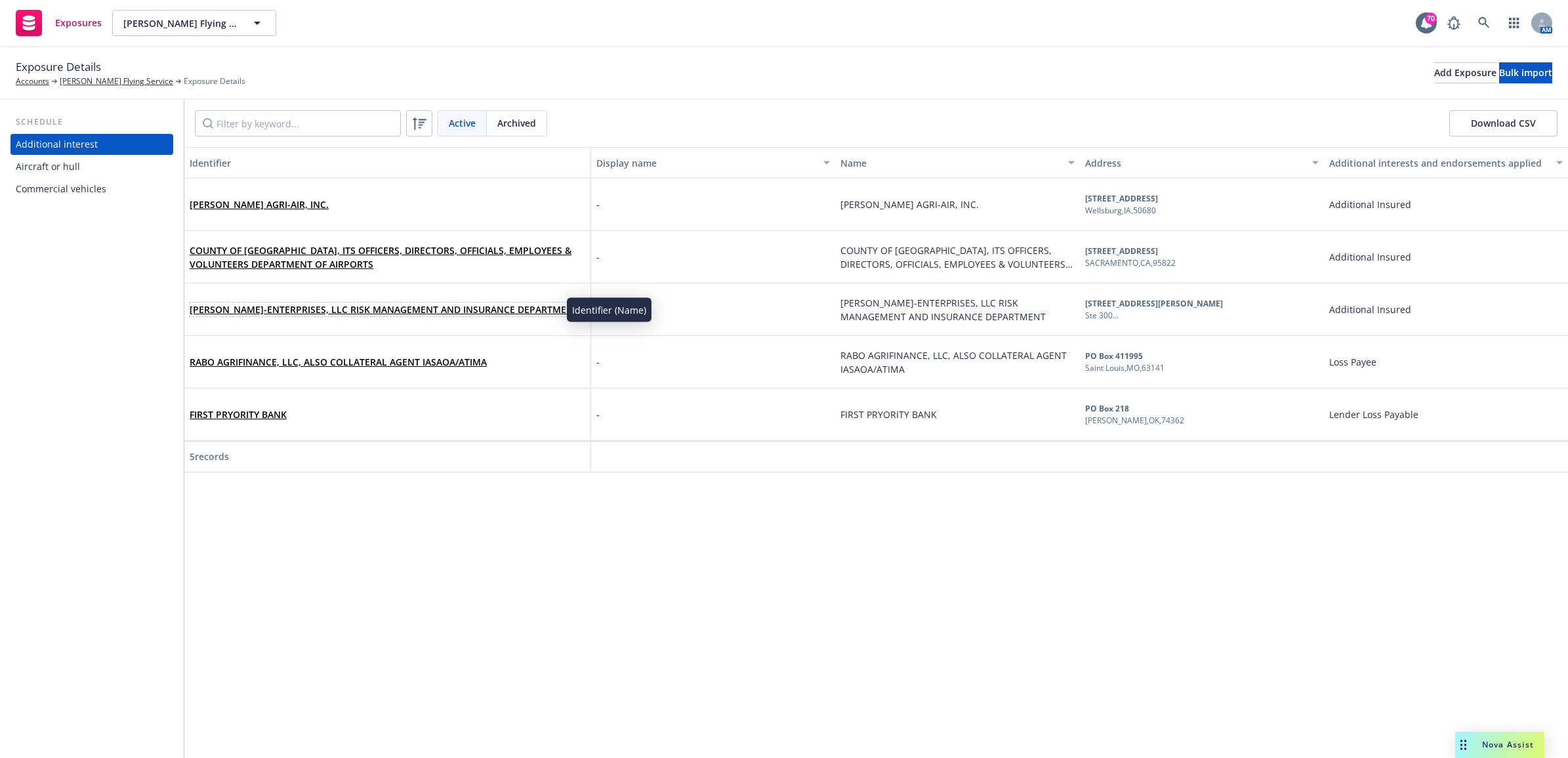
drag, startPoint x: 305, startPoint y: 310, endPoint x: 280, endPoint y: 318, distance: 26.2
click at [305, 310] on link "HELENA AGRI-ENTERPRISES, LLC RISK MANAGEMENT AND INSURANCE DEPARTMENT" at bounding box center [384, 310] width 389 height 12
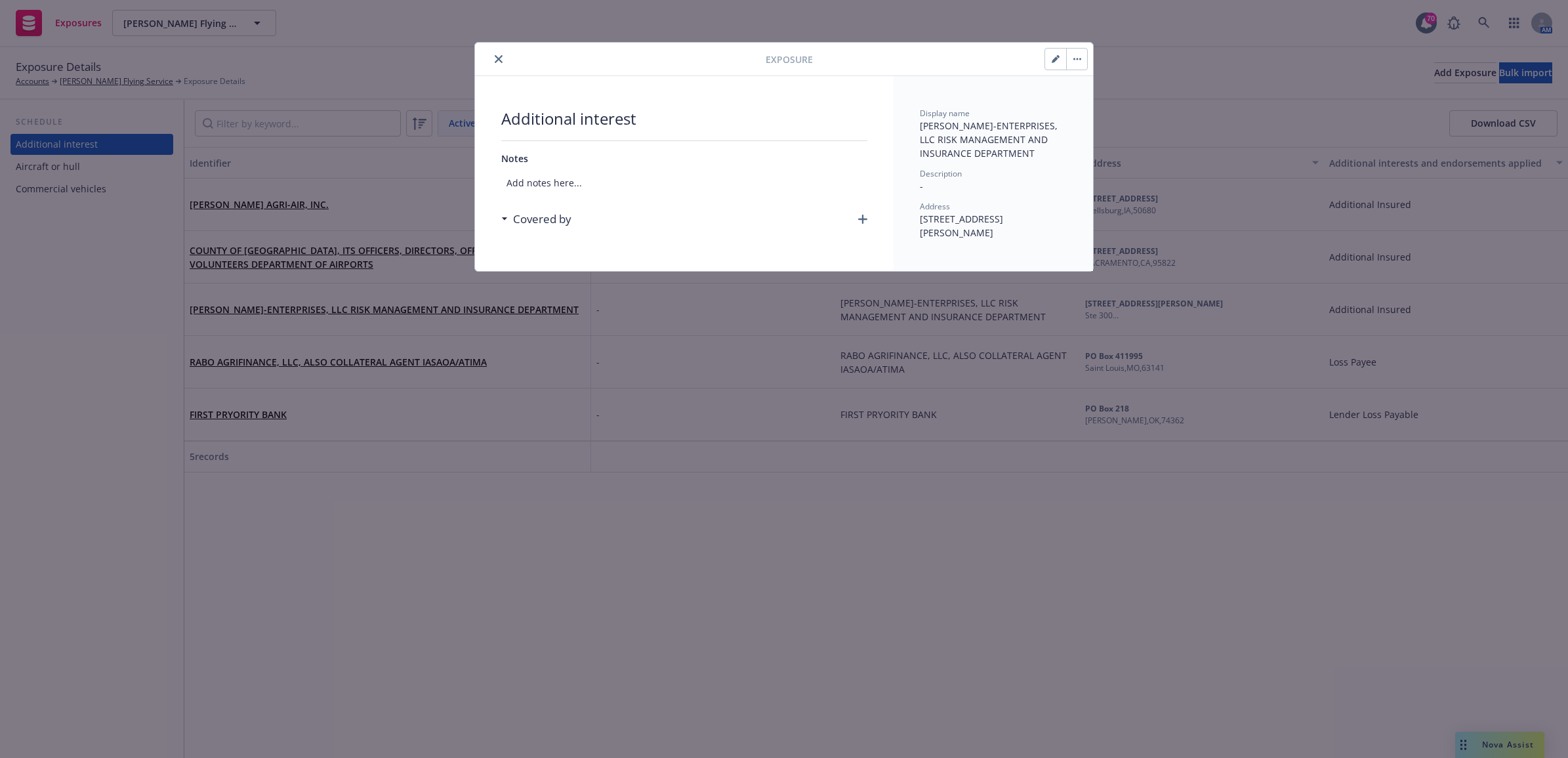
click at [1080, 58] on icon "button" at bounding box center [1077, 59] width 8 height 3
click at [1093, 98] on link "Archive" at bounding box center [1104, 96] width 75 height 26
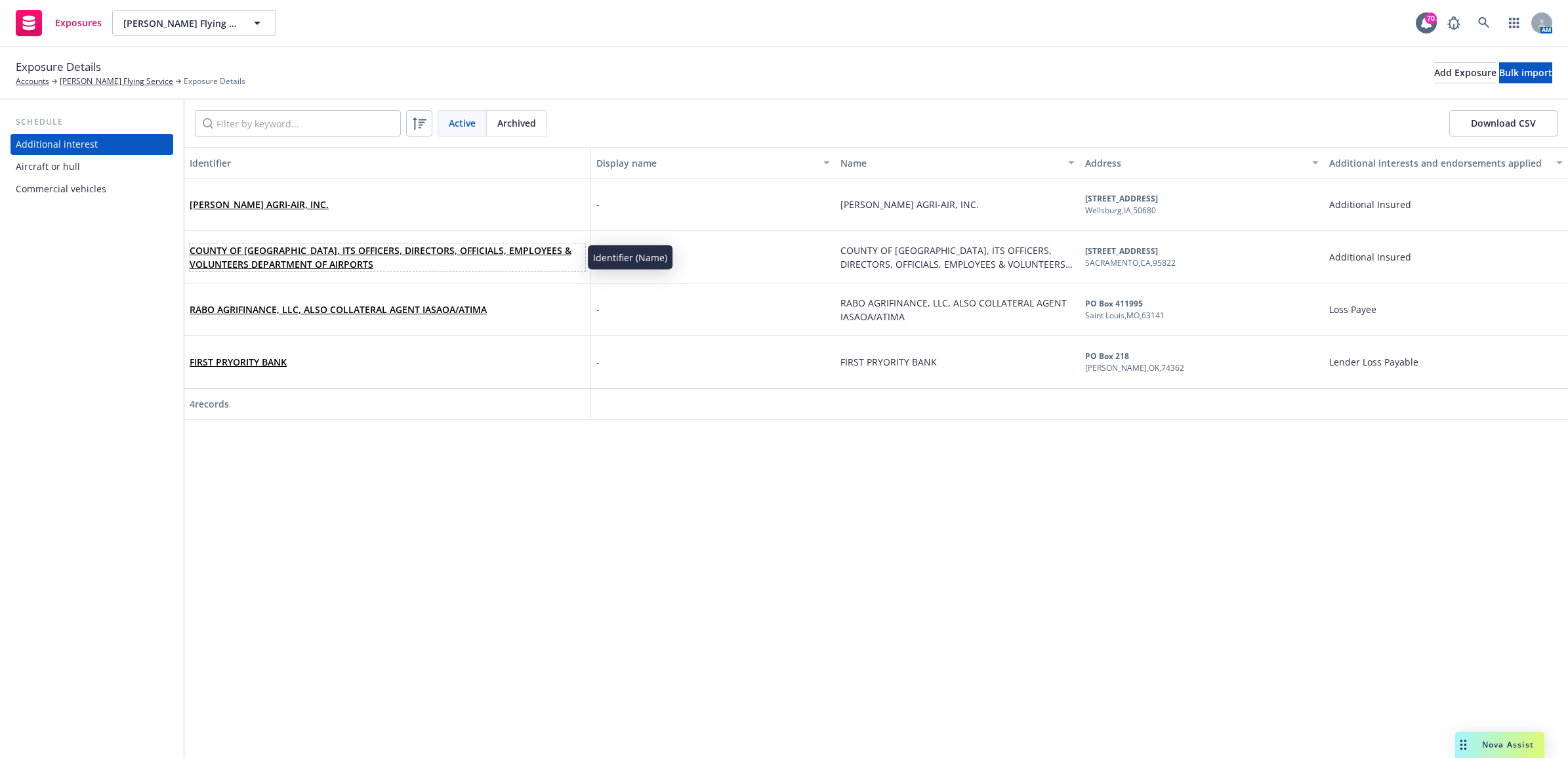
click at [493, 253] on link "COUNTY OF SACRAMENTO, ITS OFFICERS, DIRECTORS, OFFICIALS, EMPLOYEES & VOLUNTEER…" at bounding box center [380, 257] width 381 height 26
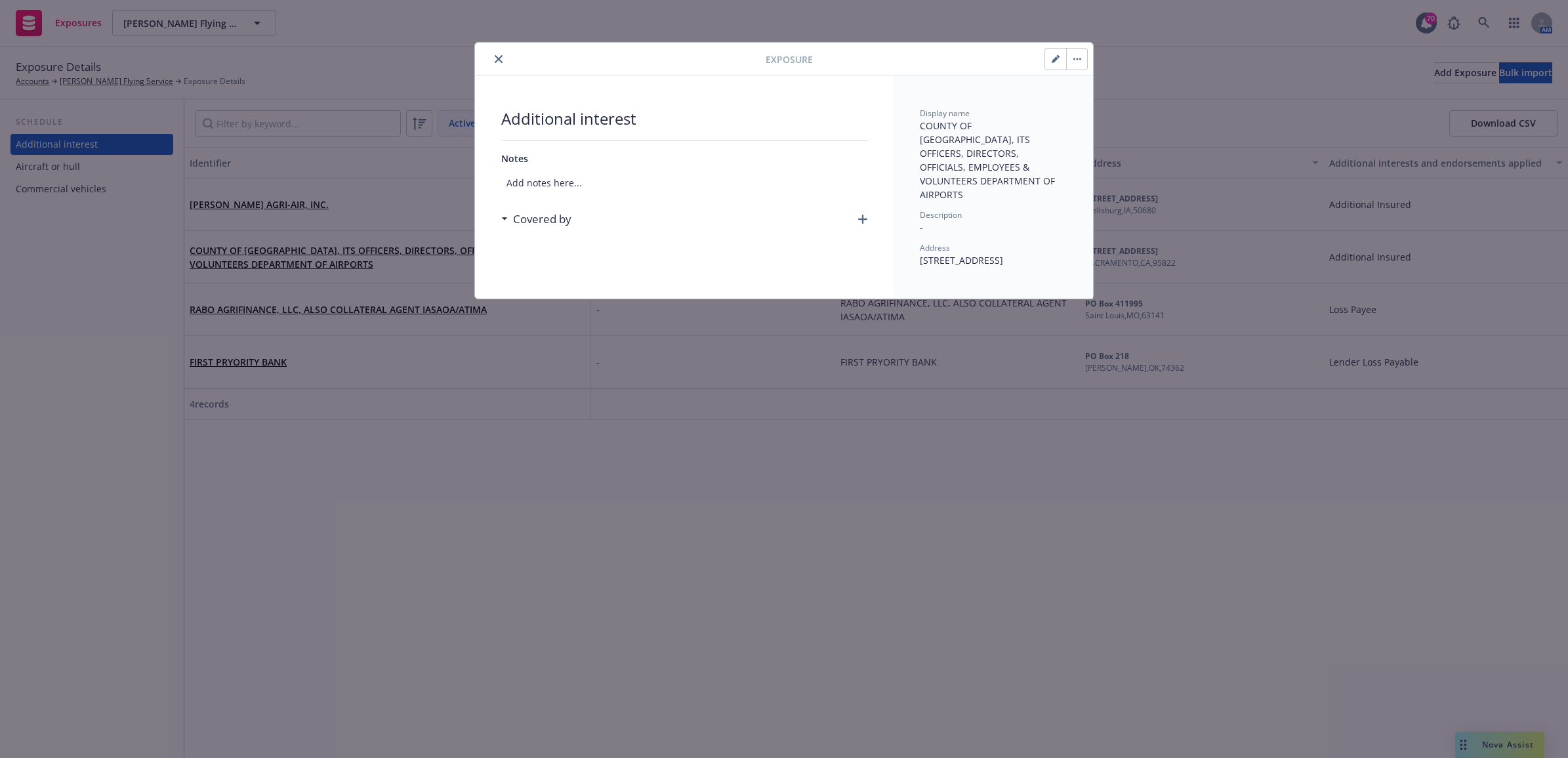
click at [1075, 61] on button "button" at bounding box center [1077, 59] width 21 height 21
click at [1089, 90] on link "Archive" at bounding box center [1104, 96] width 75 height 26
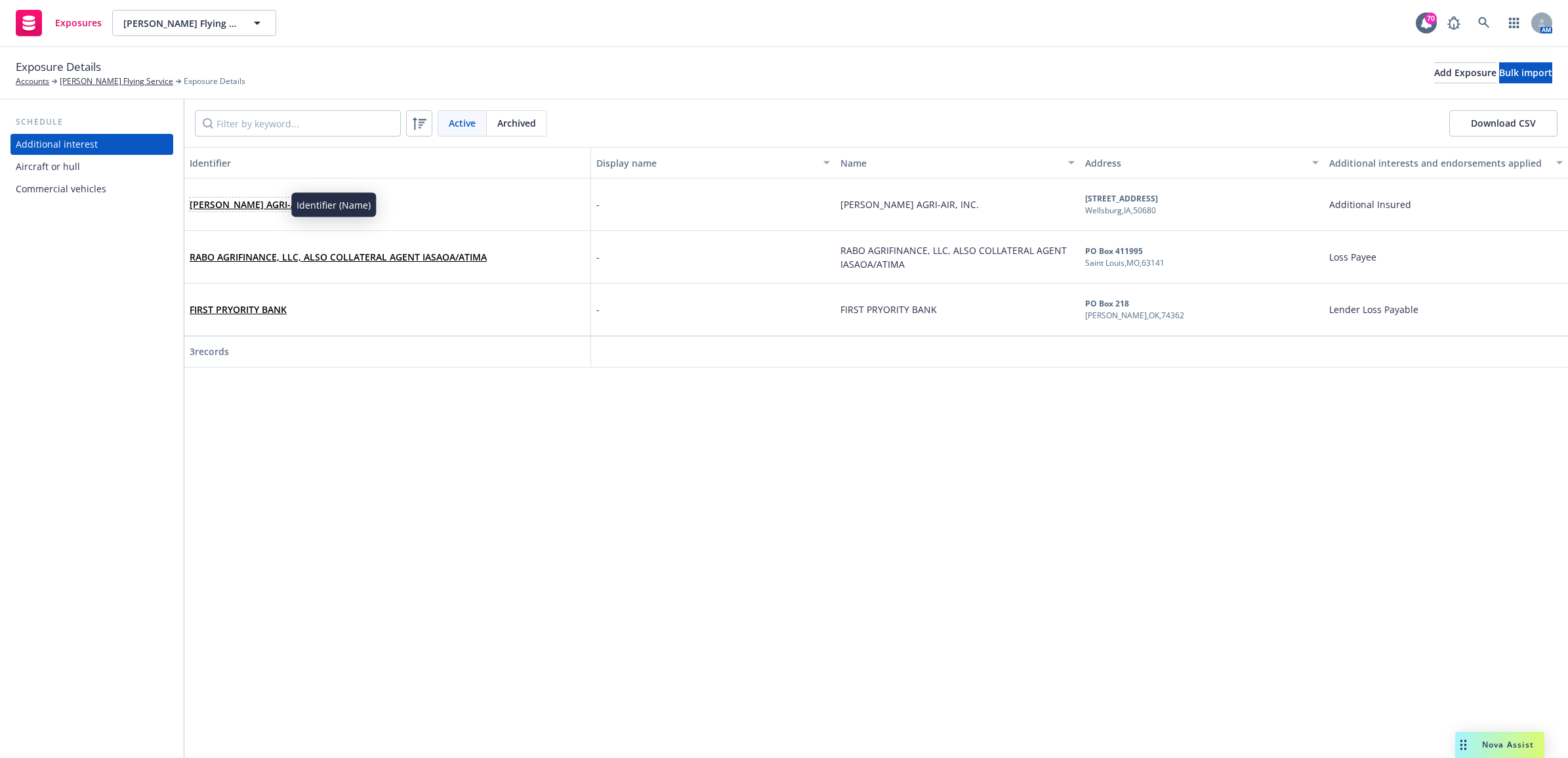
click at [244, 202] on link "MEYER AGRI-AIR, INC." at bounding box center [259, 204] width 139 height 12
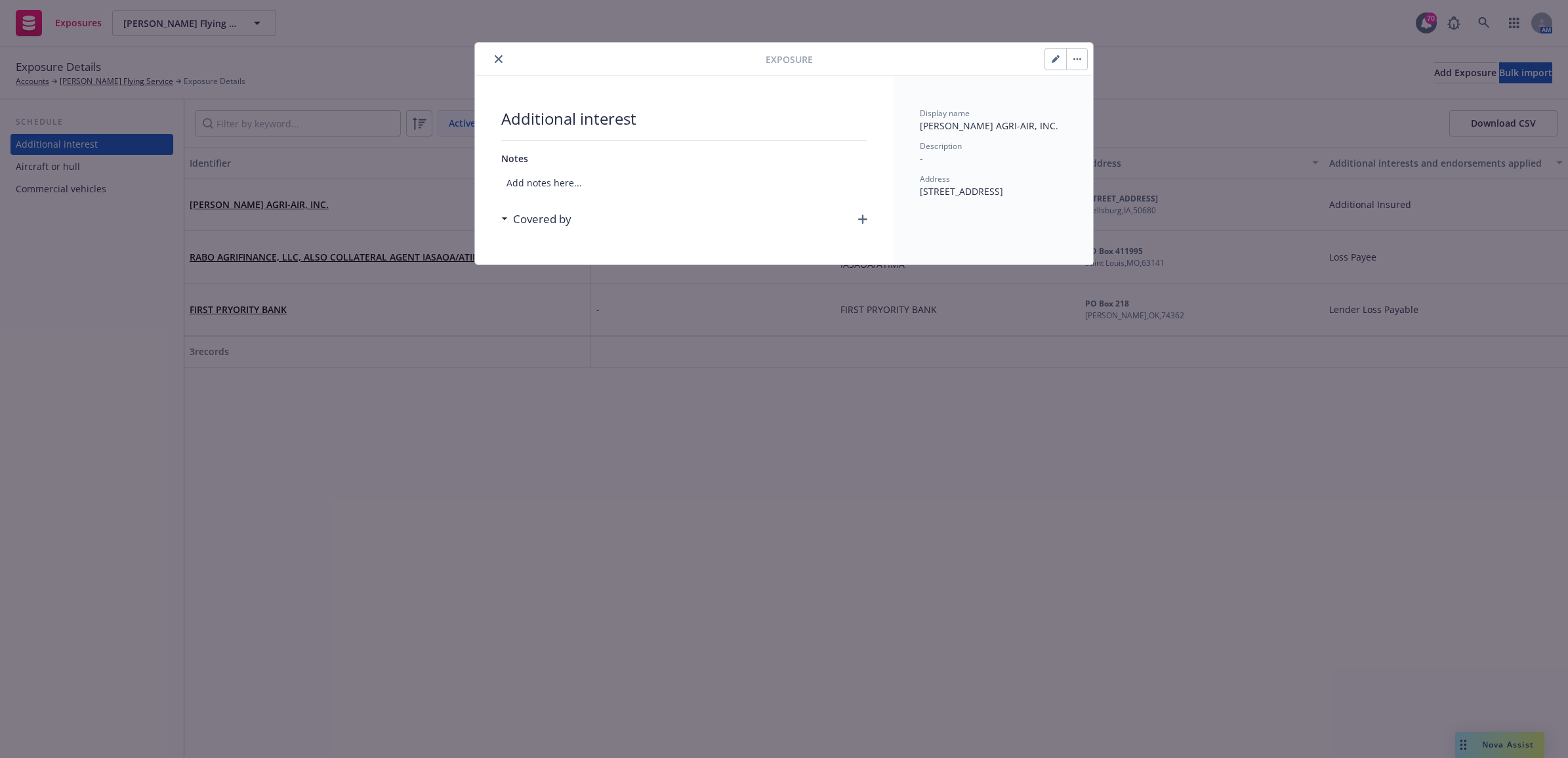
click at [1078, 58] on icon "button" at bounding box center [1077, 59] width 8 height 3
click at [1084, 94] on link "Archive" at bounding box center [1104, 96] width 75 height 26
